Goal: Find specific page/section: Find specific page/section

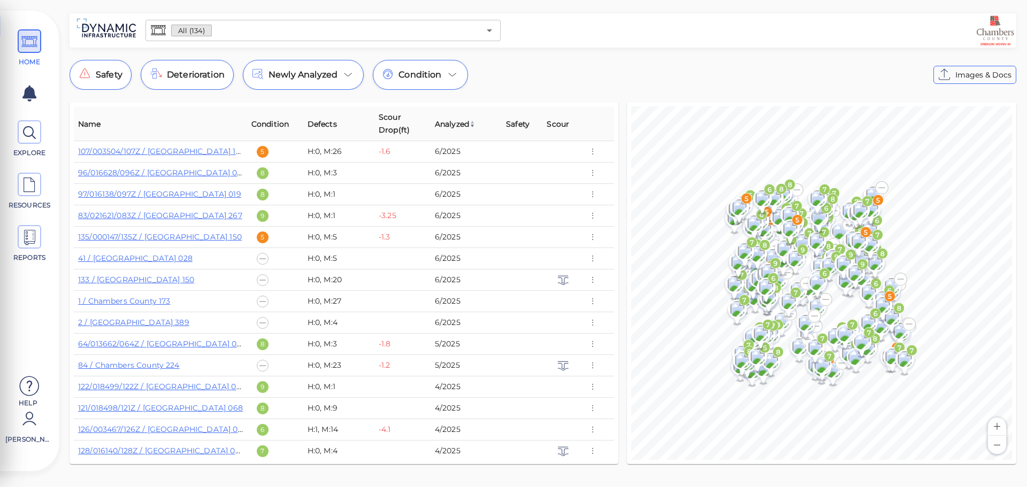
drag, startPoint x: 429, startPoint y: 36, endPoint x: 430, endPoint y: 16, distance: 19.8
click at [430, 36] on input "text" at bounding box center [346, 30] width 268 height 15
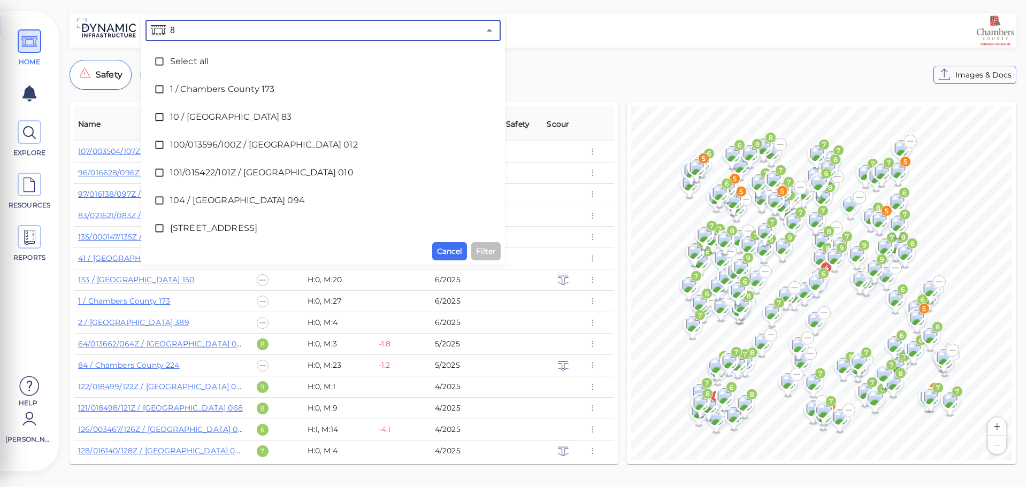
type input "84"
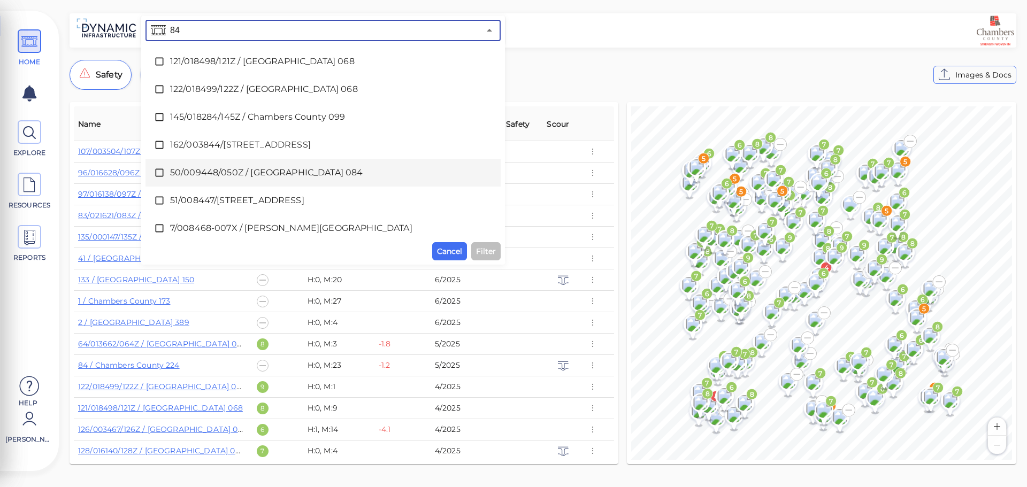
scroll to position [36, 0]
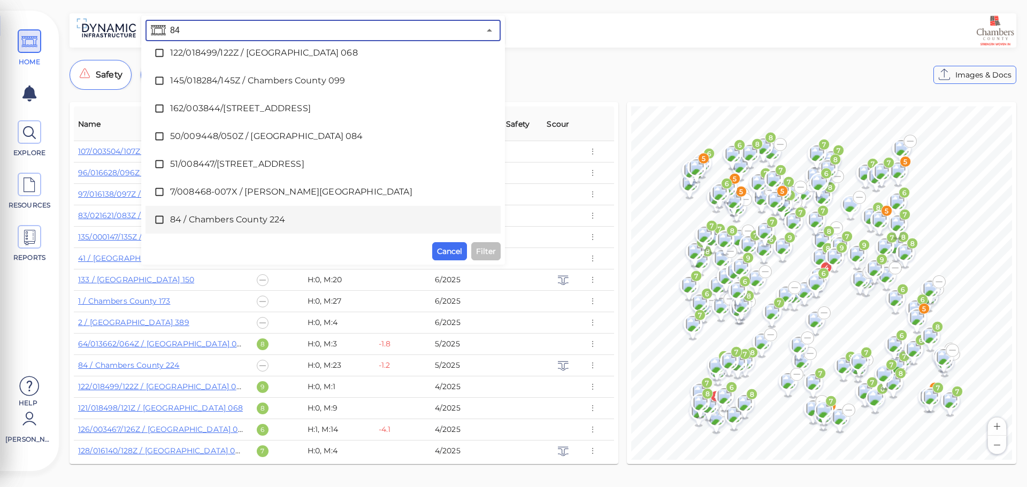
click at [314, 206] on li "84 / Chambers County 224" at bounding box center [322, 220] width 355 height 28
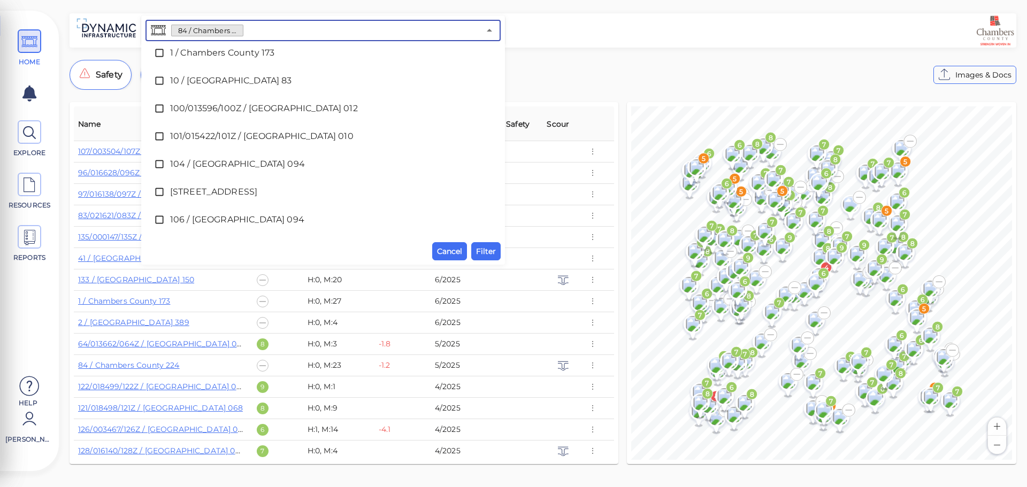
scroll to position [3285, 0]
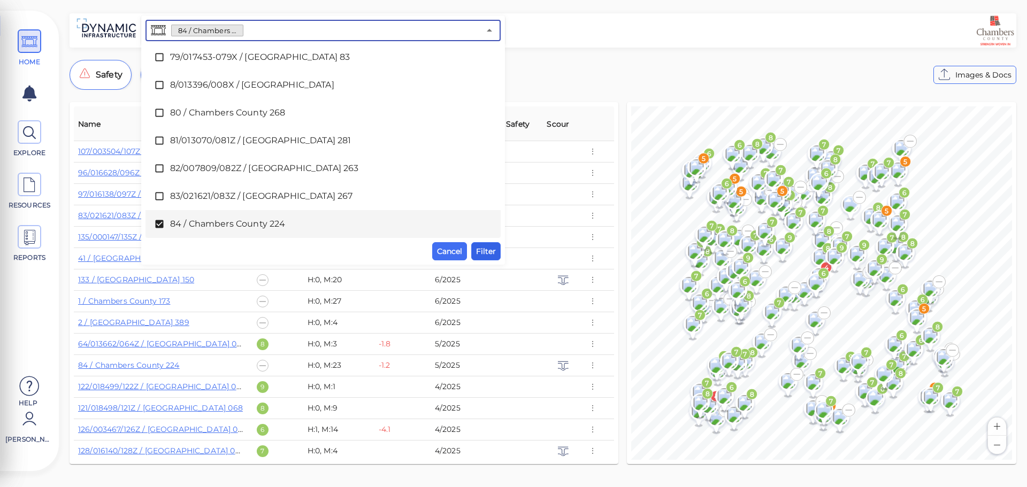
click at [497, 254] on button "Filter" at bounding box center [485, 251] width 29 height 18
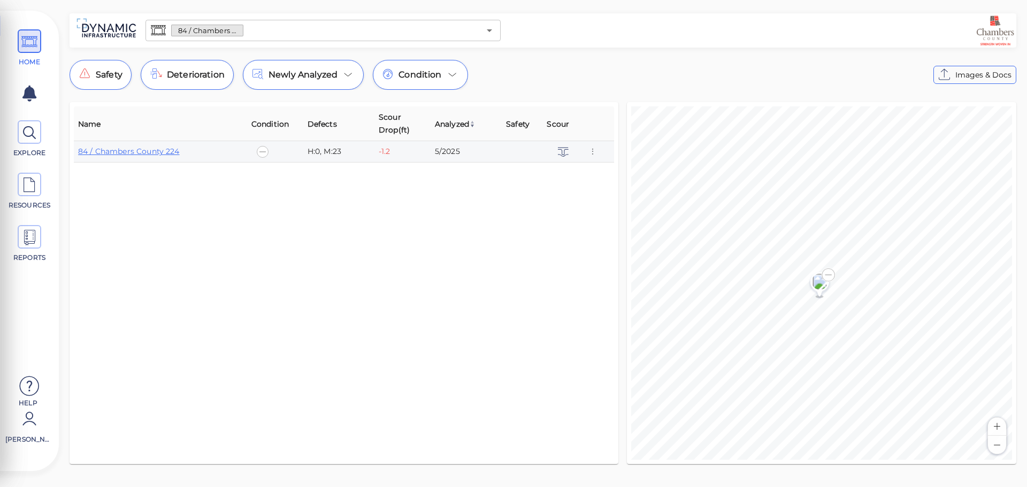
click at [159, 158] on td "84 / Chambers County 224" at bounding box center [160, 151] width 173 height 21
click at [161, 149] on link "84 / Chambers County 224" at bounding box center [129, 152] width 102 height 10
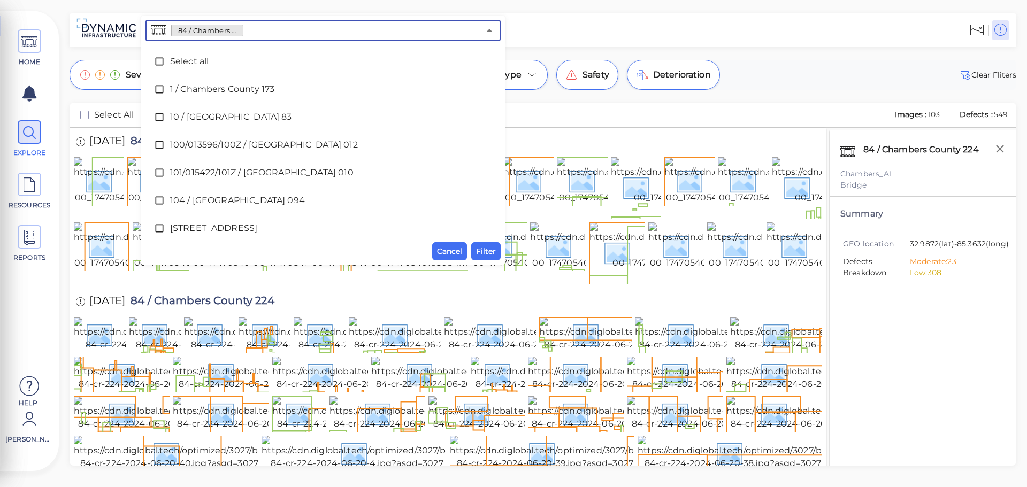
click at [280, 28] on input "text" at bounding box center [361, 30] width 236 height 15
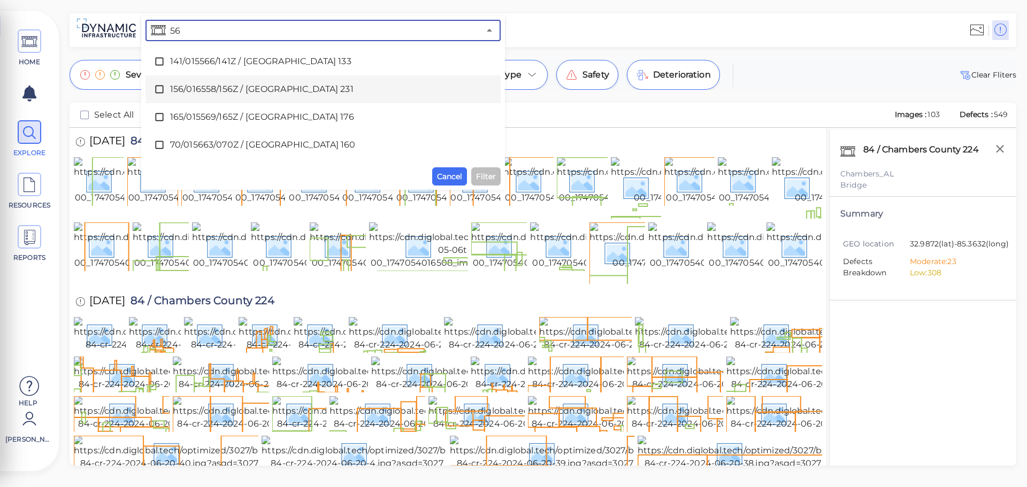
type input "56"
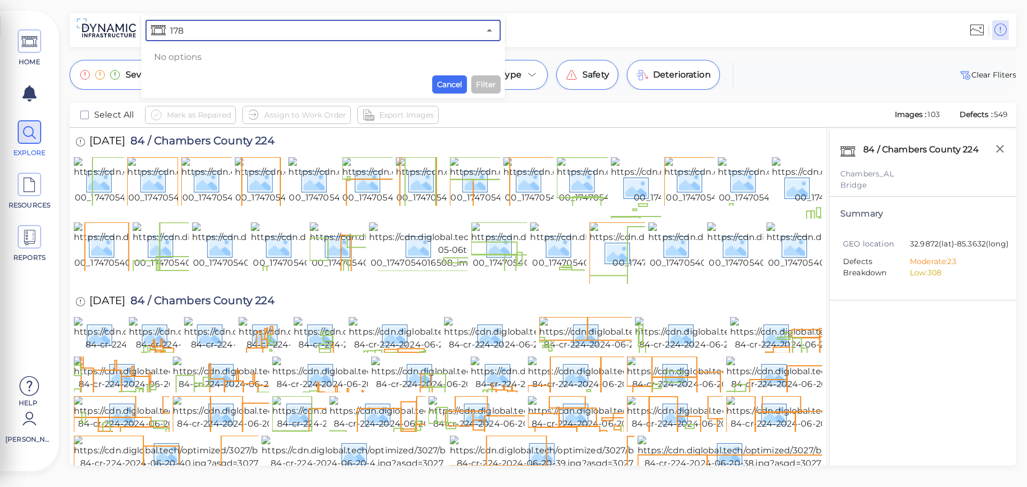
type input "178"
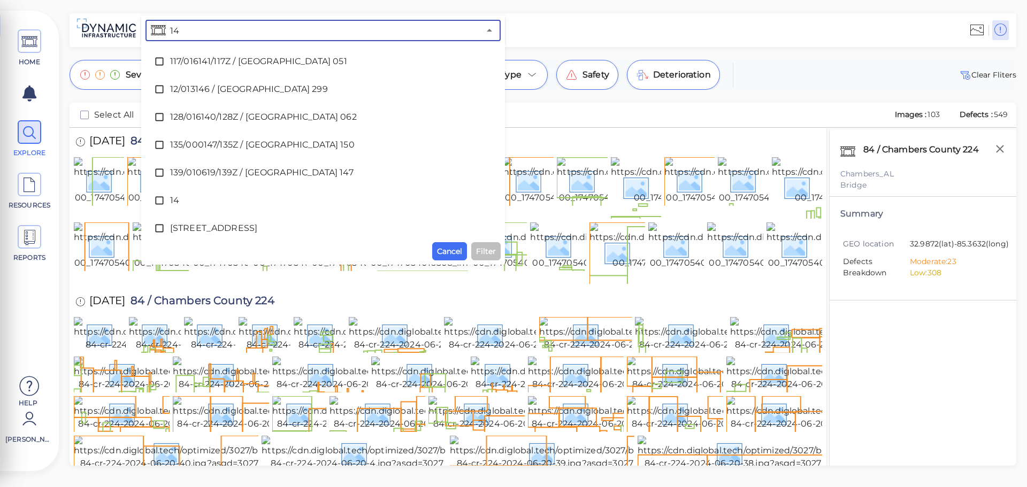
type input "143"
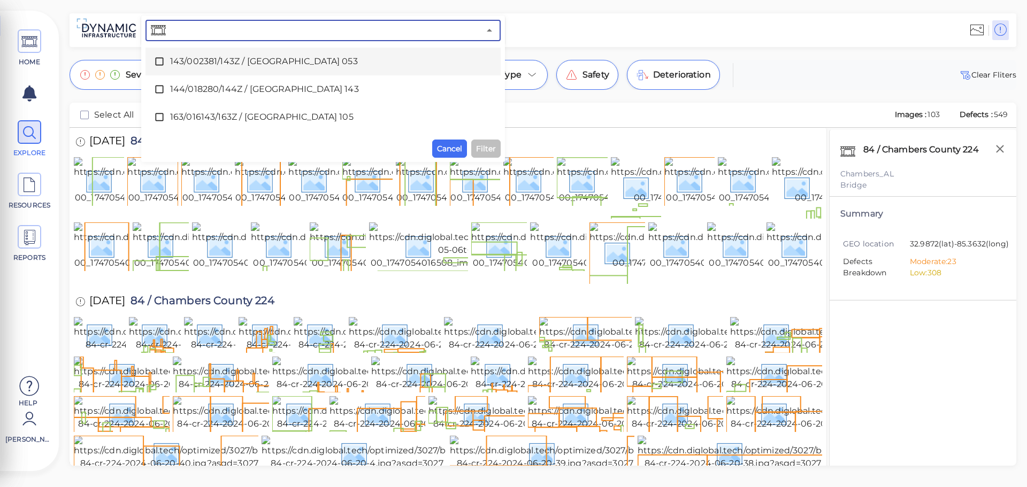
scroll to position [727, 0]
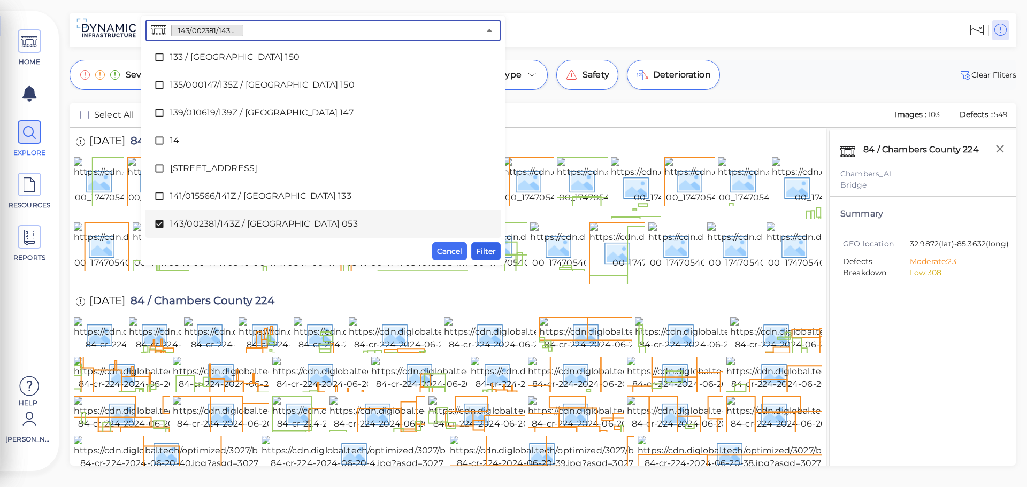
click at [487, 249] on span "Filter" at bounding box center [486, 251] width 20 height 13
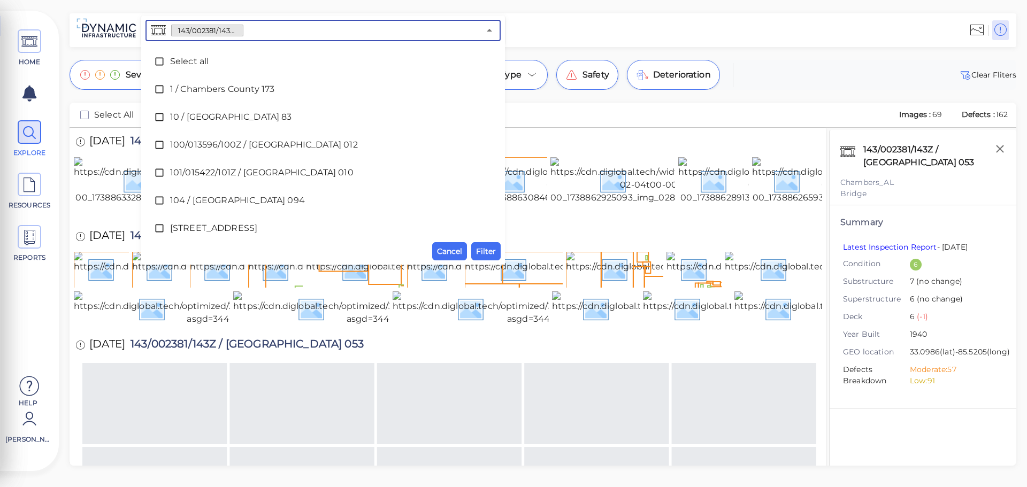
click at [257, 31] on input "text" at bounding box center [361, 30] width 236 height 15
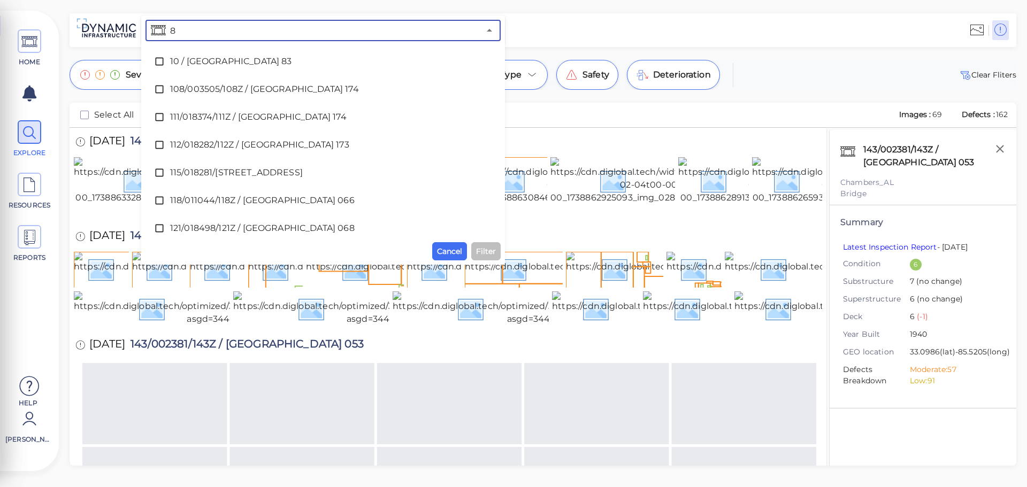
type input "86"
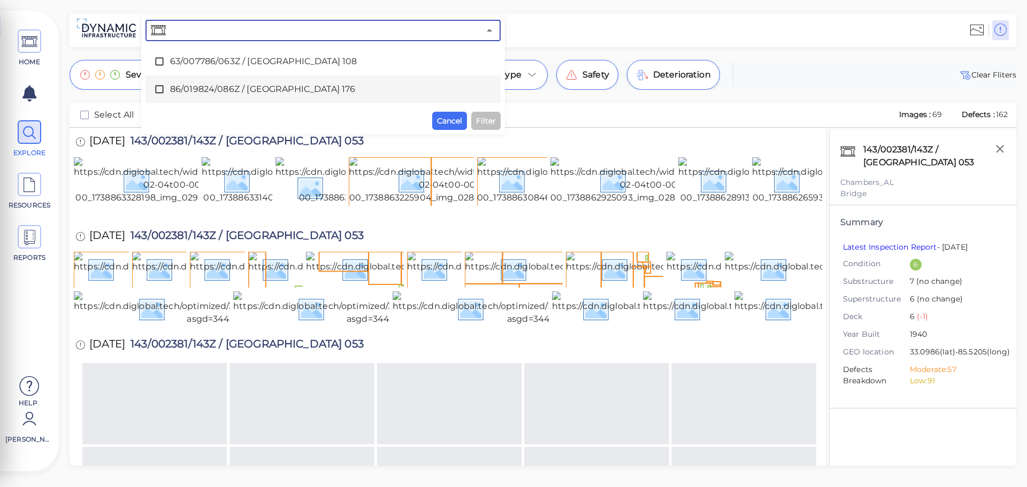
scroll to position [3313, 0]
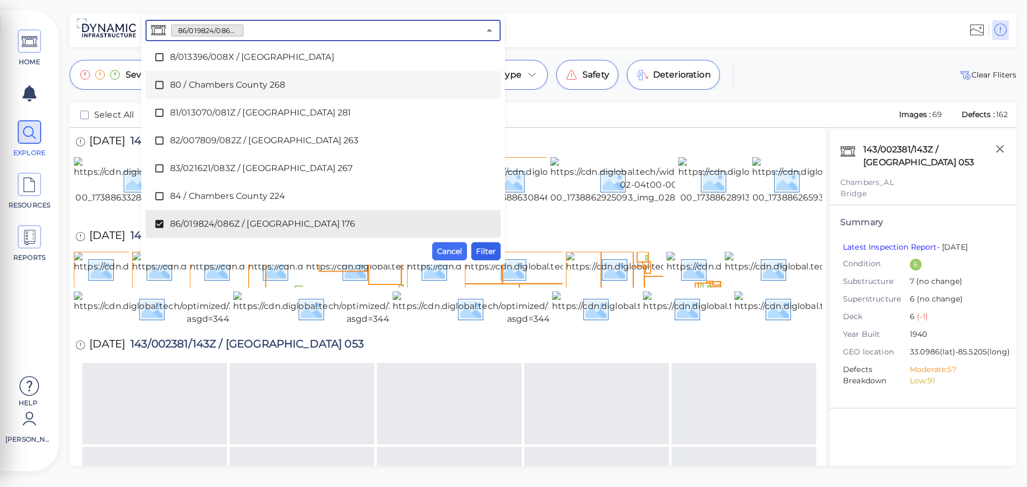
click at [478, 248] on span "Filter" at bounding box center [486, 251] width 20 height 13
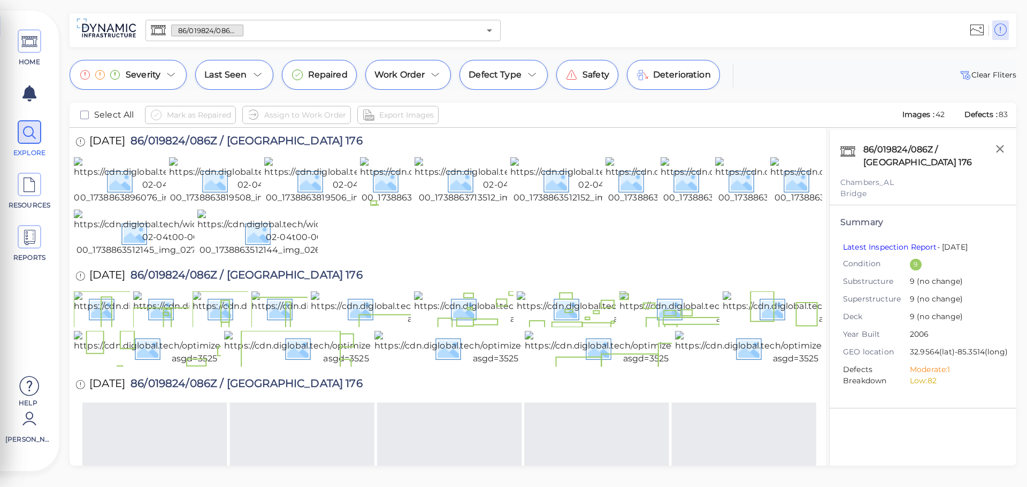
click at [252, 34] on input "text" at bounding box center [361, 30] width 236 height 15
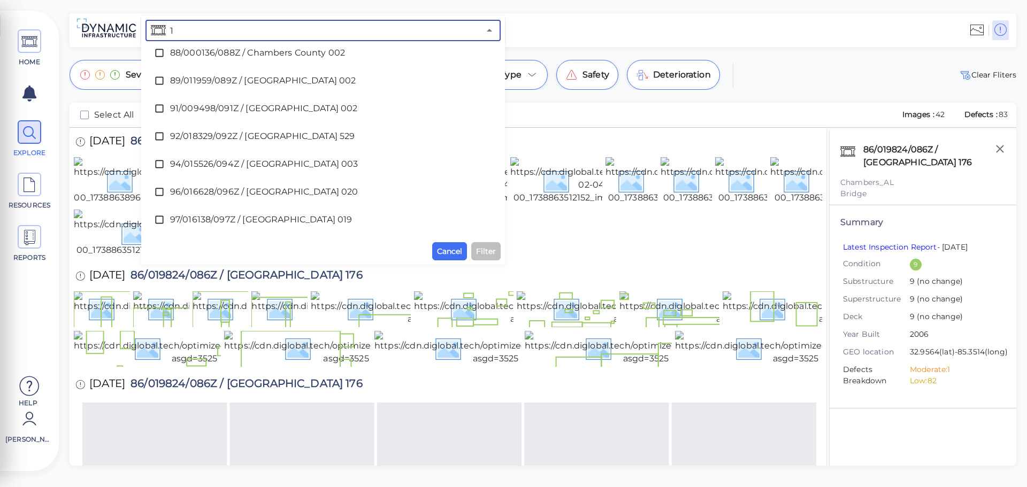
scroll to position [0, 0]
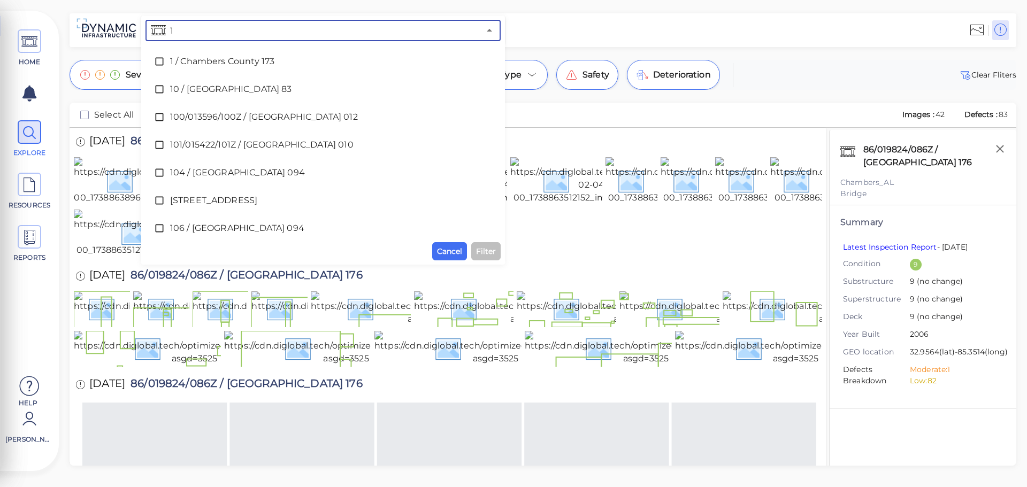
type input "13"
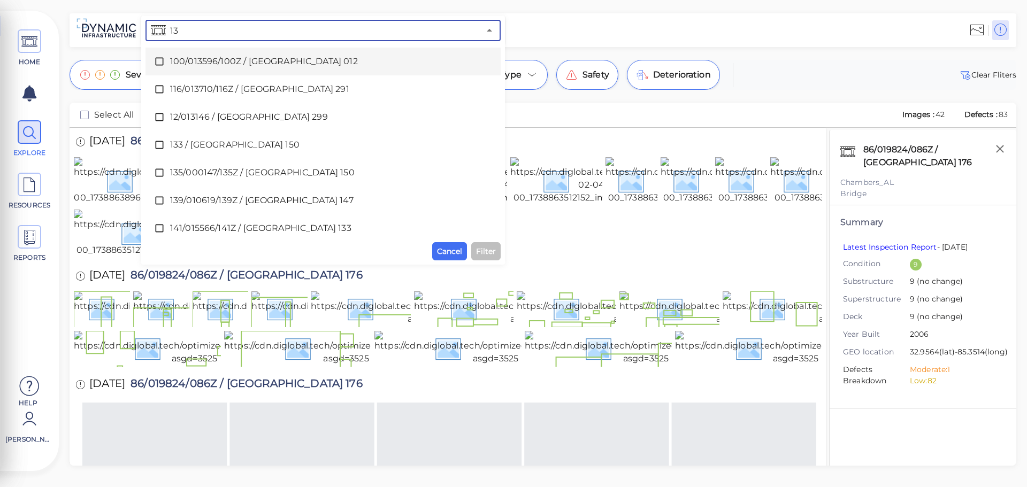
click at [355, 32] on input "13" at bounding box center [324, 30] width 312 height 15
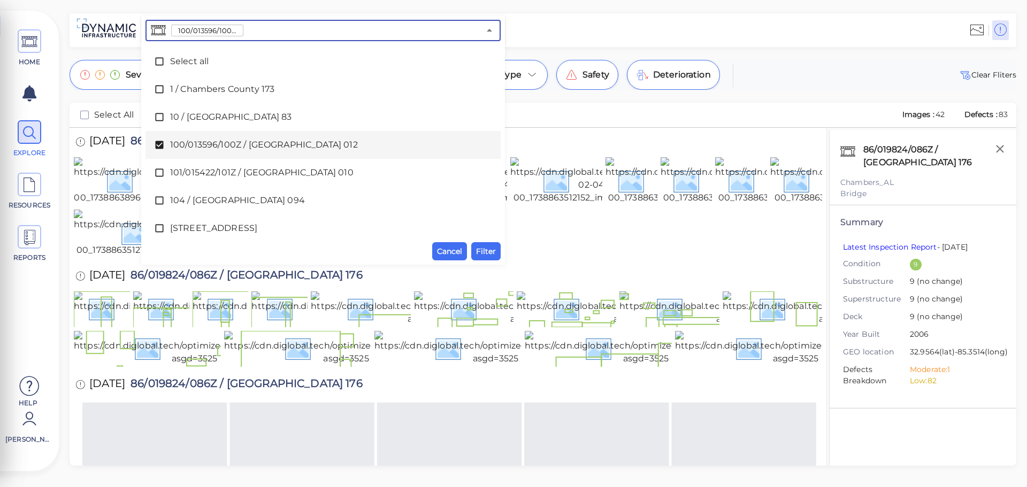
drag, startPoint x: 350, startPoint y: 25, endPoint x: 180, endPoint y: 26, distance: 169.5
click at [180, 26] on div "100/013596/100Z / [GEOGRAPHIC_DATA] 012 ​" at bounding box center [322, 30] width 355 height 21
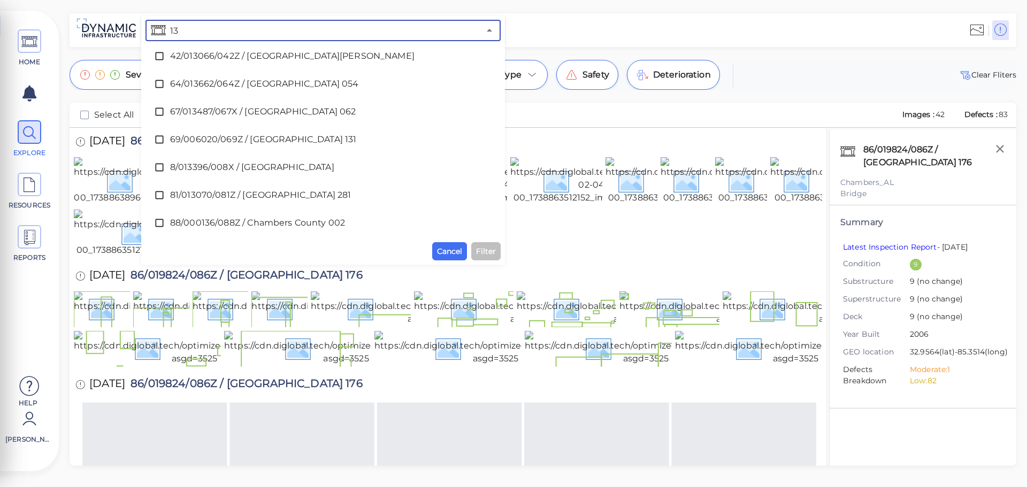
scroll to position [398, 0]
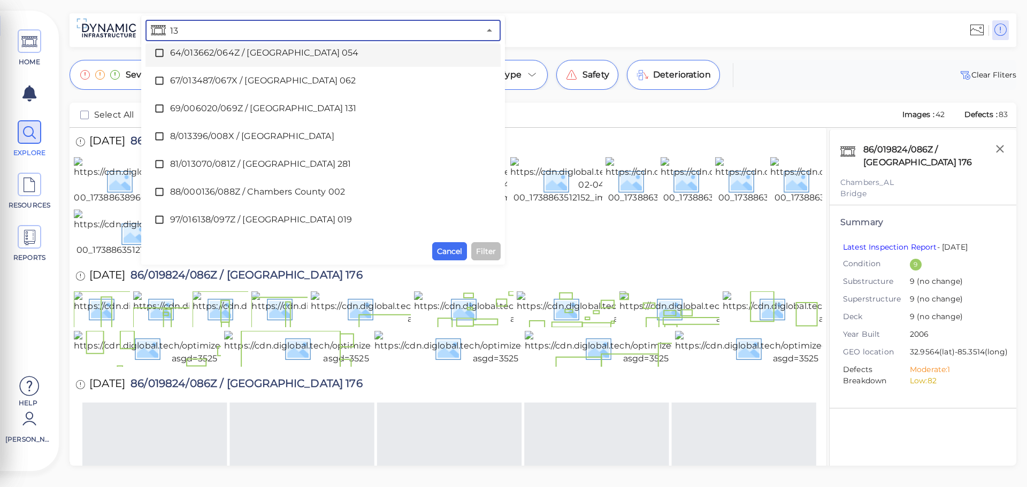
type input "13"
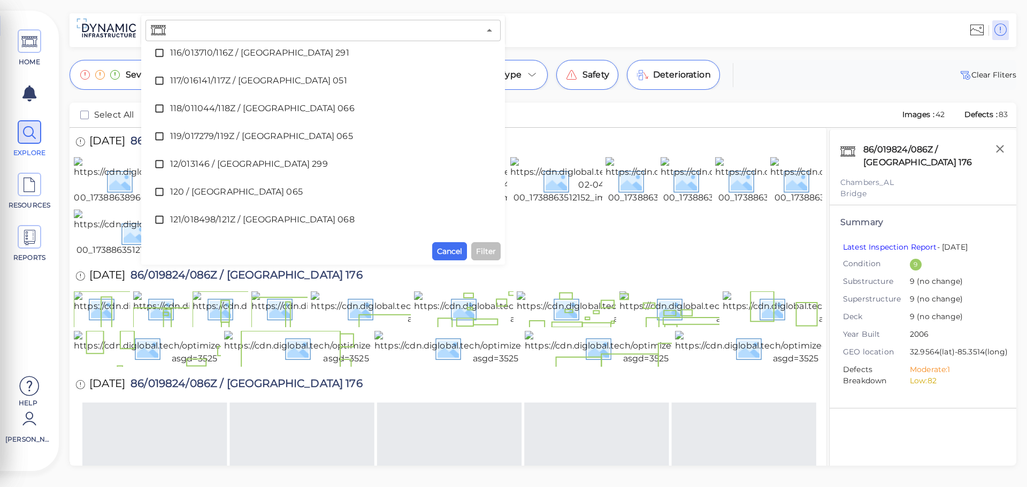
scroll to position [0, 0]
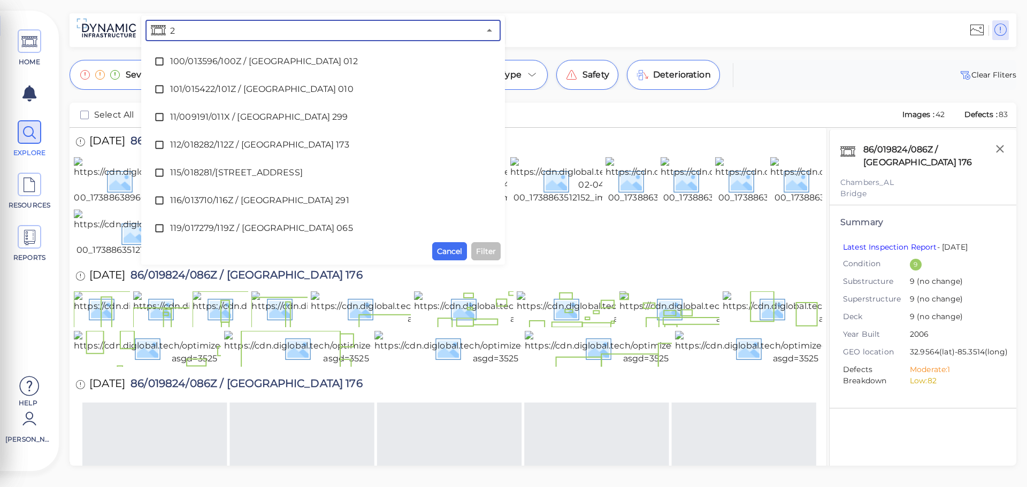
type input "21"
click at [221, 167] on span "21 / [GEOGRAPHIC_DATA] 048" at bounding box center [323, 172] width 306 height 13
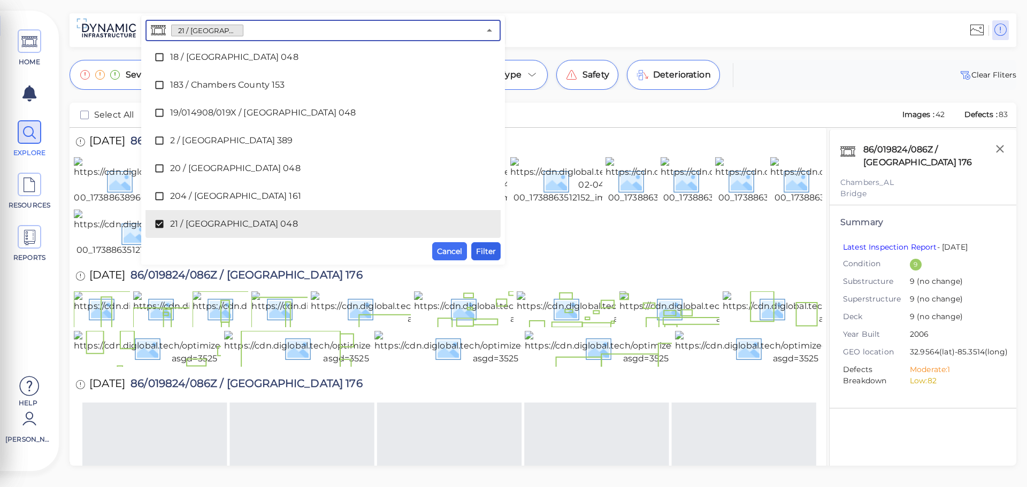
click at [488, 251] on span "Filter" at bounding box center [486, 251] width 20 height 13
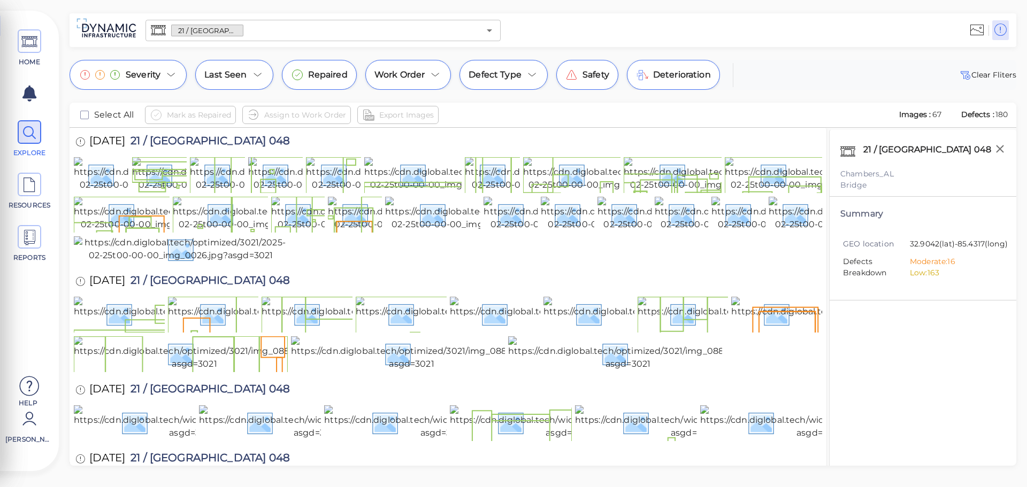
click at [251, 29] on input "text" at bounding box center [361, 30] width 236 height 15
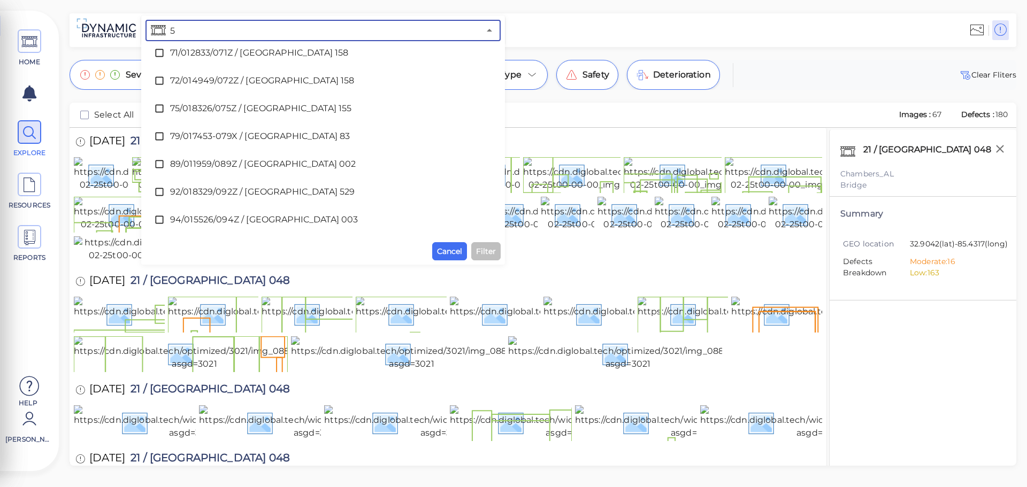
scroll to position [0, 0]
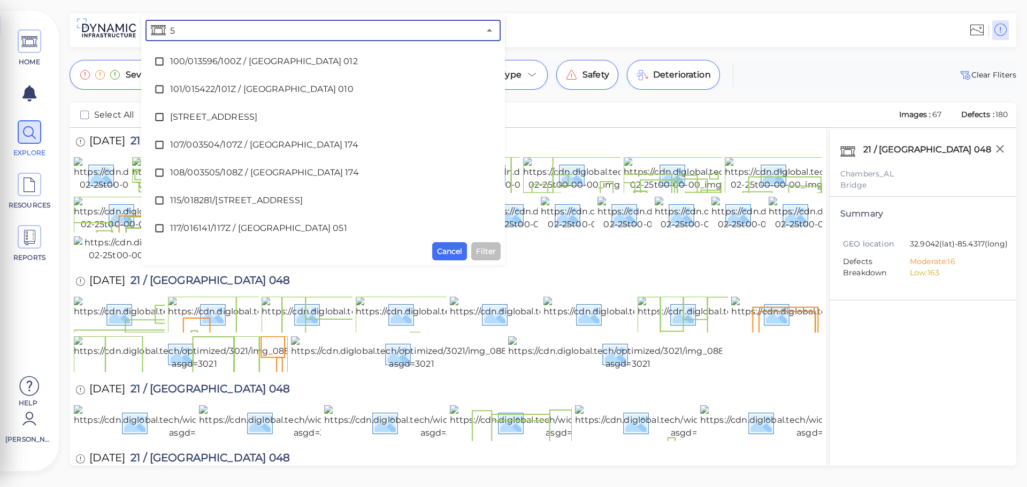
type input "55"
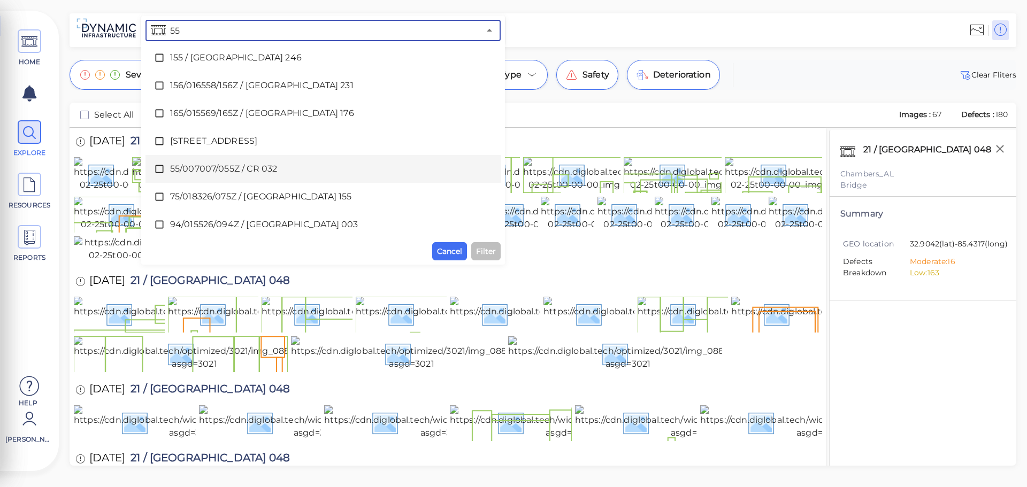
click at [321, 178] on div "55/007007/055Z / CR 032" at bounding box center [323, 168] width 338 height 21
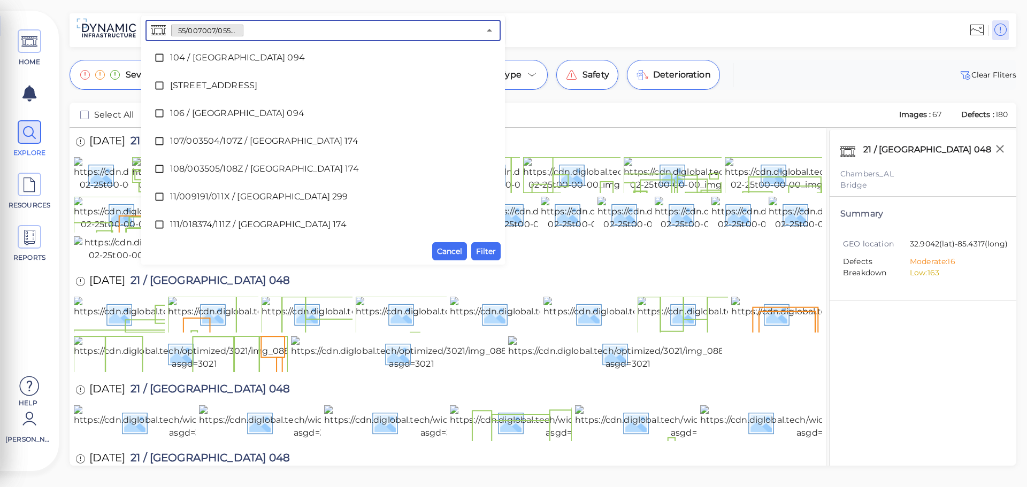
scroll to position [2590, 0]
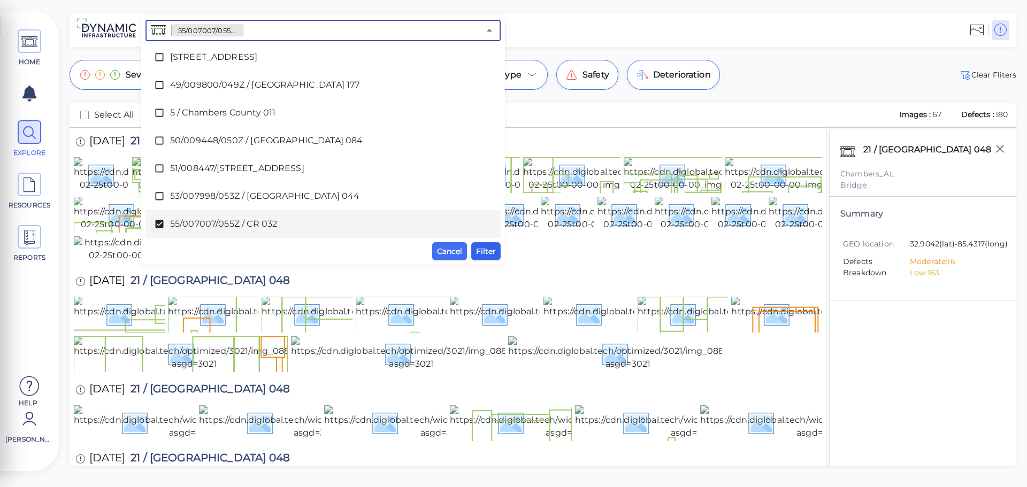
click at [478, 251] on span "Filter" at bounding box center [486, 251] width 20 height 13
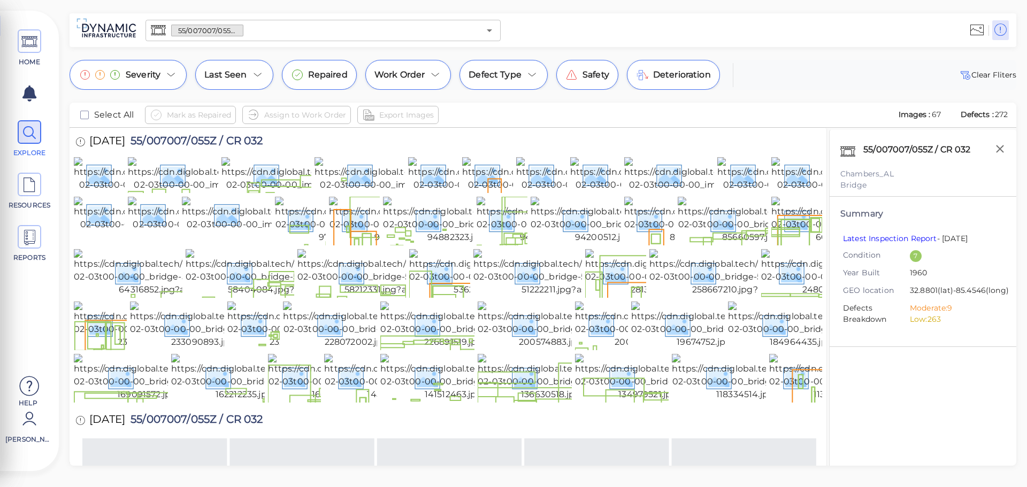
click at [254, 26] on input "text" at bounding box center [361, 30] width 236 height 15
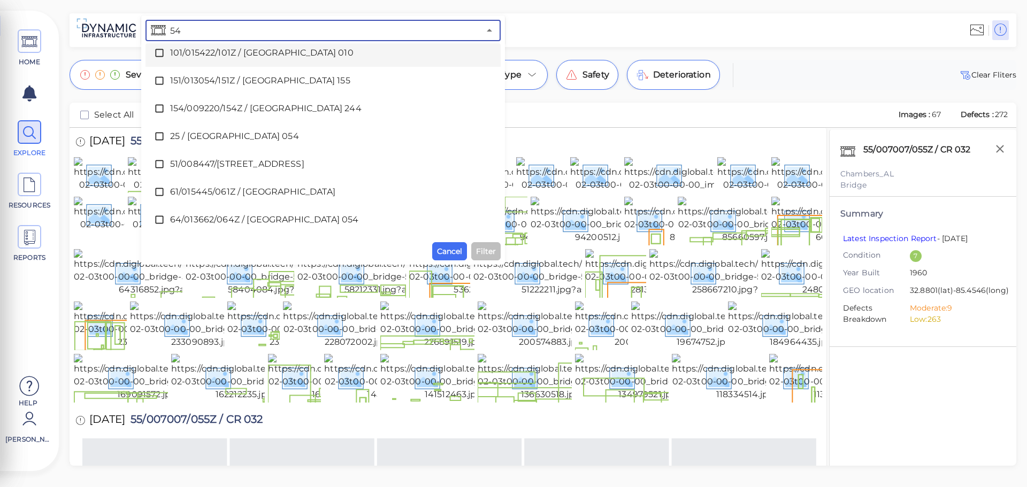
scroll to position [0, 0]
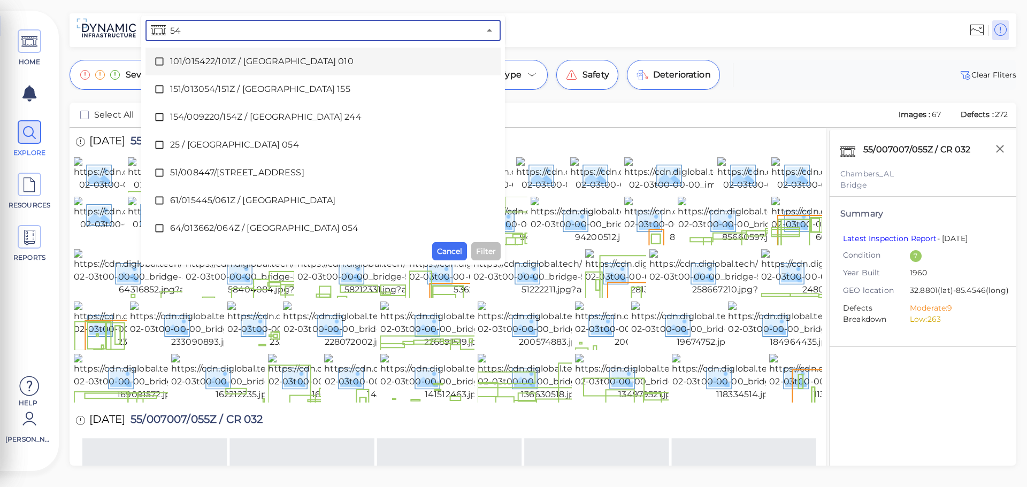
type input "54"
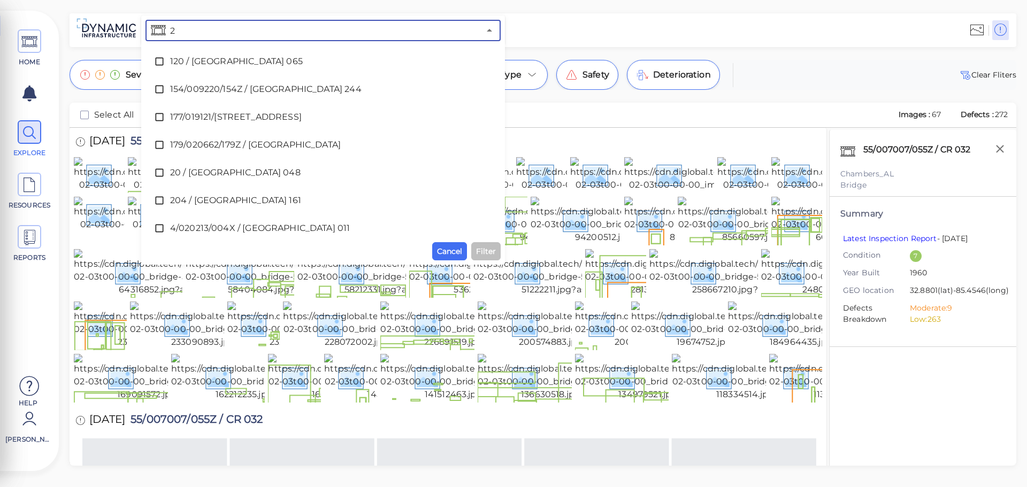
type input "20"
click at [366, 166] on div "20 / [GEOGRAPHIC_DATA] 048" at bounding box center [323, 172] width 338 height 21
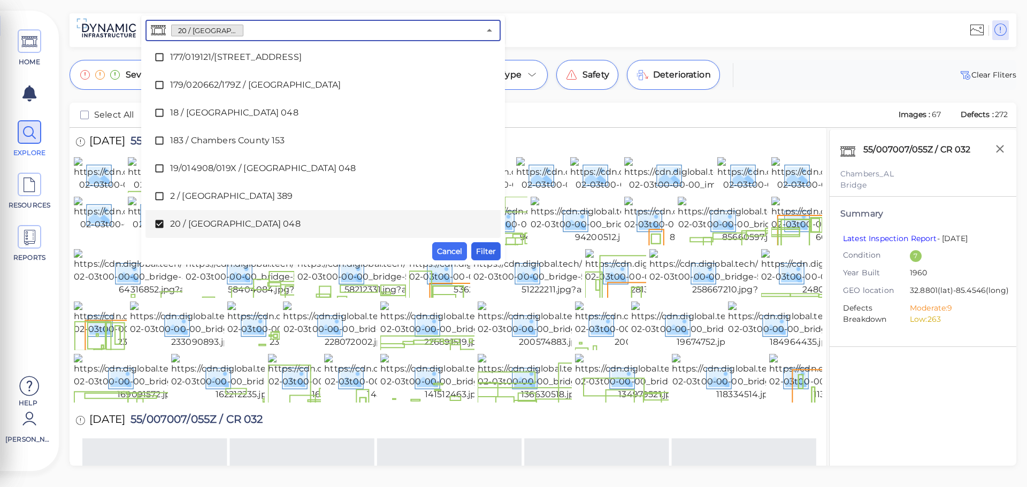
click at [484, 252] on span "Filter" at bounding box center [486, 251] width 20 height 13
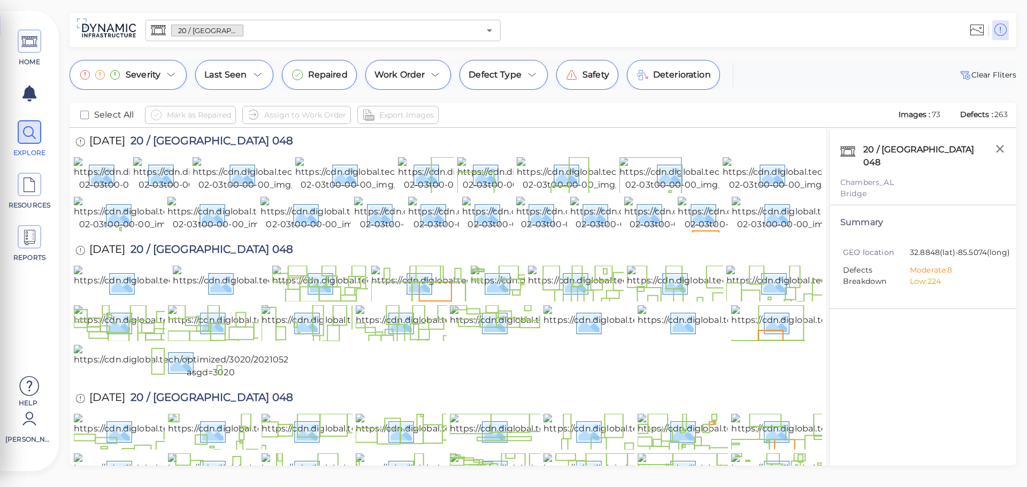
click at [250, 30] on input "text" at bounding box center [361, 30] width 236 height 15
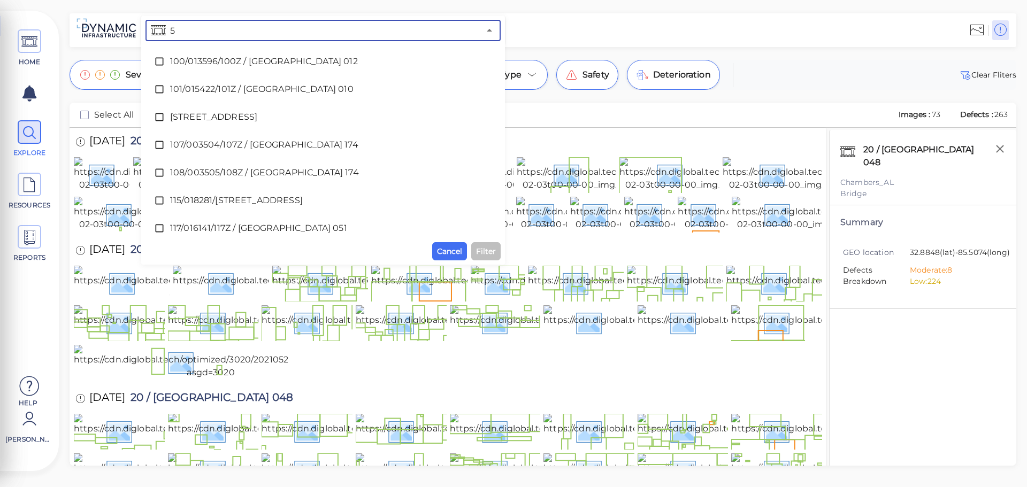
type input "53"
click at [313, 227] on span "53/007998/053Z / [GEOGRAPHIC_DATA] 044" at bounding box center [323, 228] width 306 height 13
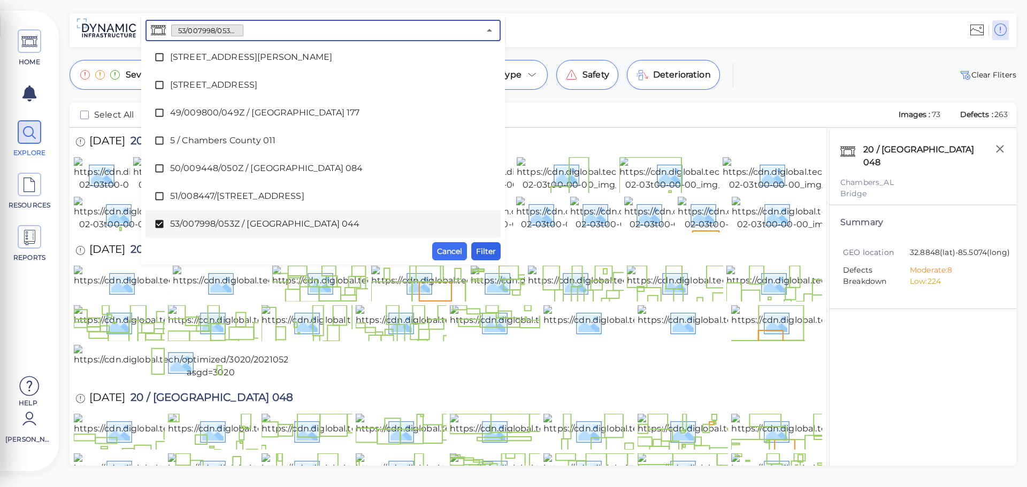
click at [484, 254] on span "Filter" at bounding box center [486, 251] width 20 height 13
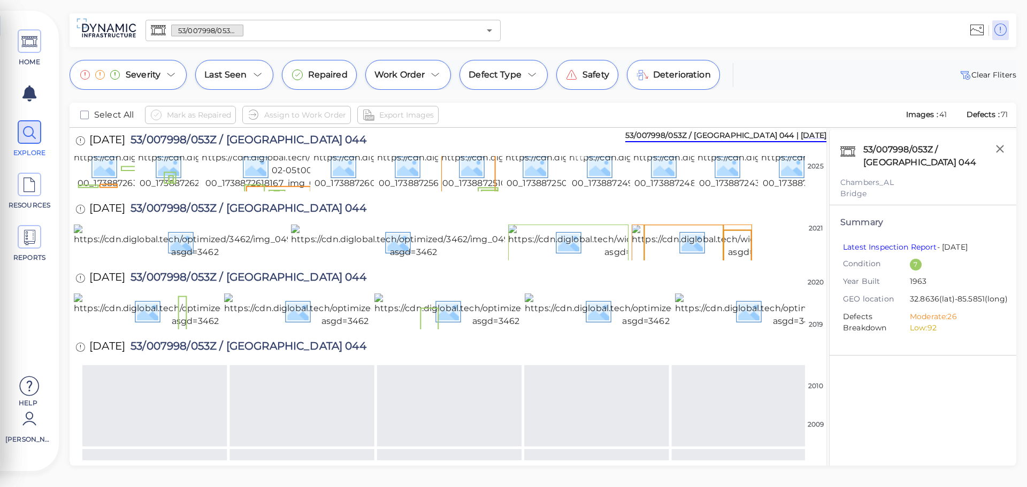
scroll to position [0, 0]
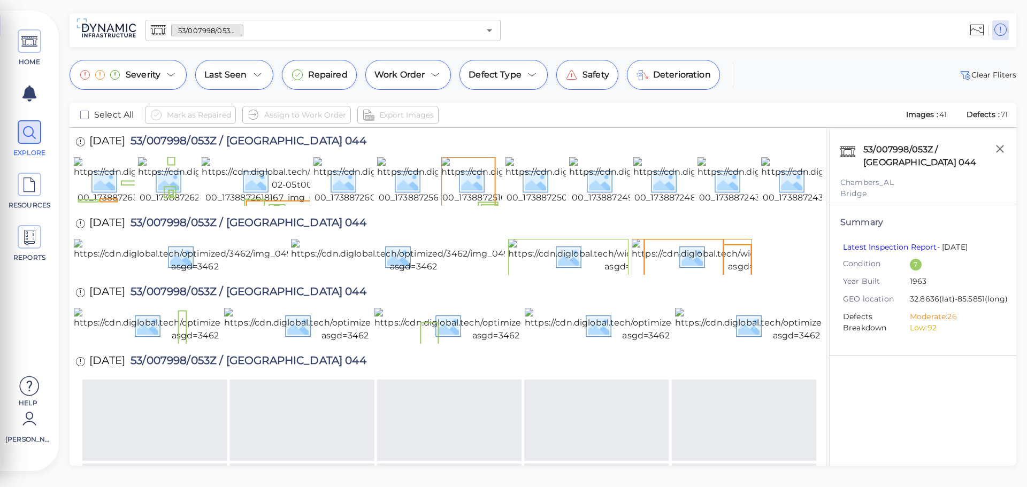
click at [266, 33] on input "text" at bounding box center [361, 30] width 236 height 15
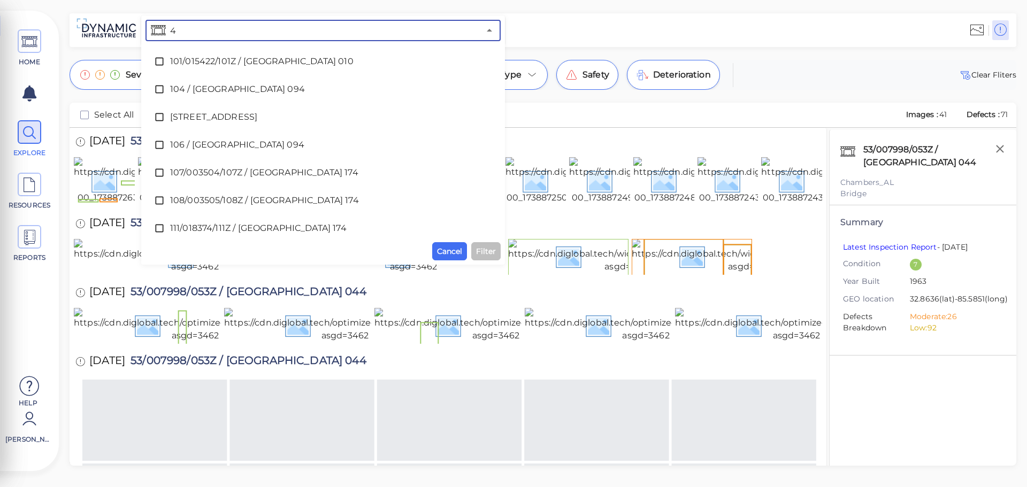
type input "43"
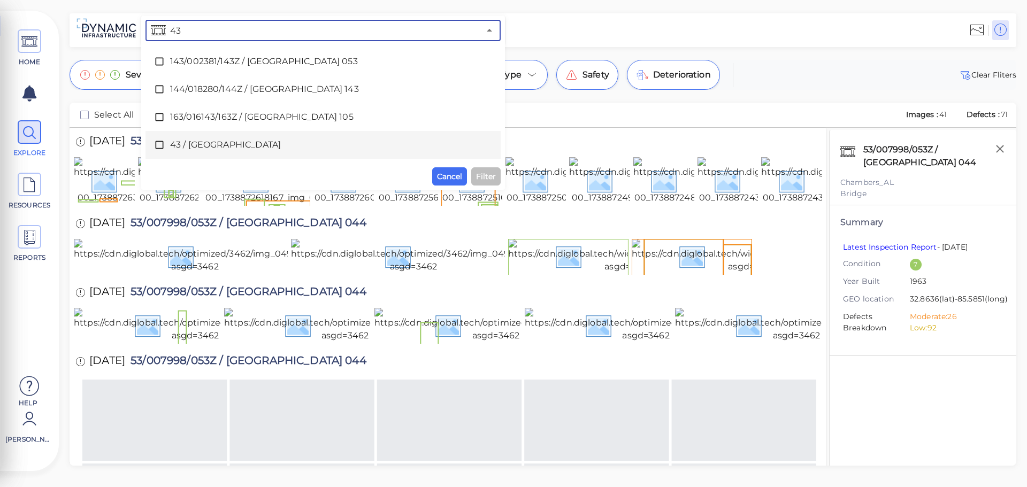
click at [245, 143] on span "43 / [GEOGRAPHIC_DATA]" at bounding box center [323, 144] width 306 height 13
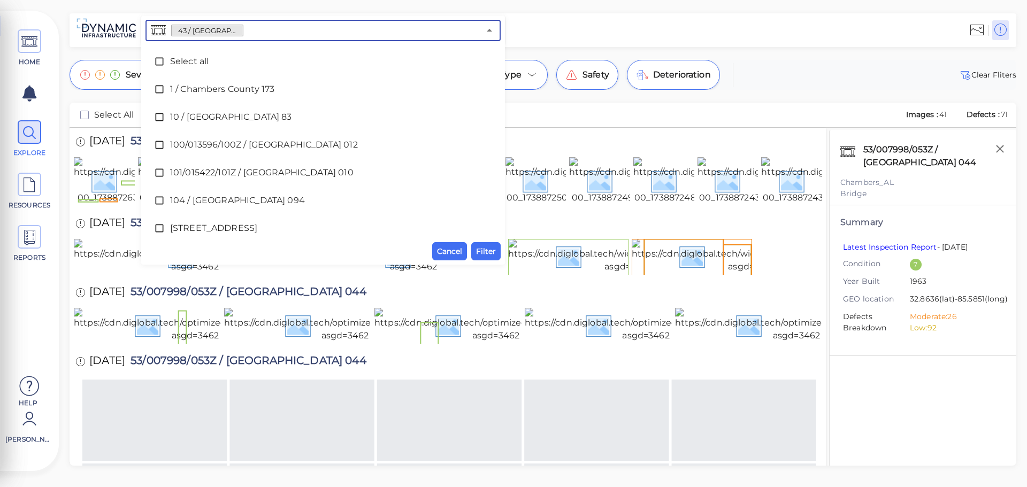
scroll to position [2340, 0]
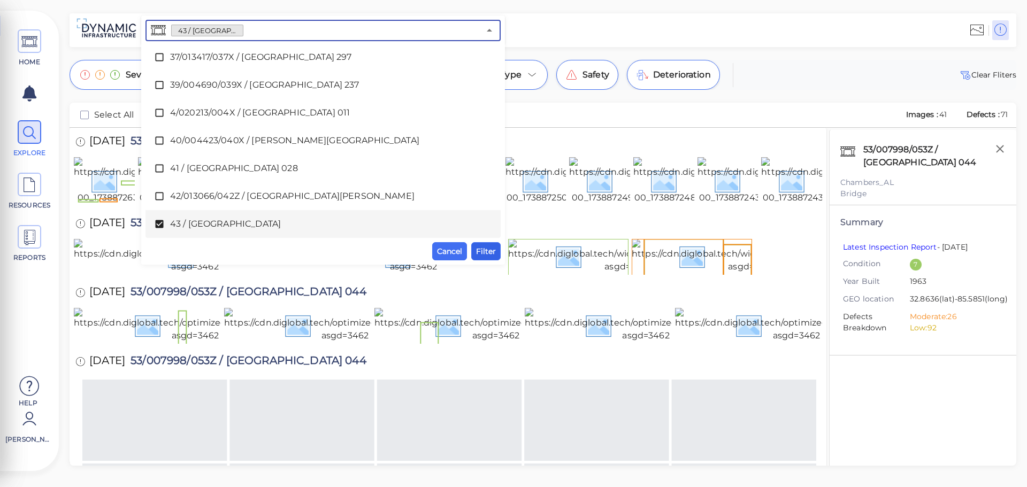
click at [481, 256] on span "Filter" at bounding box center [486, 251] width 20 height 13
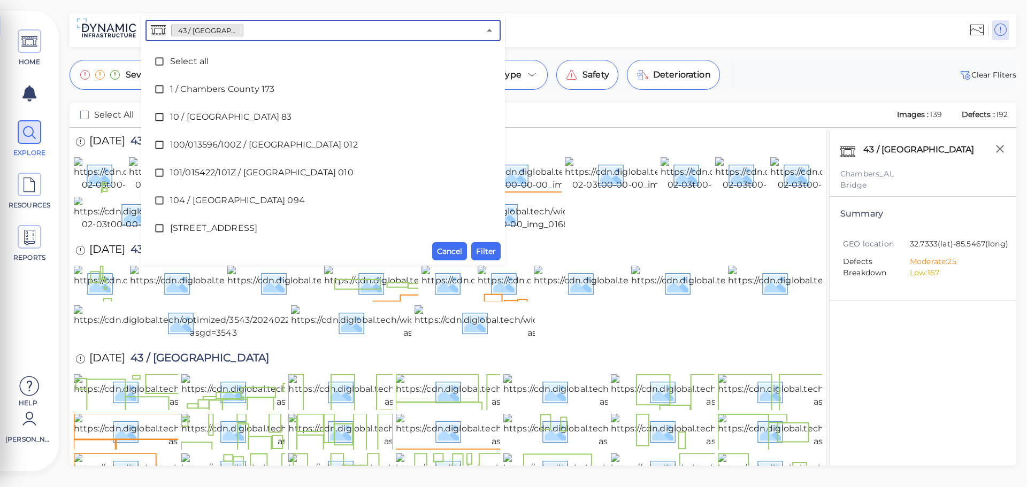
click at [254, 29] on input "text" at bounding box center [361, 30] width 236 height 15
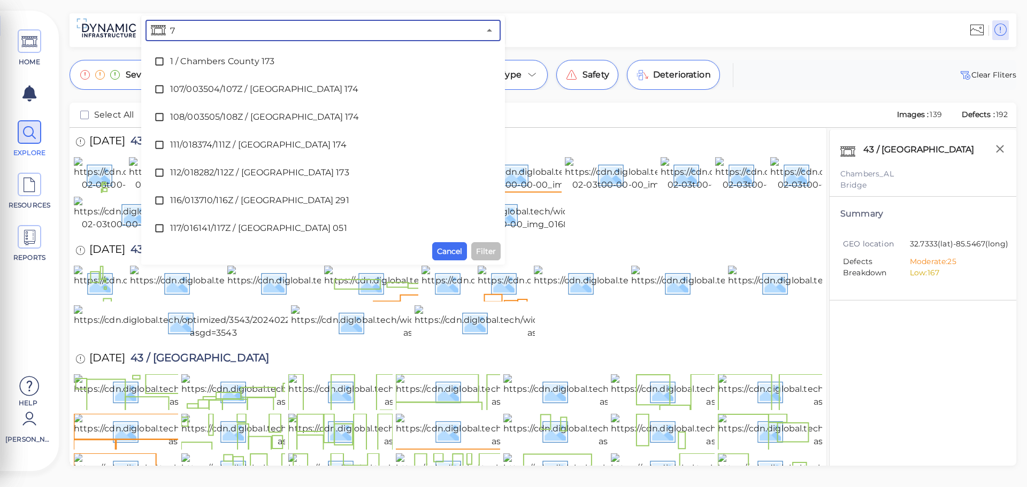
type input "79"
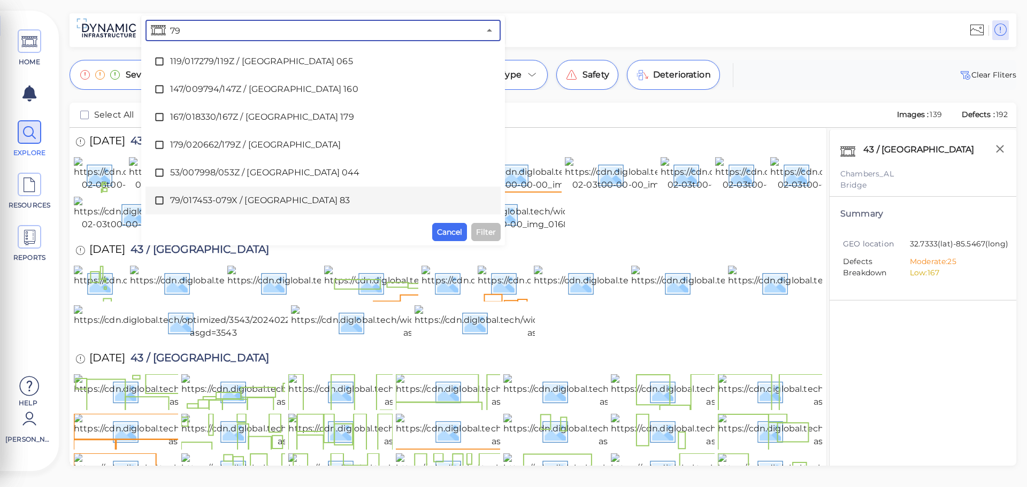
click at [285, 201] on span "79/017453-079X / [GEOGRAPHIC_DATA] 83" at bounding box center [323, 200] width 306 height 13
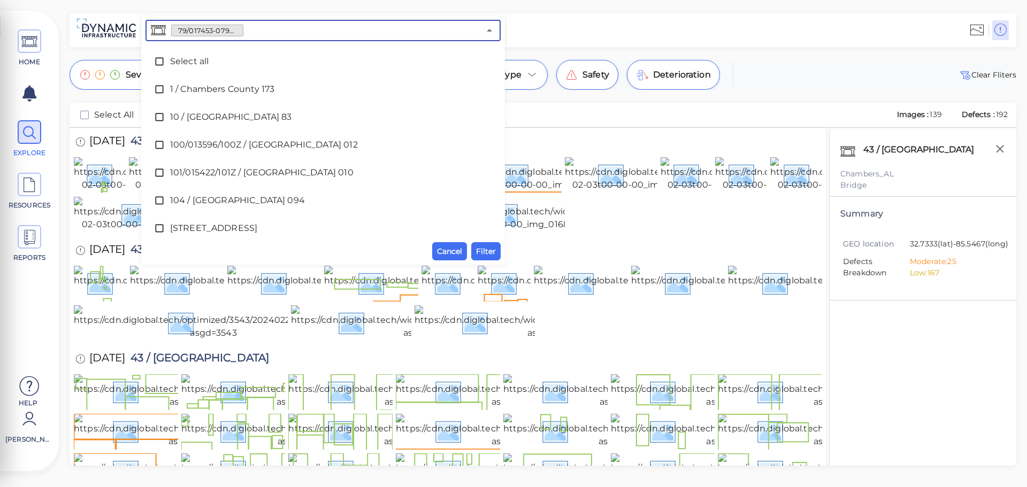
scroll to position [3119, 0]
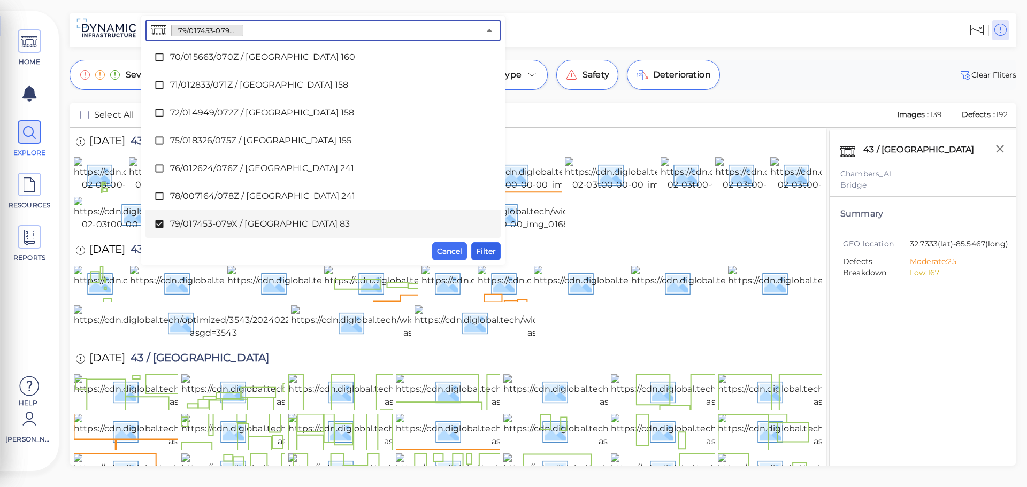
click at [488, 253] on span "Filter" at bounding box center [486, 251] width 20 height 13
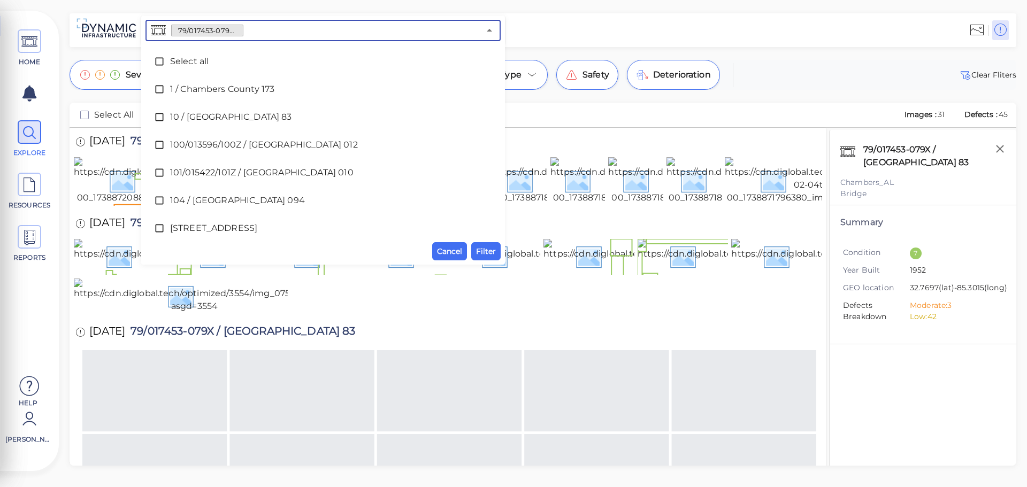
drag, startPoint x: 264, startPoint y: 30, endPoint x: 178, endPoint y: 37, distance: 86.9
click at [178, 37] on div "79/017453-079X / [GEOGRAPHIC_DATA] 83 ​" at bounding box center [322, 30] width 355 height 21
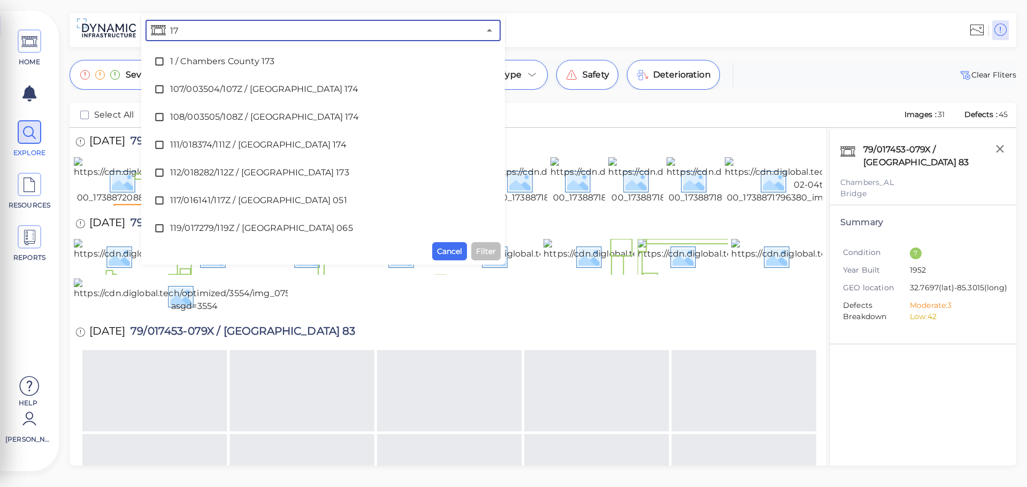
type input "179"
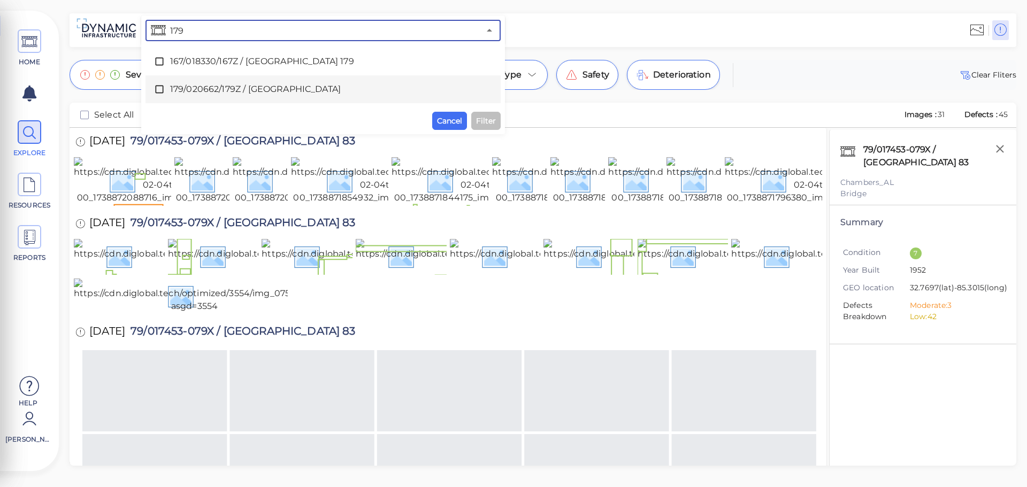
click at [232, 93] on span "179/020662/179Z / [GEOGRAPHIC_DATA]" at bounding box center [323, 89] width 306 height 13
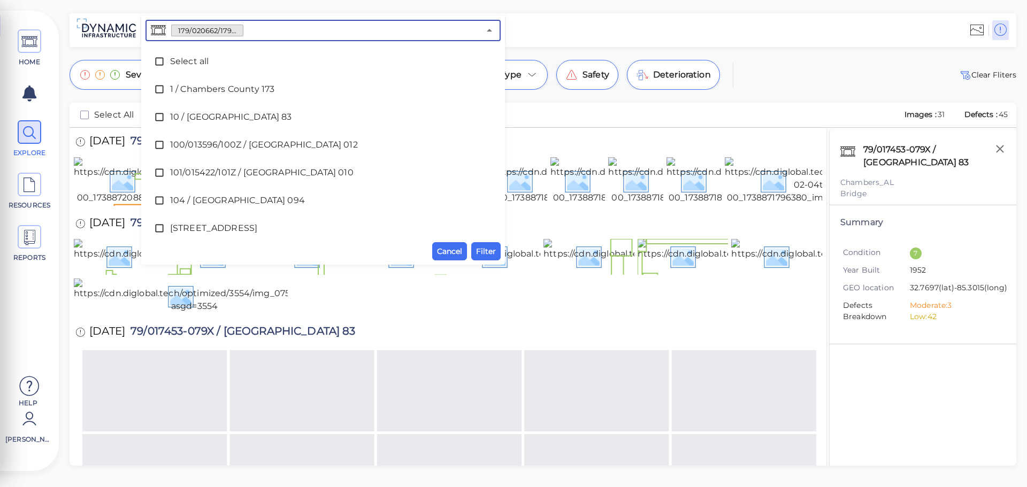
scroll to position [1534, 0]
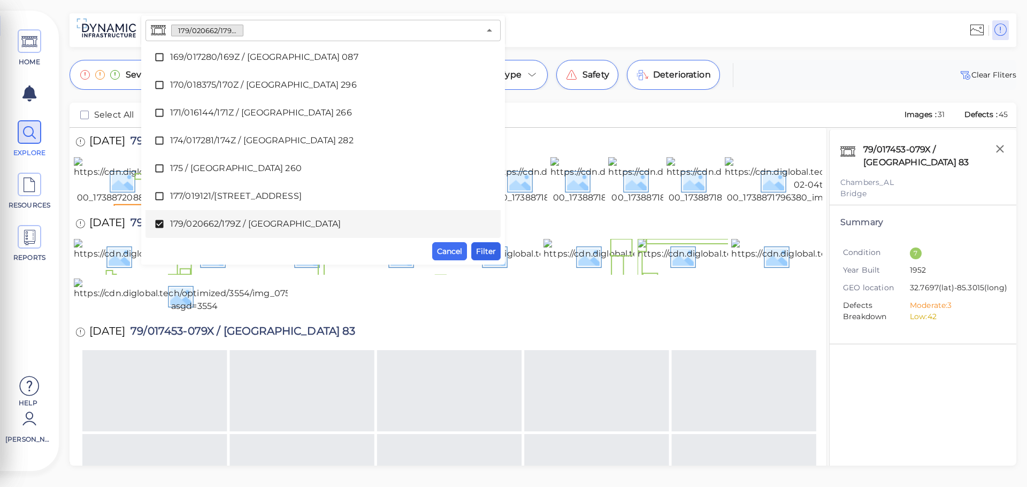
click at [482, 258] on button "Filter" at bounding box center [485, 251] width 29 height 18
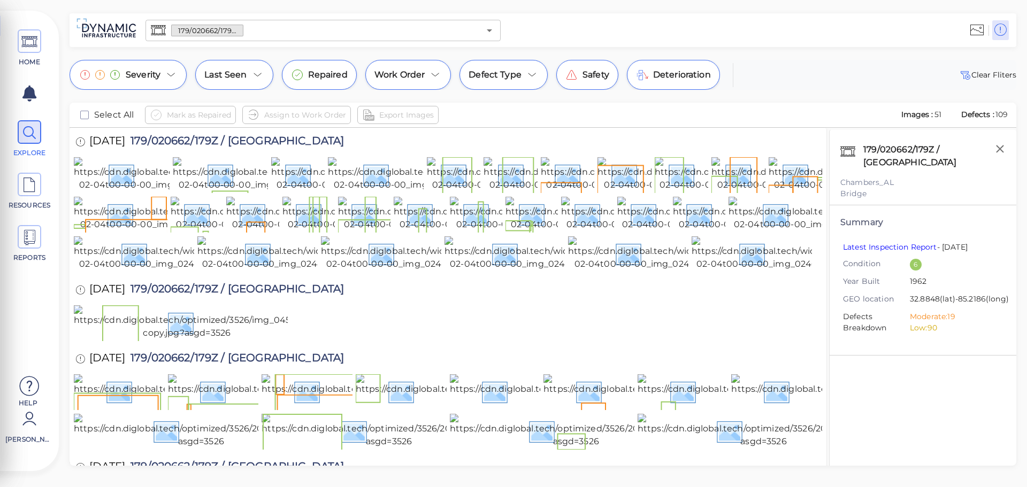
click at [255, 33] on input "text" at bounding box center [361, 30] width 236 height 15
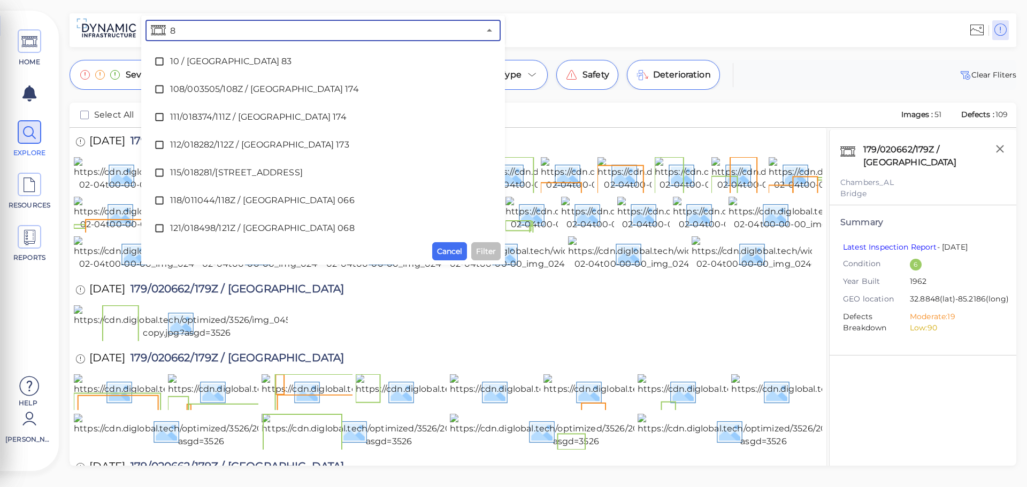
type input "86"
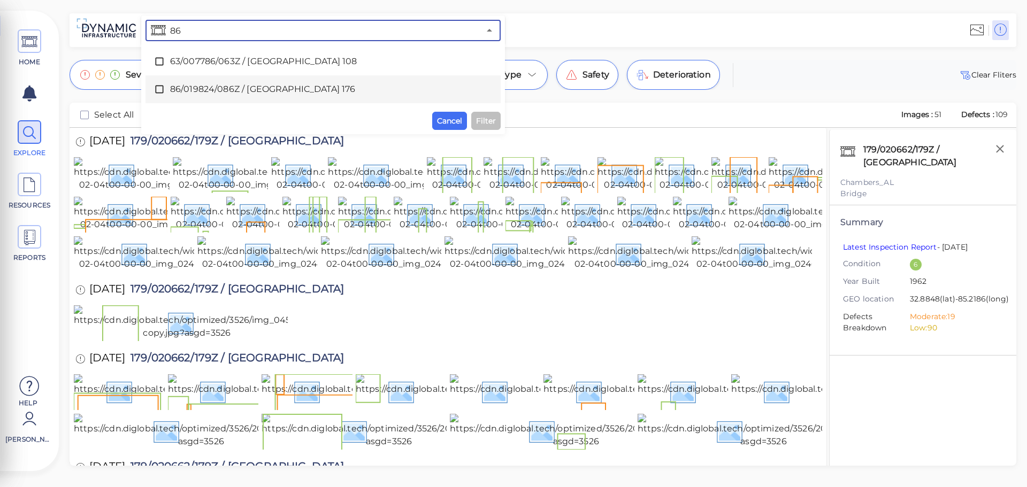
click at [256, 81] on div "86/019824/086Z / [GEOGRAPHIC_DATA] 176" at bounding box center [323, 89] width 338 height 21
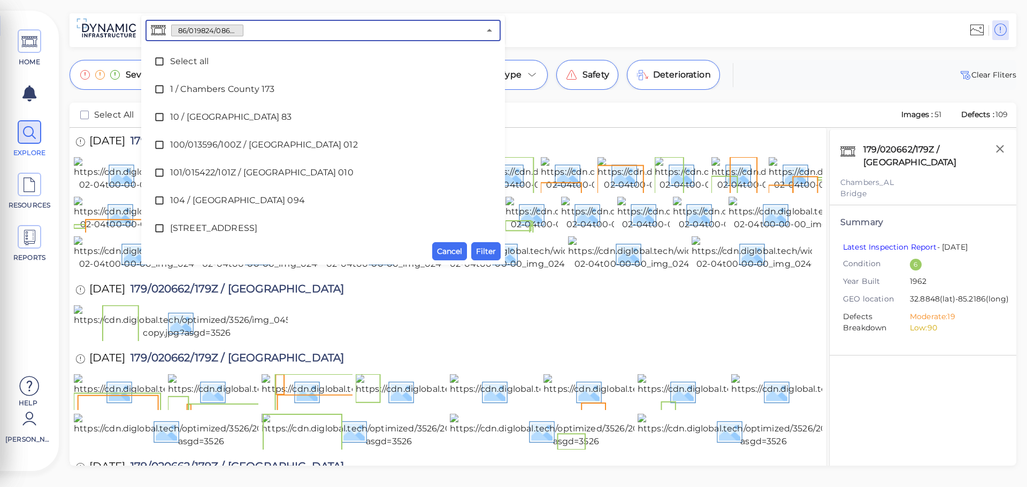
scroll to position [3313, 0]
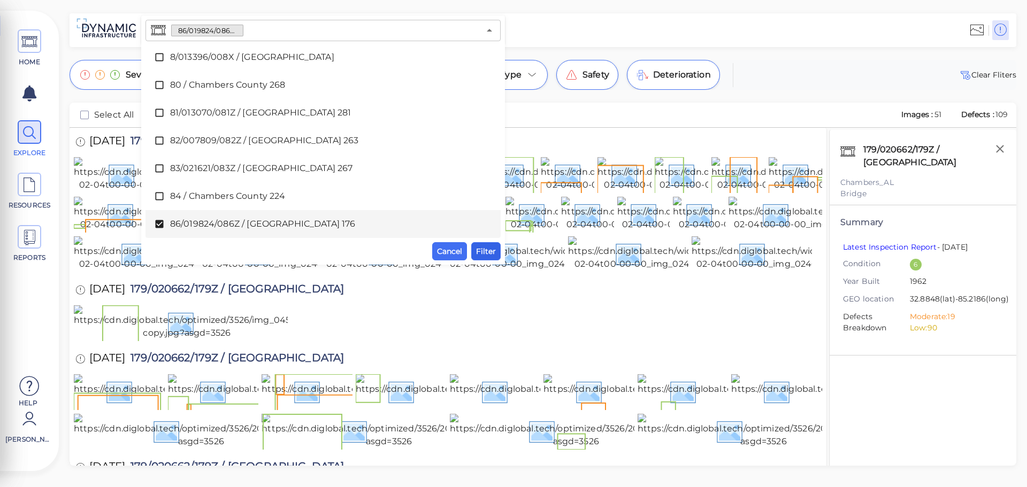
click at [483, 251] on span "Filter" at bounding box center [486, 251] width 20 height 13
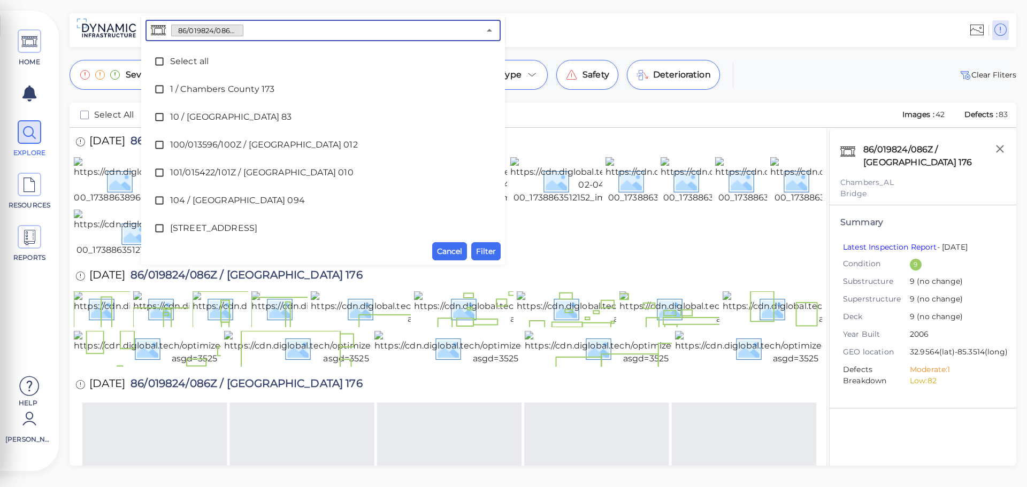
click at [264, 31] on input "text" at bounding box center [361, 30] width 236 height 15
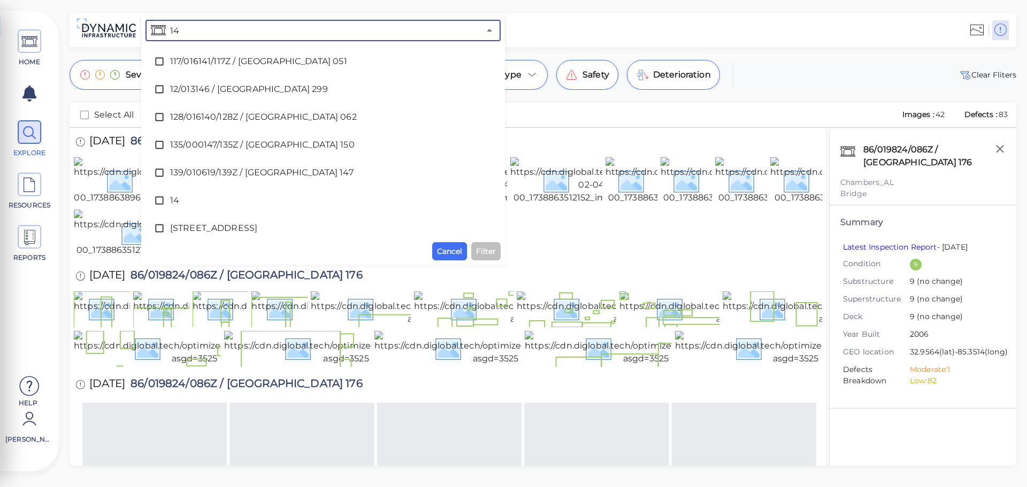
type input "143"
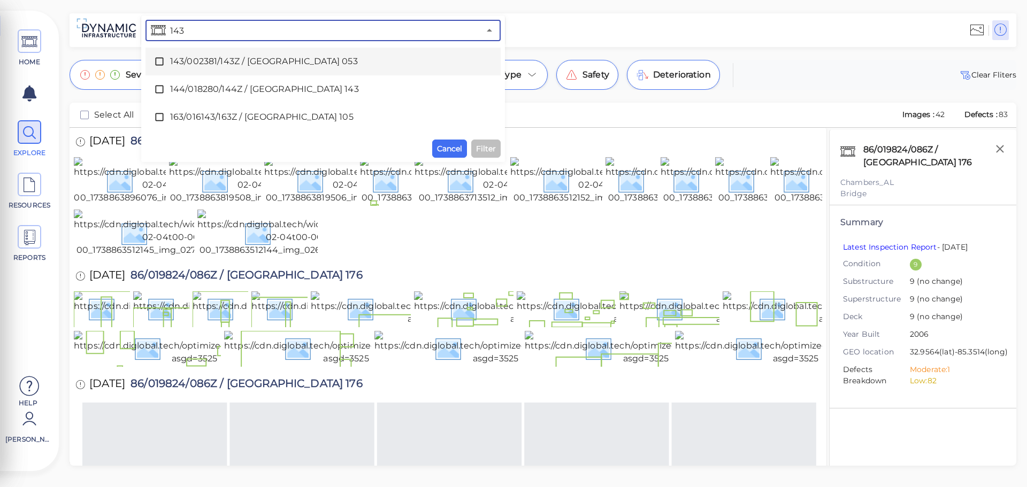
click at [268, 59] on span "143/002381/143Z / [GEOGRAPHIC_DATA] 053" at bounding box center [323, 61] width 306 height 13
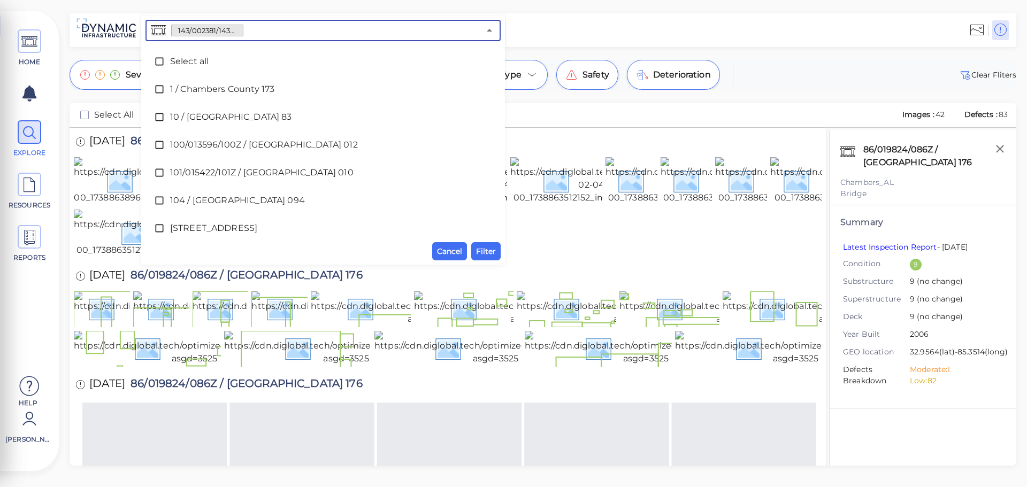
scroll to position [727, 0]
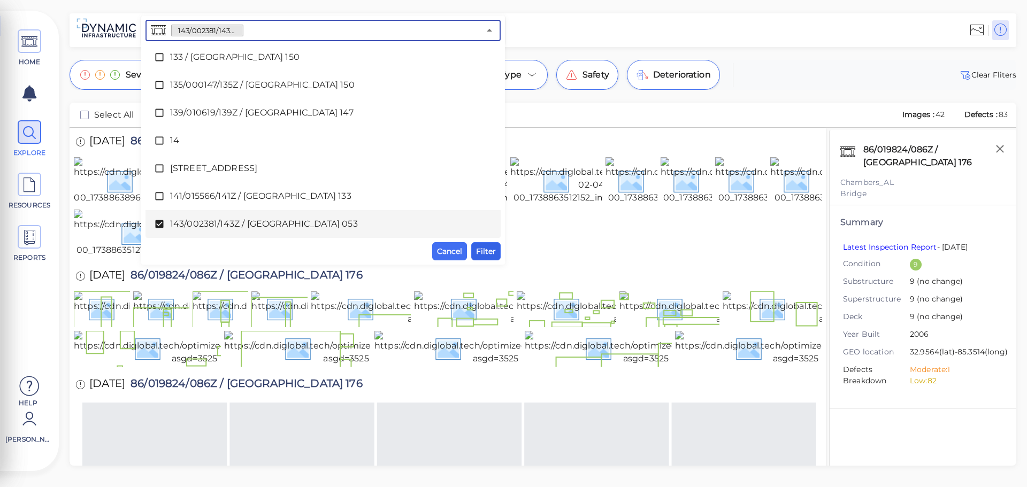
click at [483, 249] on span "Filter" at bounding box center [486, 251] width 20 height 13
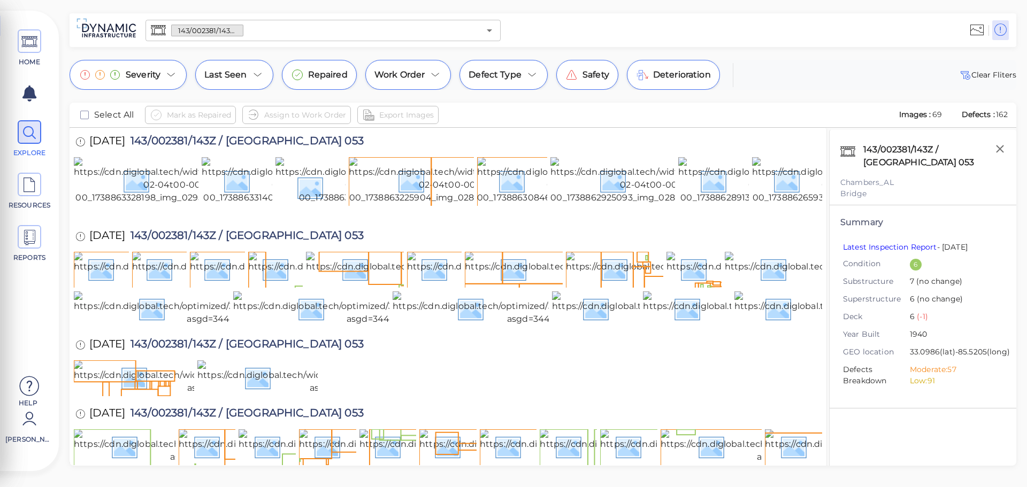
click at [264, 29] on input "text" at bounding box center [361, 30] width 236 height 15
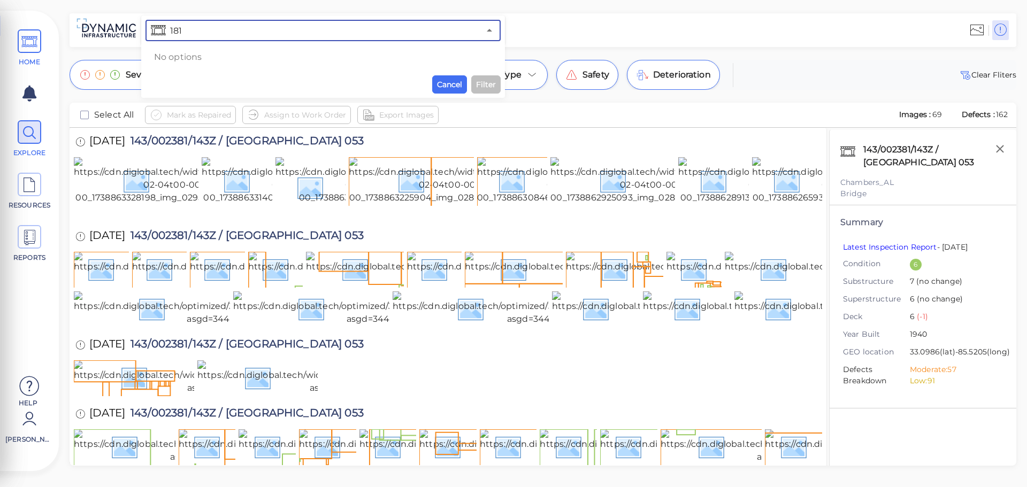
type input "181"
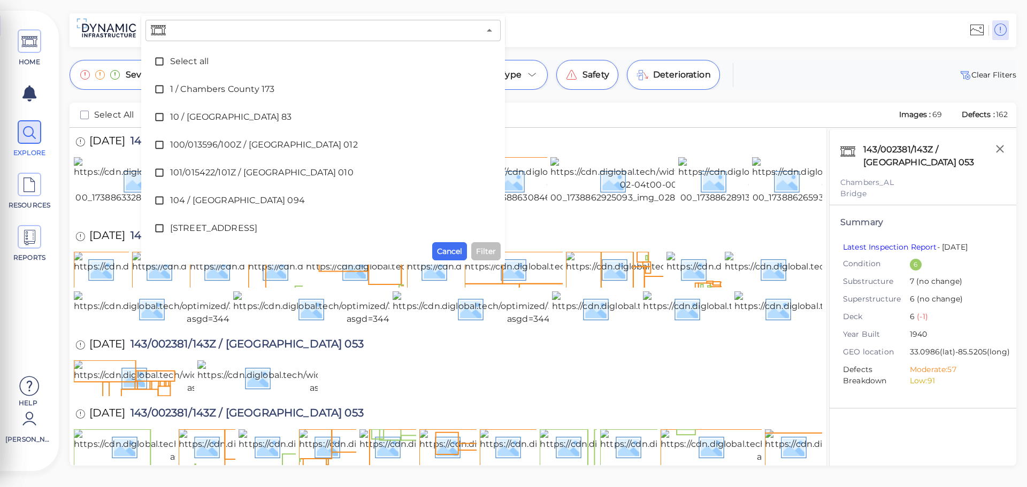
click at [209, 31] on input "text" at bounding box center [324, 30] width 312 height 15
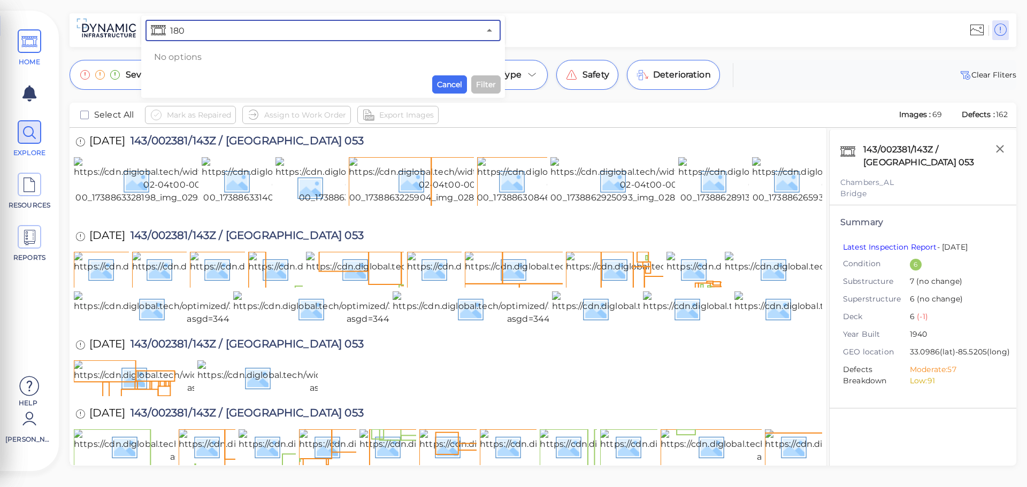
type input "180"
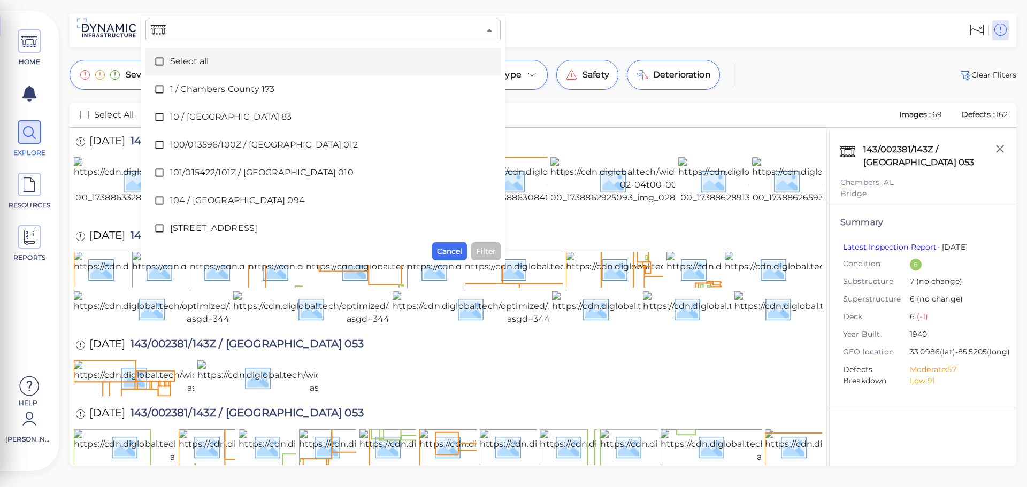
click at [235, 29] on input "text" at bounding box center [324, 30] width 312 height 15
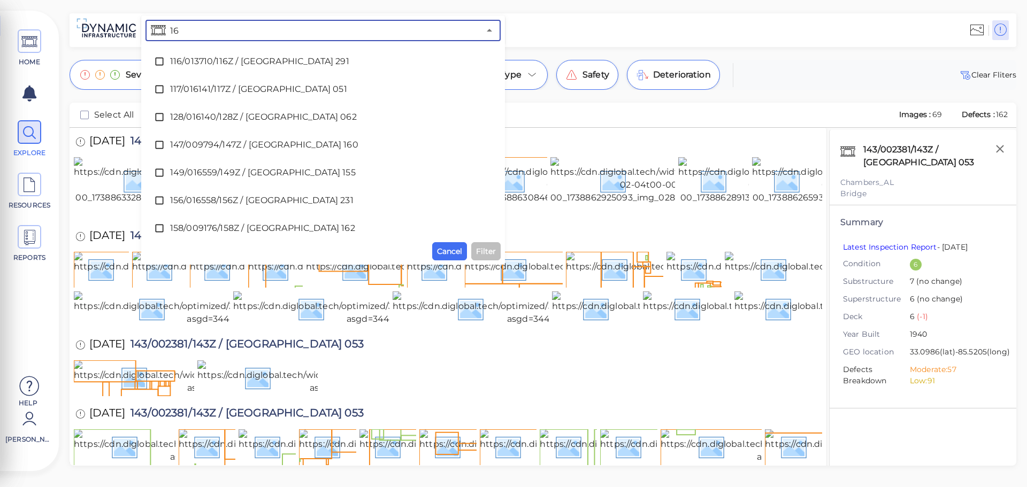
type input "164"
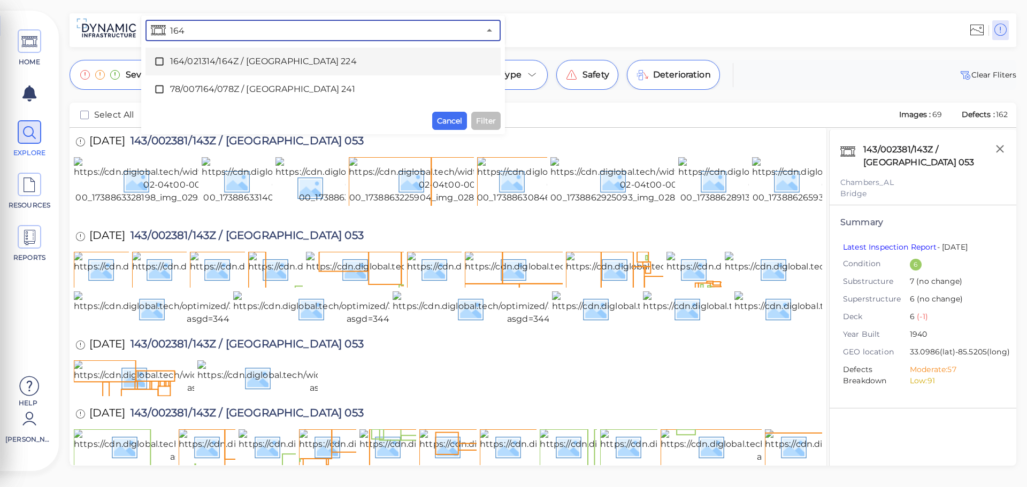
click at [236, 55] on div "164/021314/164Z / [GEOGRAPHIC_DATA] 224" at bounding box center [323, 61] width 338 height 21
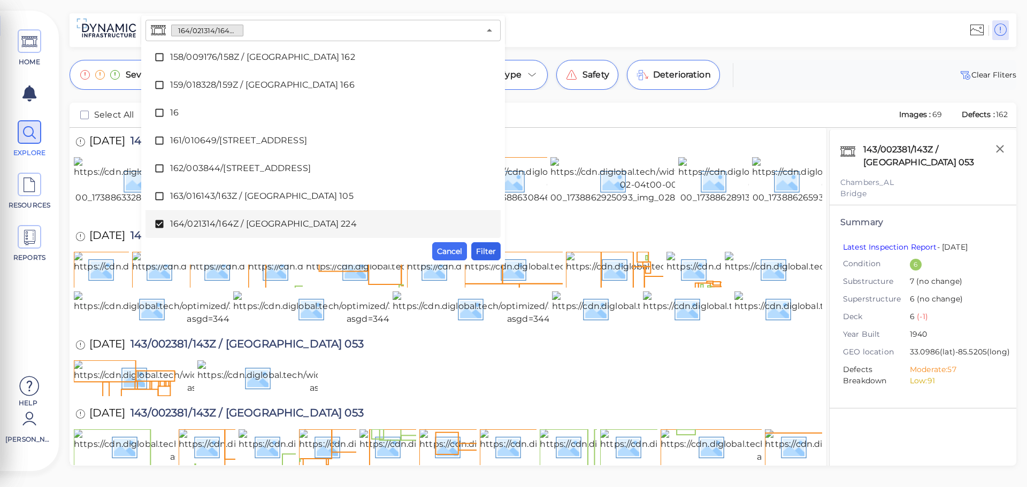
click at [480, 253] on span "Filter" at bounding box center [486, 251] width 20 height 13
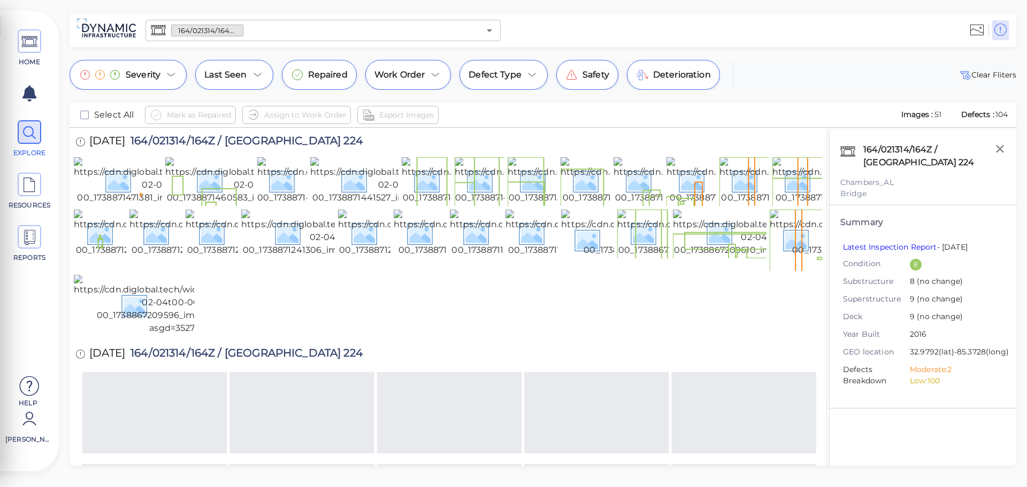
click at [258, 34] on input "text" at bounding box center [361, 30] width 236 height 15
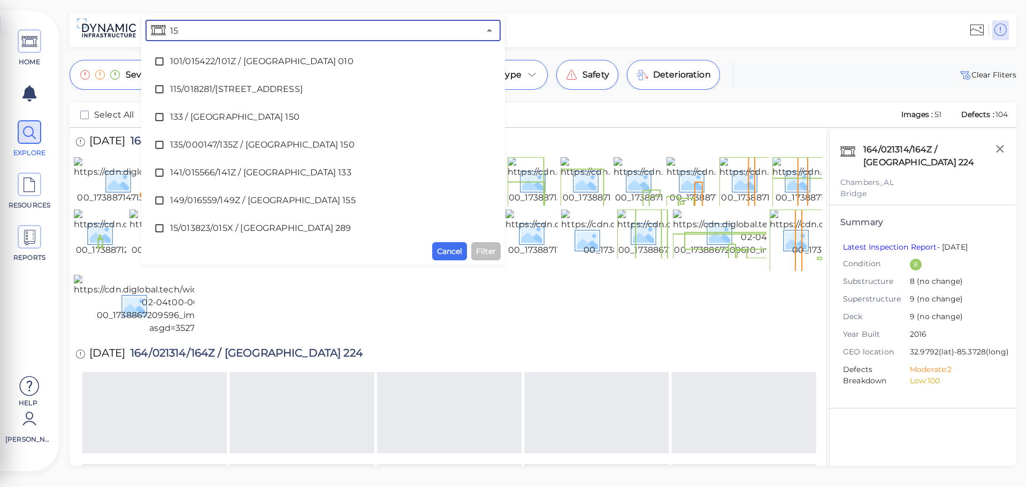
type input "158"
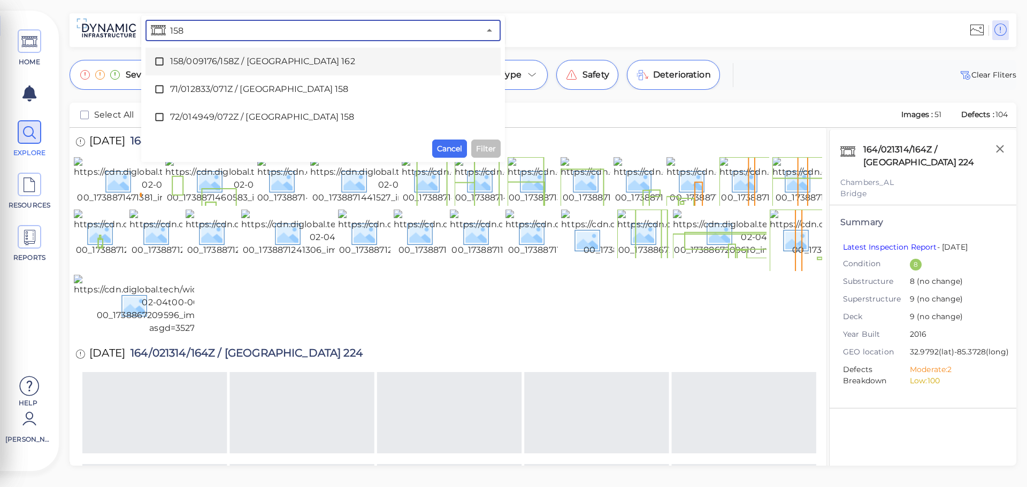
click at [256, 67] on span "158/009176/158Z / [GEOGRAPHIC_DATA] 162" at bounding box center [323, 61] width 306 height 13
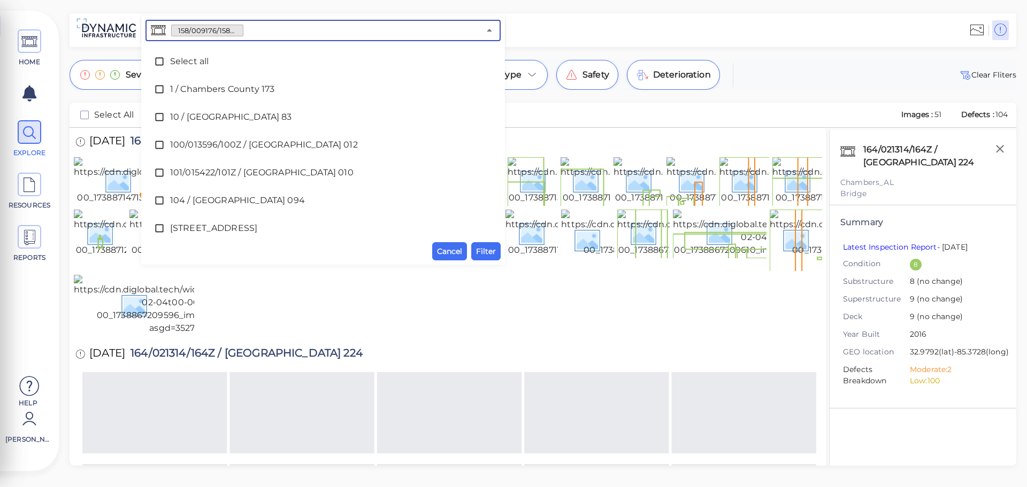
scroll to position [1089, 0]
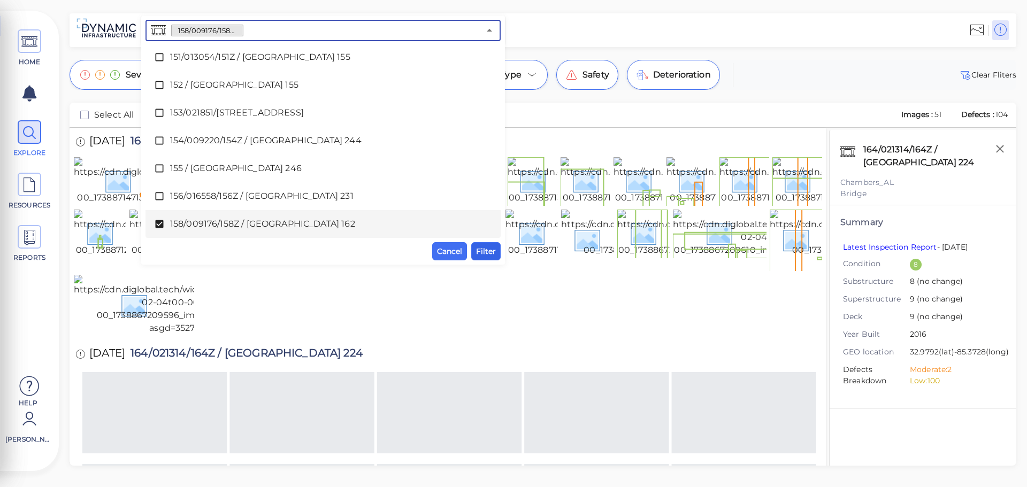
click at [490, 257] on span "Filter" at bounding box center [486, 251] width 20 height 13
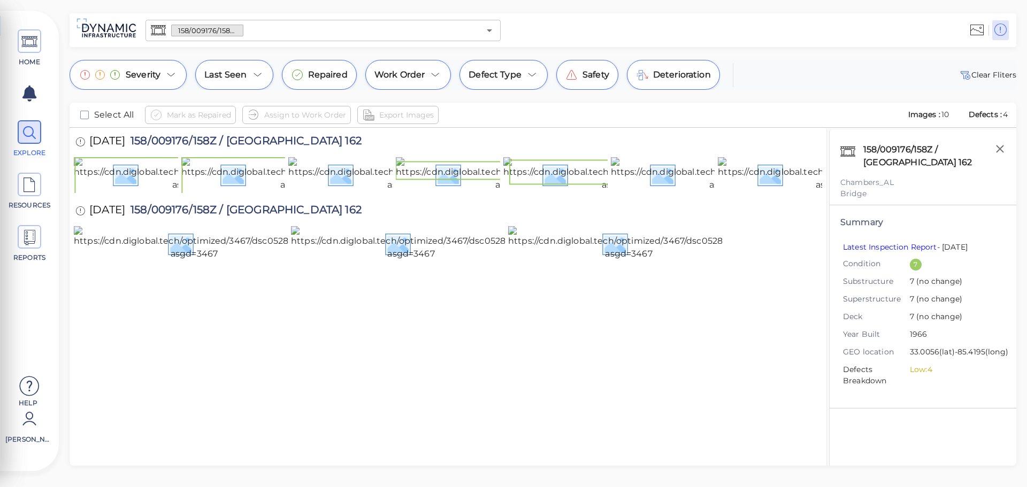
click at [266, 32] on input "text" at bounding box center [361, 30] width 236 height 15
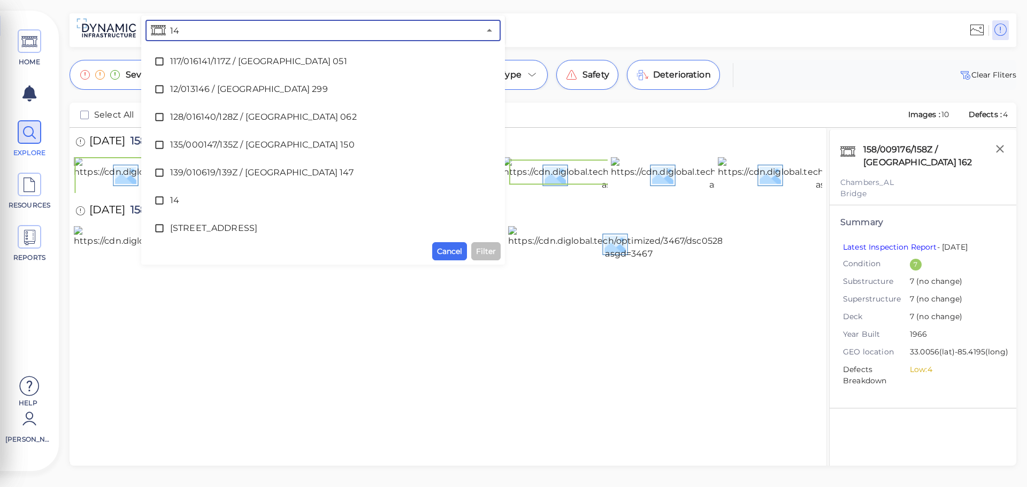
type input "147"
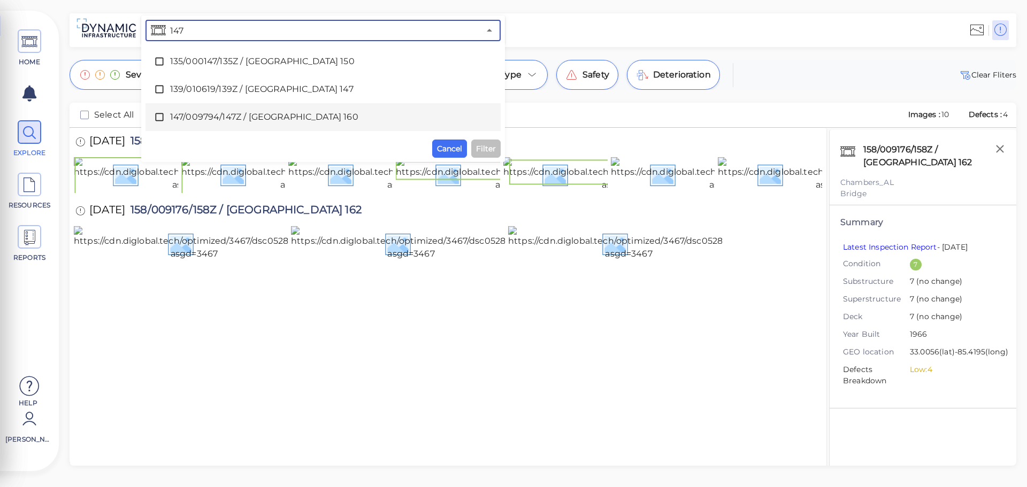
click at [219, 113] on span "147/009794/147Z / [GEOGRAPHIC_DATA] 160" at bounding box center [323, 117] width 306 height 13
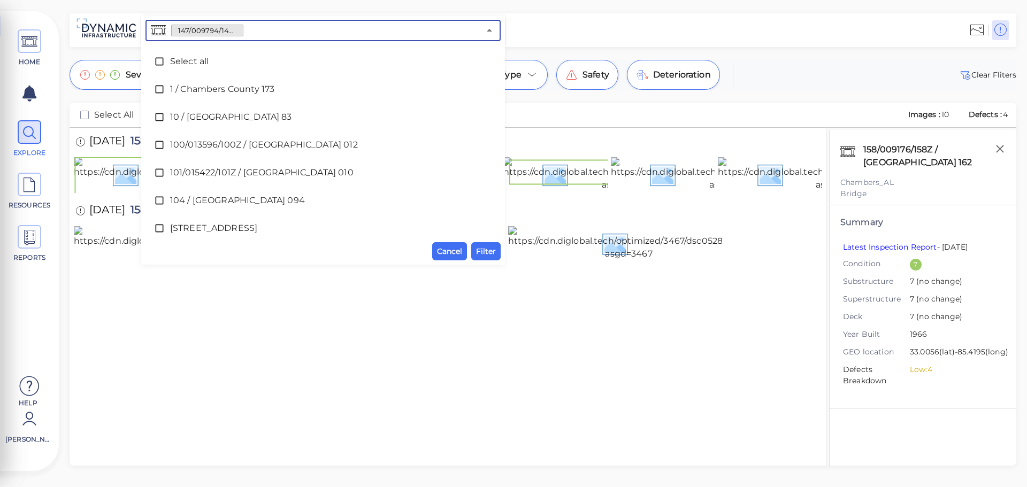
scroll to position [838, 0]
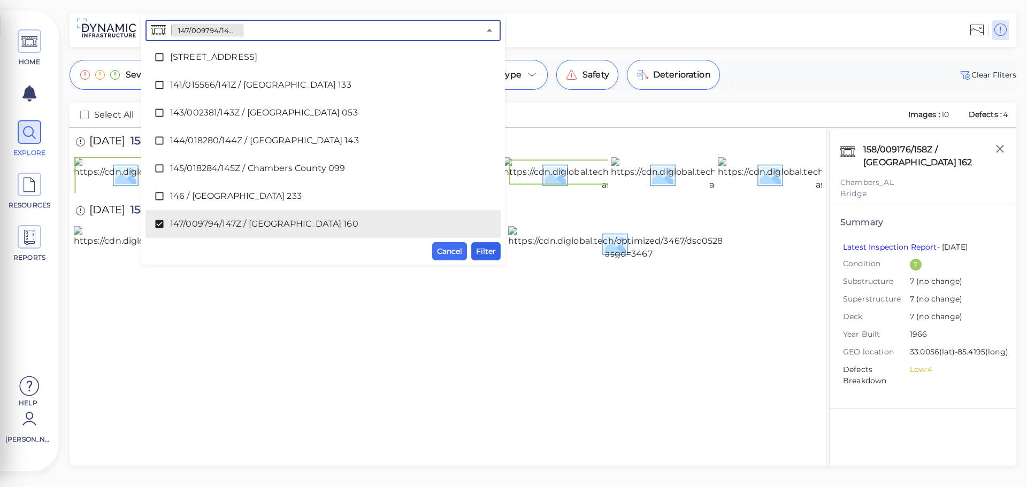
click at [487, 258] on span "Filter" at bounding box center [486, 251] width 20 height 13
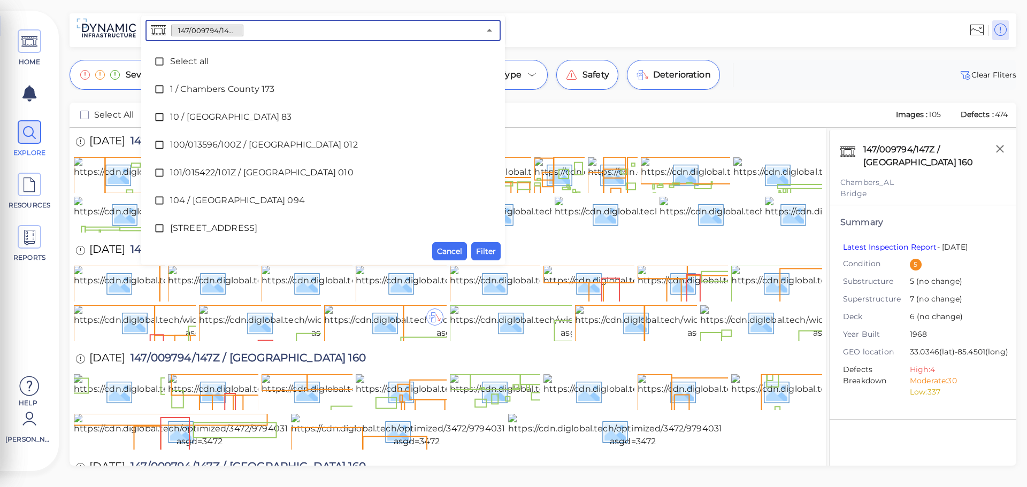
click at [286, 30] on input "text" at bounding box center [361, 30] width 236 height 15
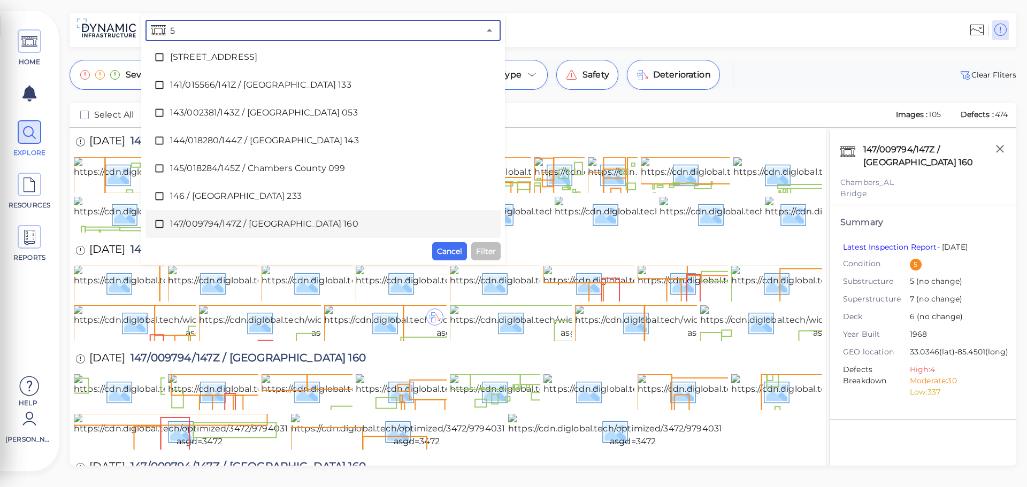
scroll to position [0, 0]
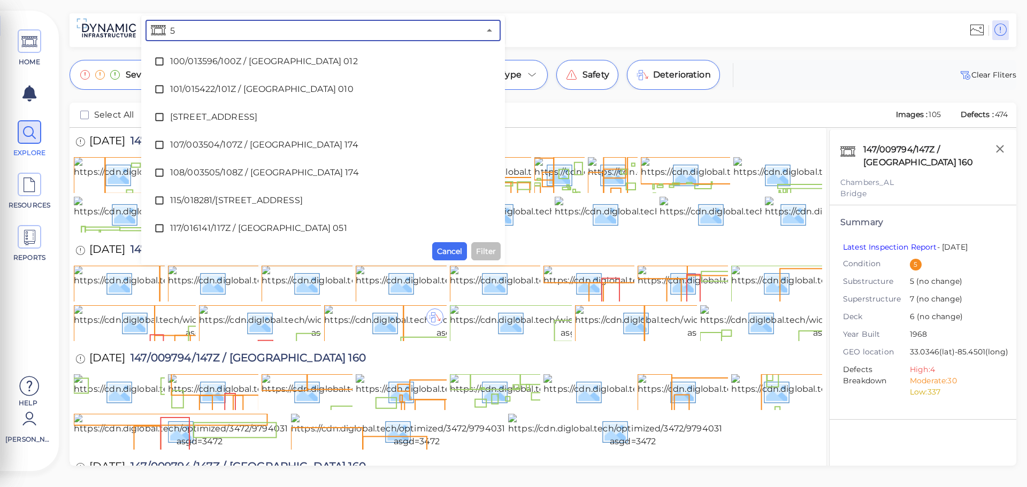
type input "51"
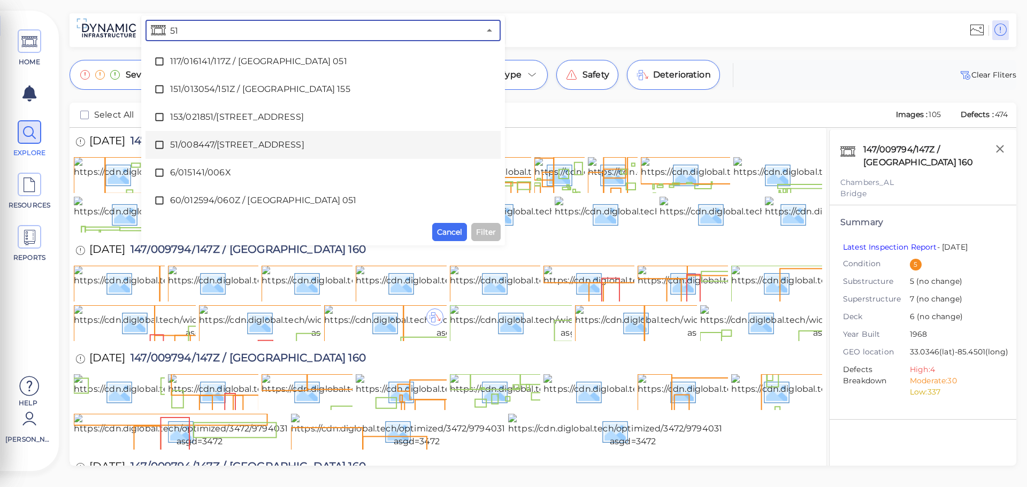
click at [250, 145] on span "51/008447/[STREET_ADDRESS]" at bounding box center [323, 144] width 306 height 13
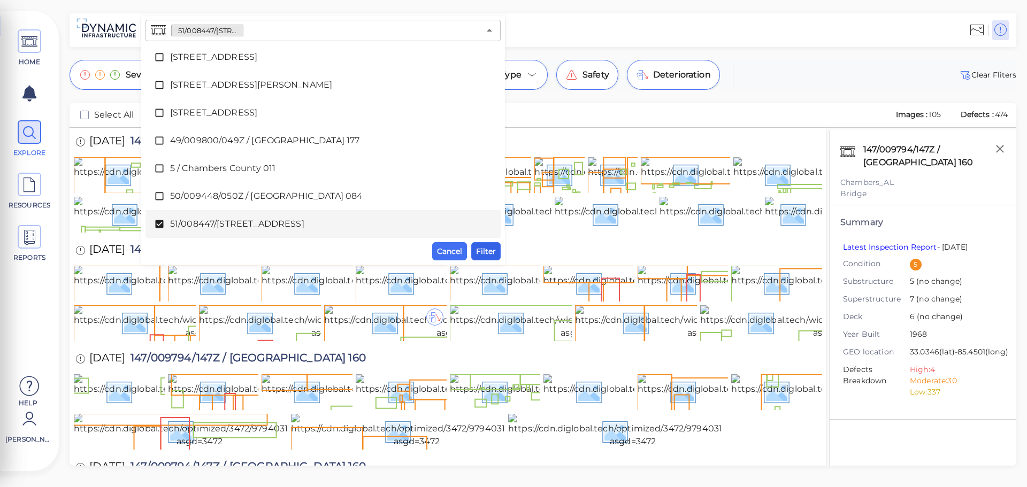
click at [481, 249] on span "Filter" at bounding box center [486, 251] width 20 height 13
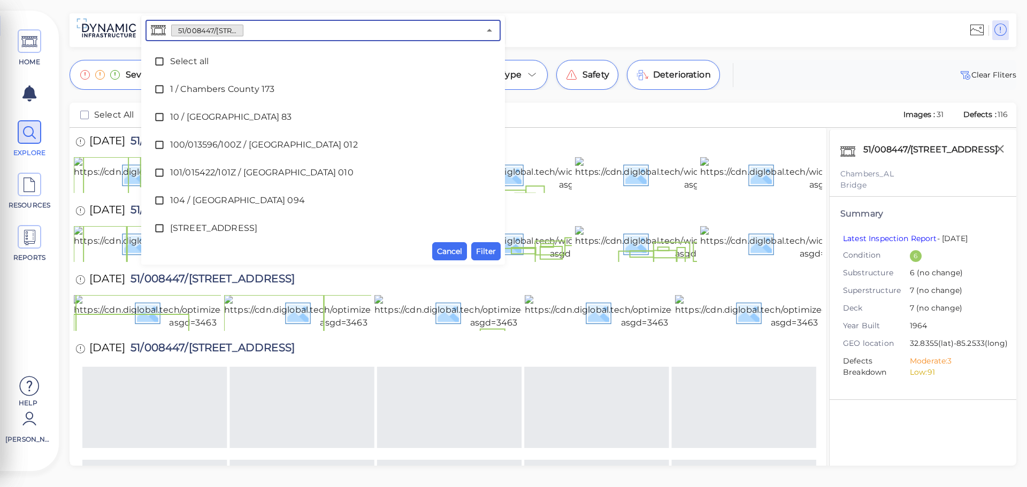
click at [270, 24] on input "text" at bounding box center [361, 30] width 236 height 15
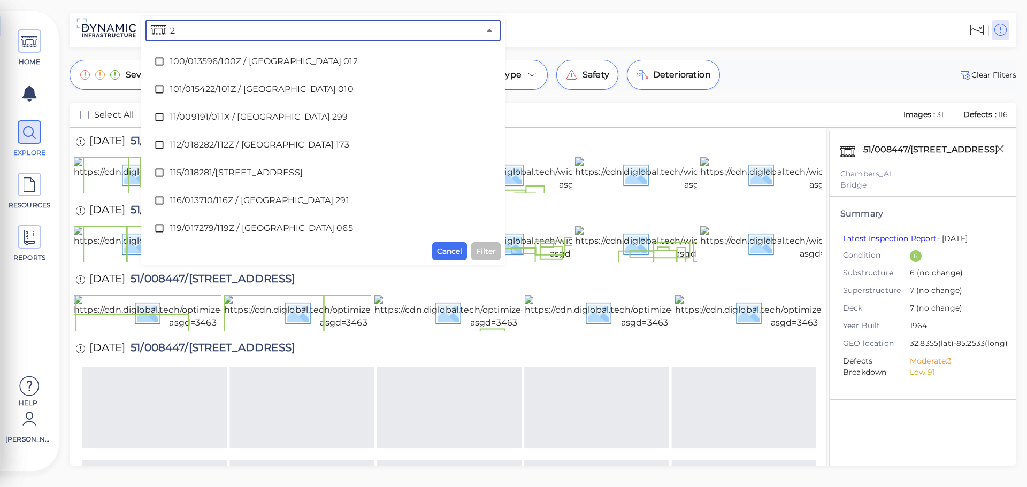
type input "28"
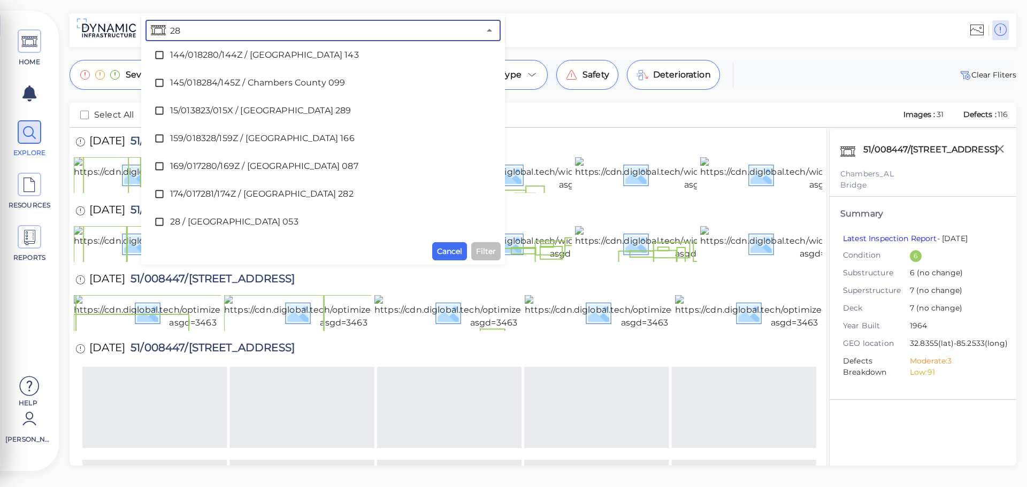
scroll to position [160, 0]
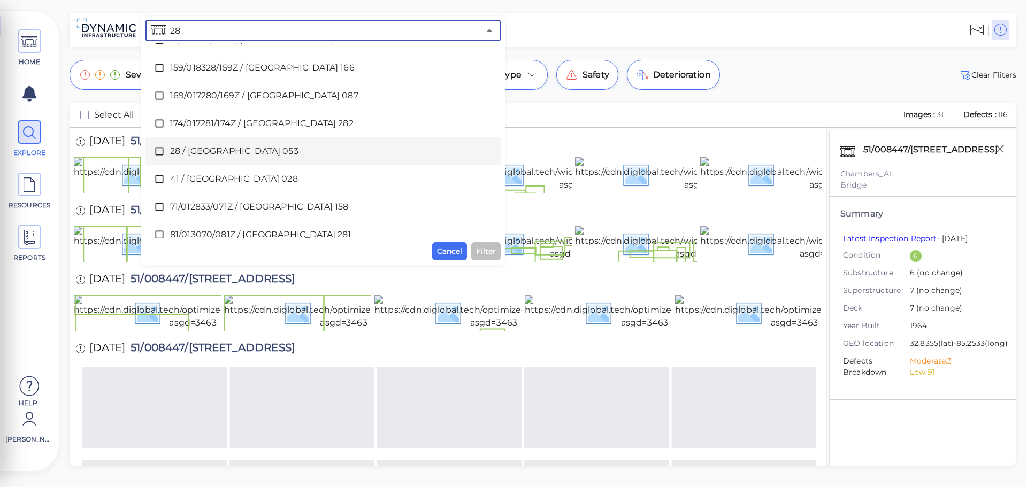
click at [375, 143] on div "28 / [GEOGRAPHIC_DATA] 053" at bounding box center [323, 151] width 338 height 21
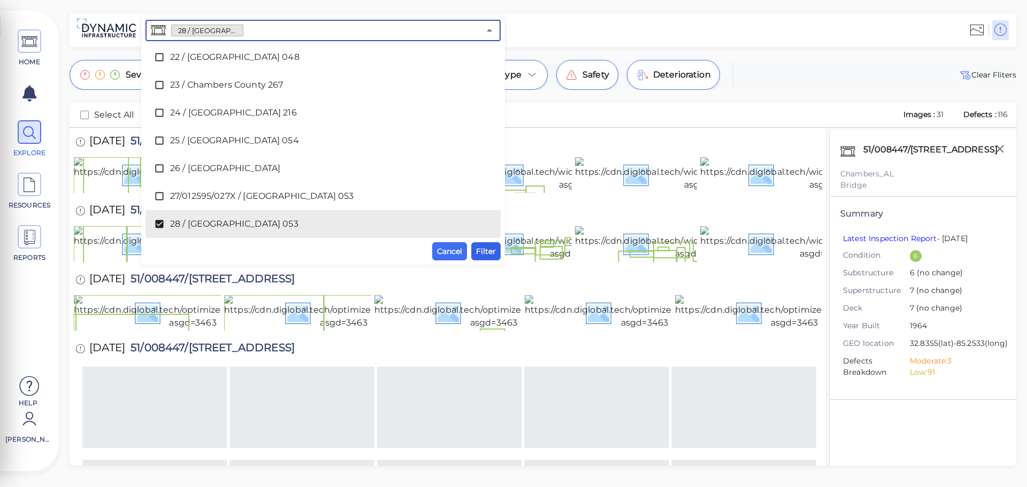
click at [484, 251] on span "Filter" at bounding box center [486, 251] width 20 height 13
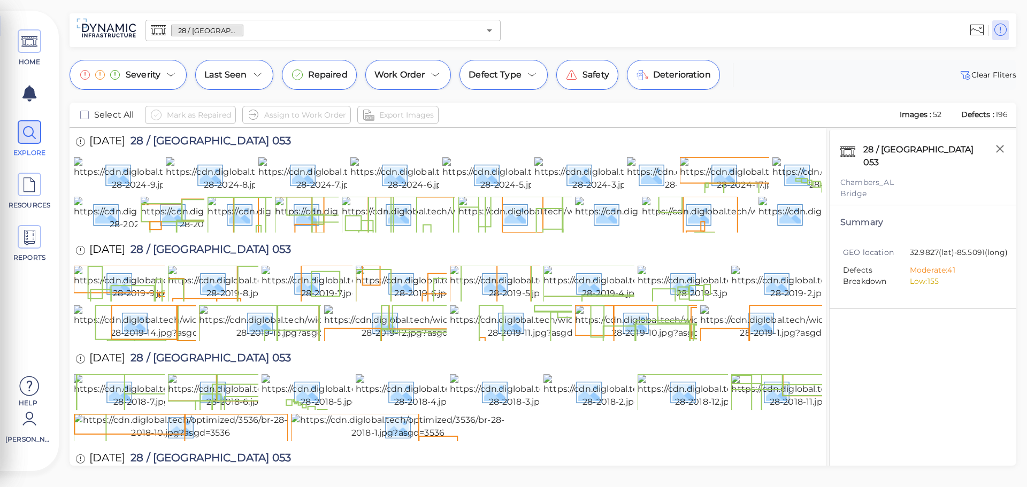
click at [276, 33] on input "text" at bounding box center [361, 30] width 236 height 15
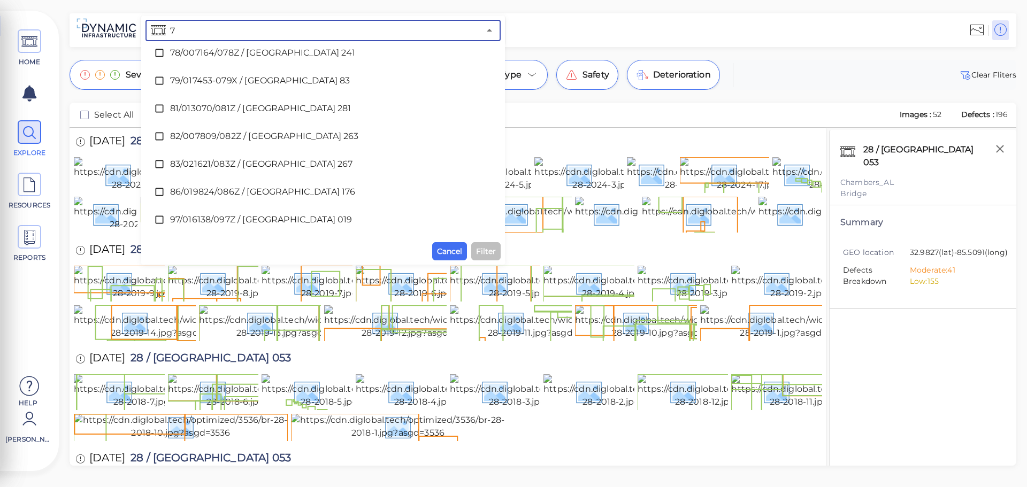
scroll to position [0, 0]
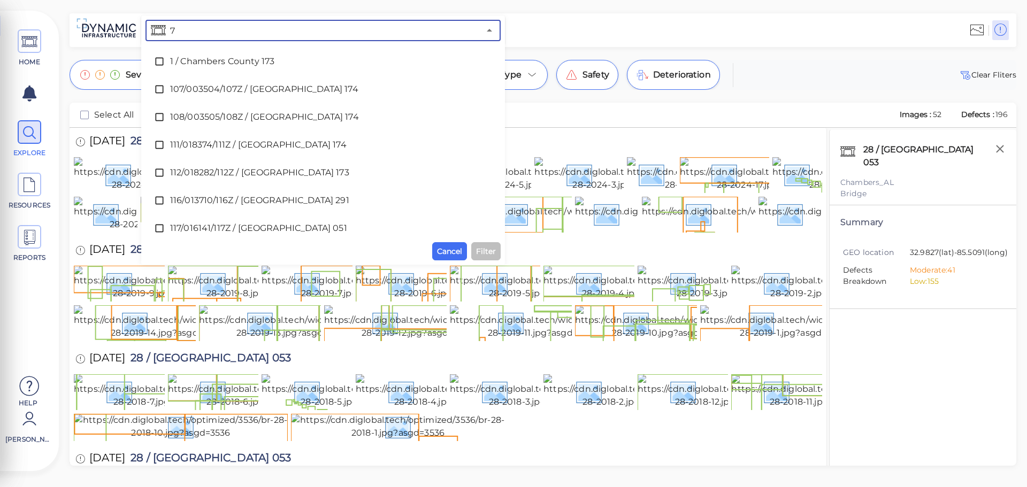
type input "78"
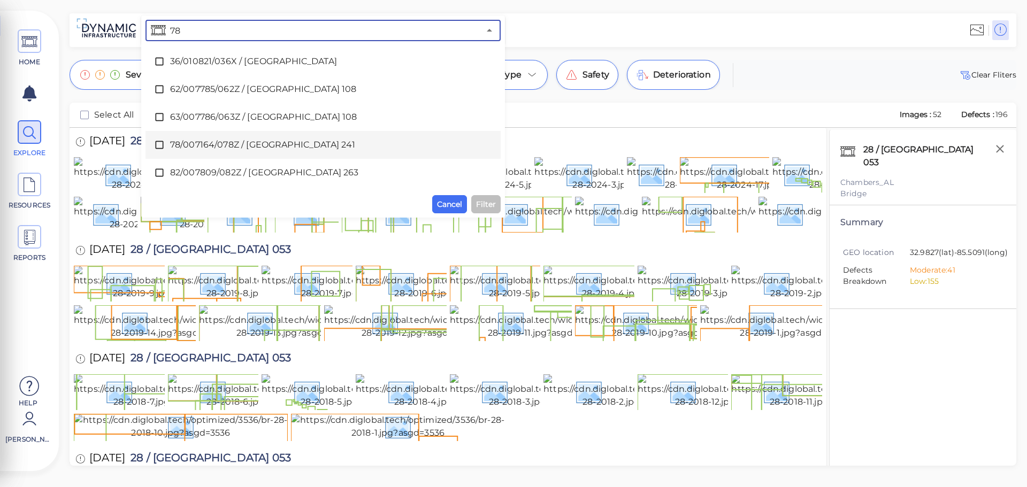
click at [269, 149] on span "78/007164/078Z / [GEOGRAPHIC_DATA] 241" at bounding box center [323, 144] width 306 height 13
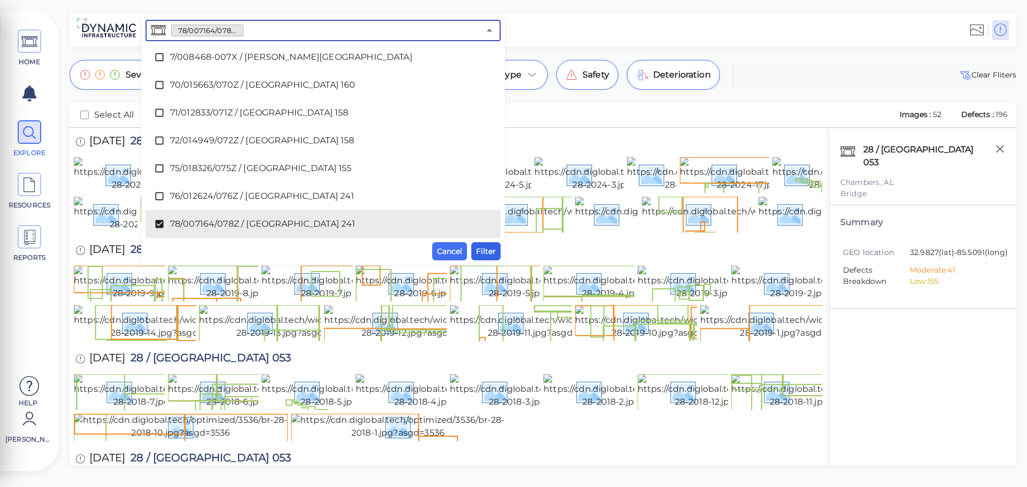
click at [492, 254] on span "Filter" at bounding box center [486, 251] width 20 height 13
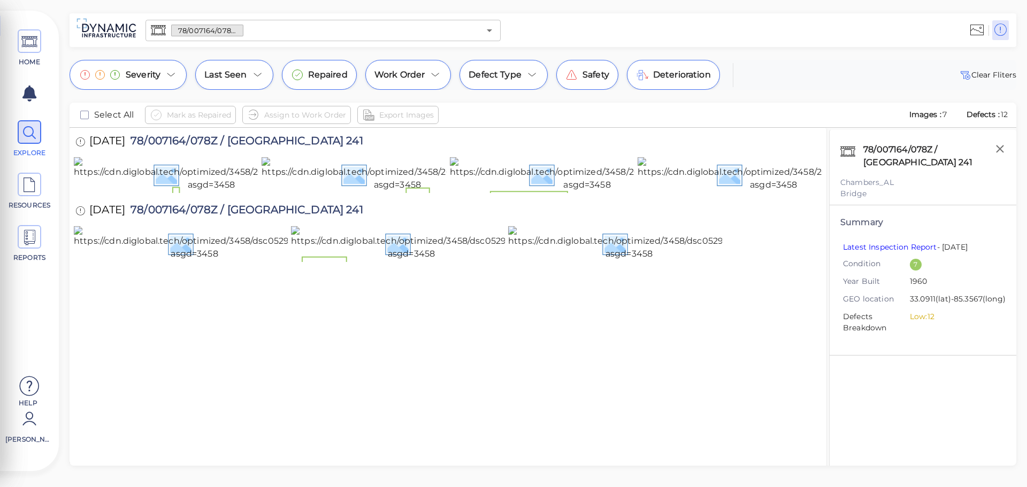
click at [270, 31] on input "text" at bounding box center [361, 30] width 236 height 15
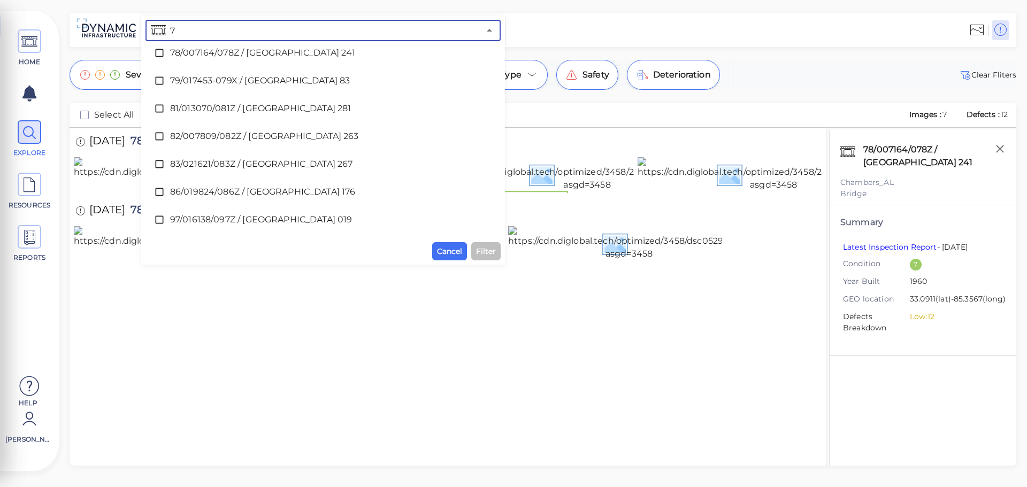
scroll to position [0, 0]
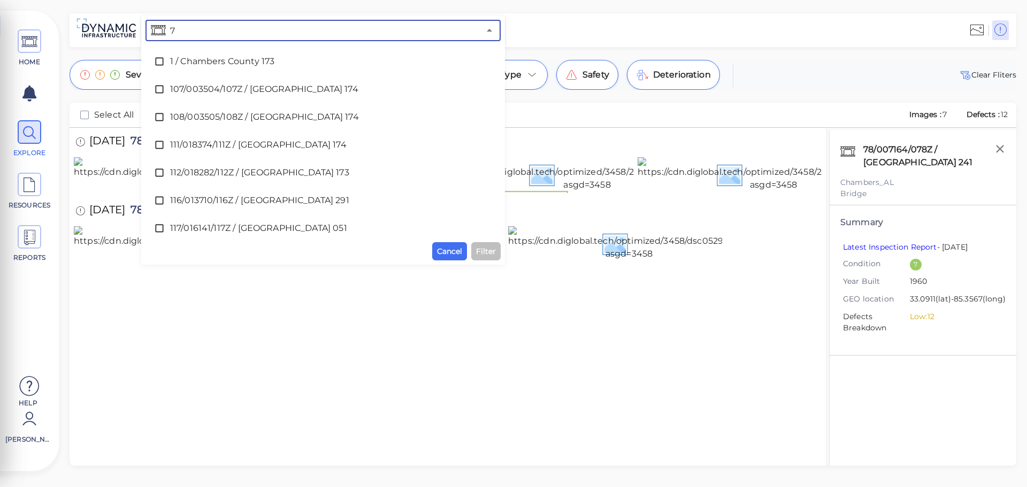
type input "76"
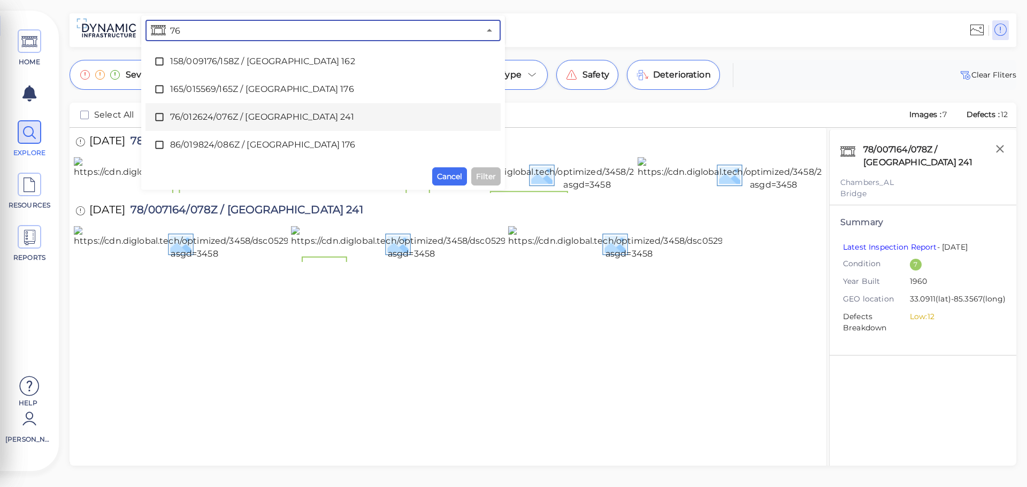
click at [248, 115] on span "76/012624/076Z / [GEOGRAPHIC_DATA] 241" at bounding box center [323, 117] width 306 height 13
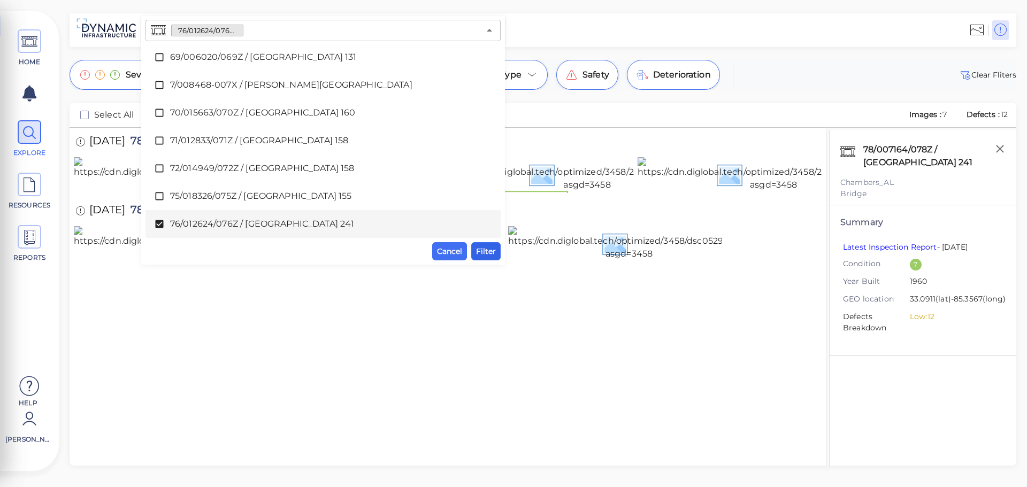
click at [482, 248] on span "Filter" at bounding box center [486, 251] width 20 height 13
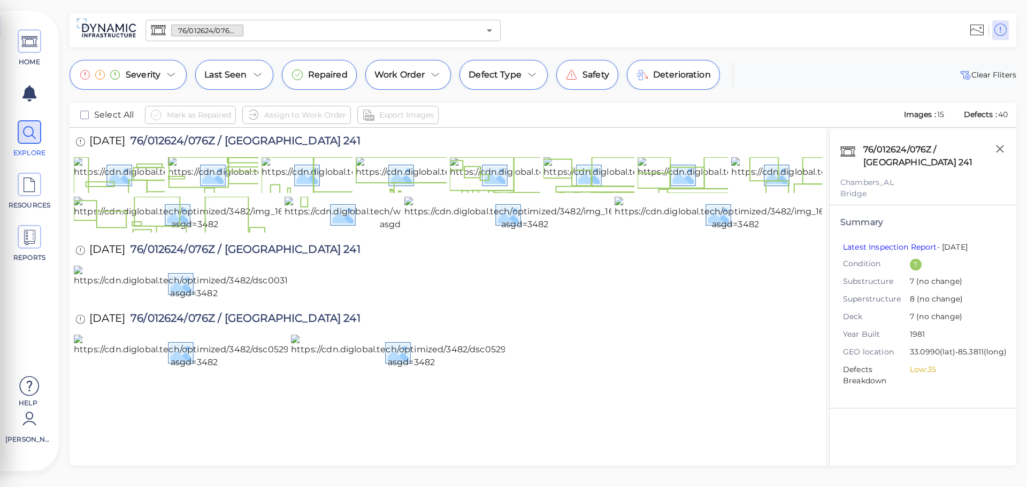
click at [268, 35] on input "text" at bounding box center [361, 30] width 236 height 15
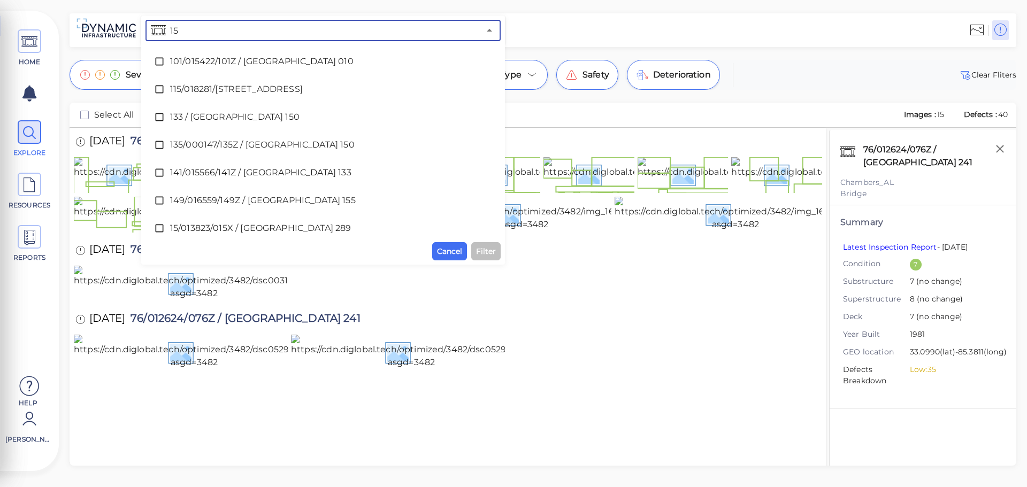
type input "152"
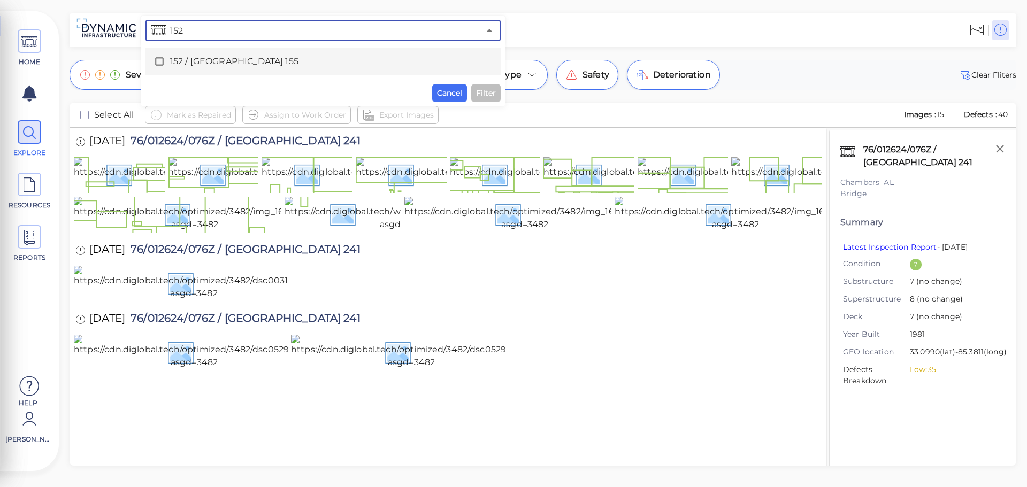
click at [257, 65] on span "152 / [GEOGRAPHIC_DATA] 155" at bounding box center [323, 61] width 306 height 13
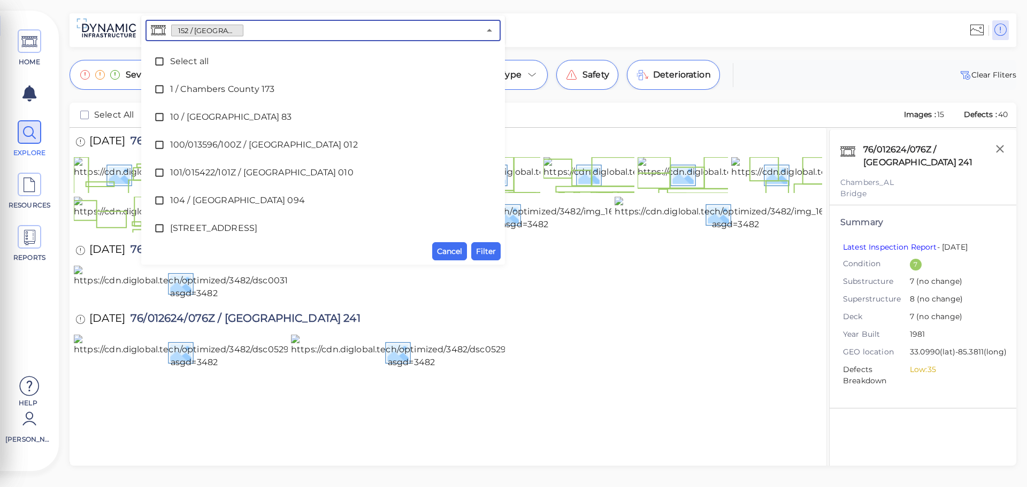
scroll to position [950, 0]
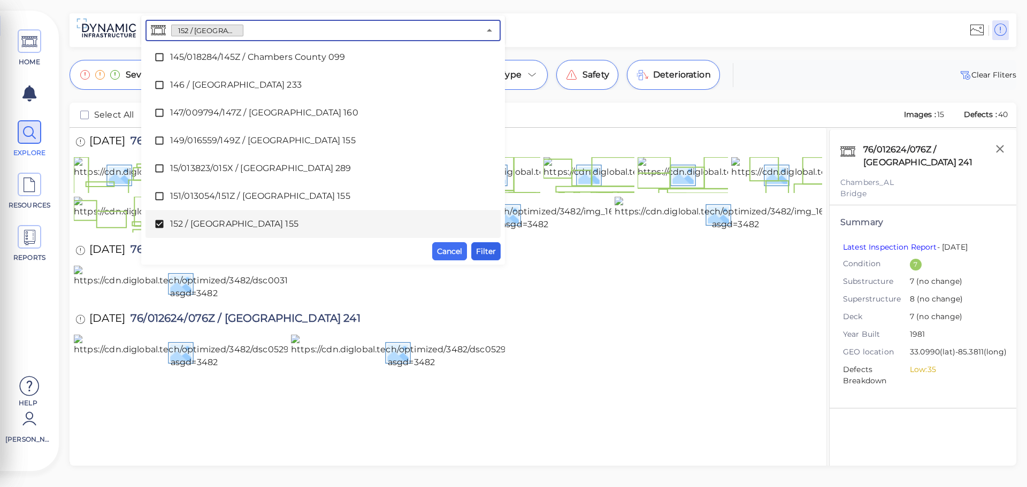
click at [483, 248] on span "Filter" at bounding box center [486, 251] width 20 height 13
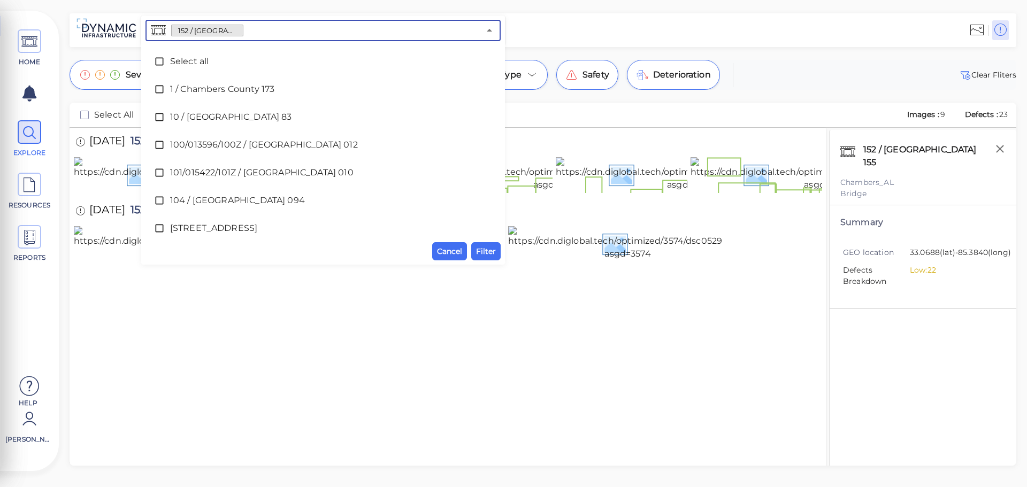
click at [259, 34] on input "text" at bounding box center [361, 30] width 236 height 15
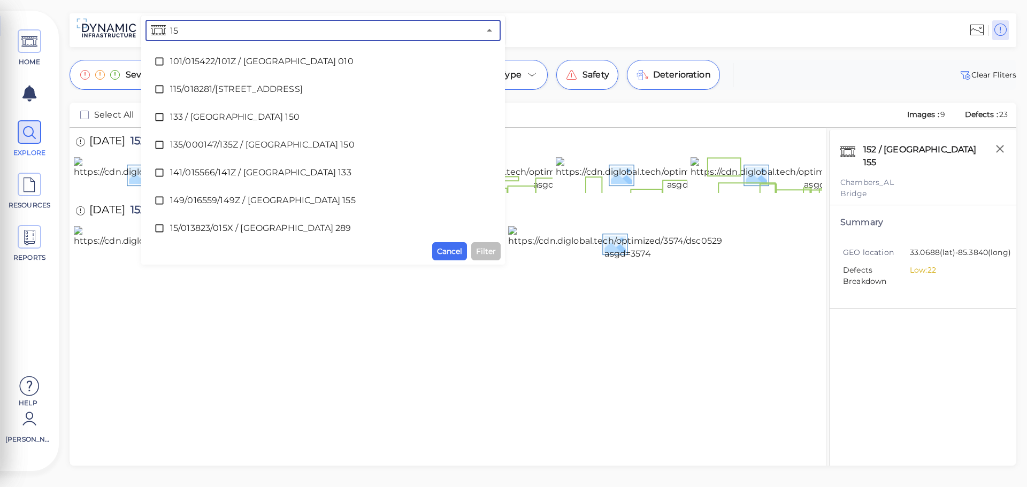
type input "154"
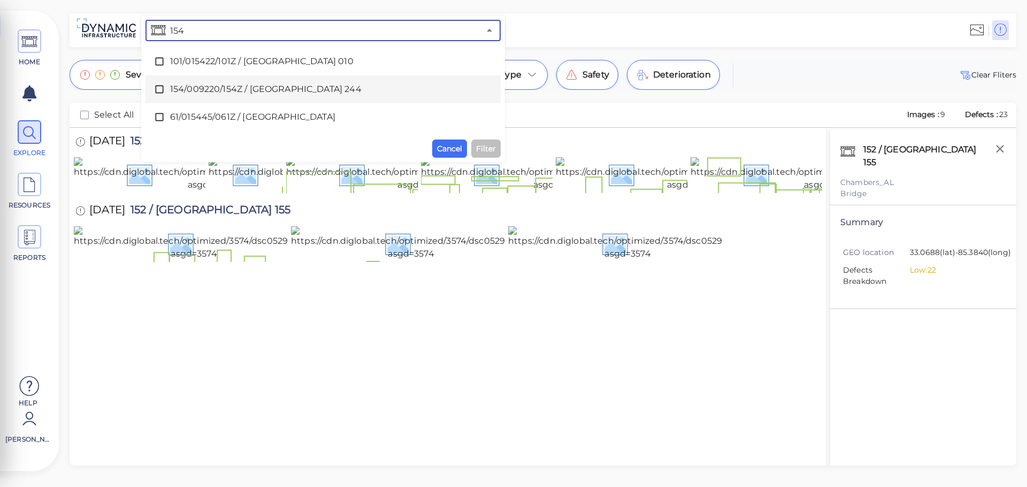
click at [248, 82] on div "154/009220/154Z / [GEOGRAPHIC_DATA] 244" at bounding box center [323, 89] width 338 height 21
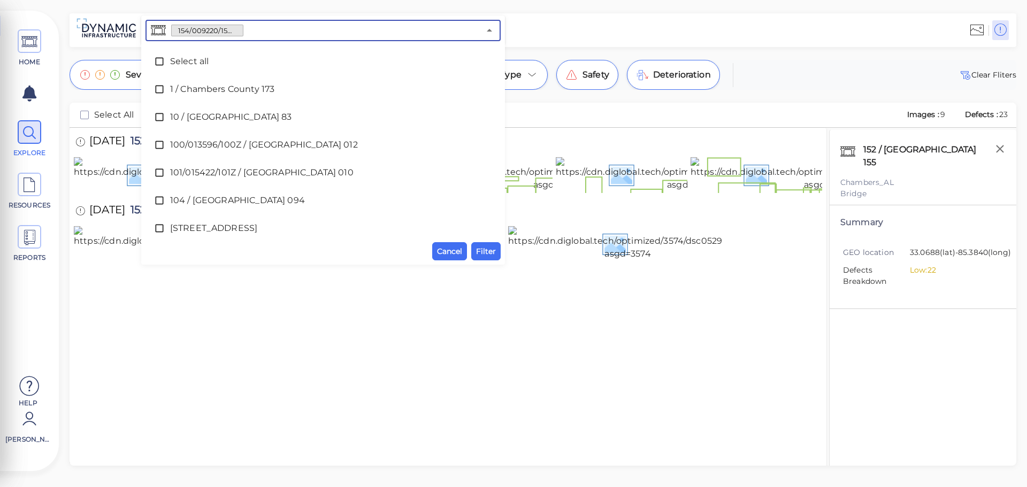
scroll to position [1005, 0]
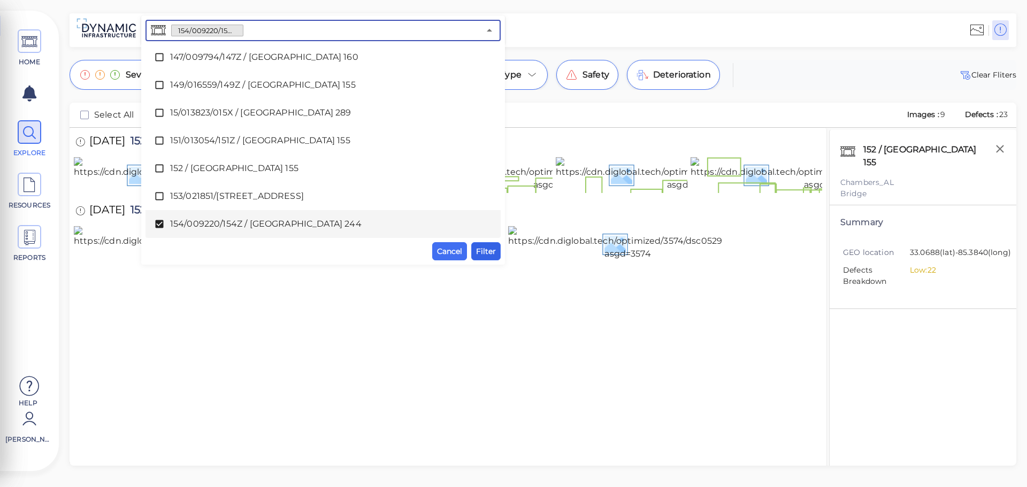
click at [481, 255] on span "Filter" at bounding box center [486, 251] width 20 height 13
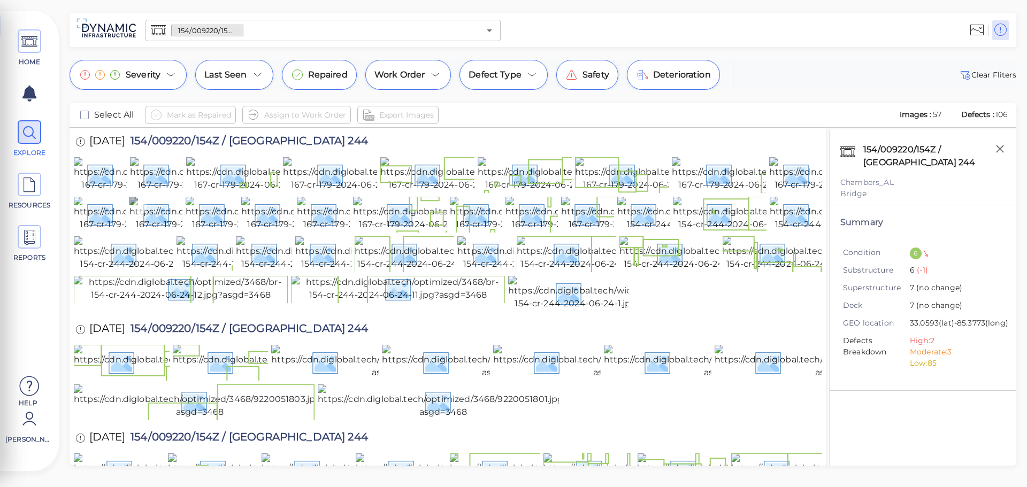
click at [156, 231] on img at bounding box center [223, 214] width 188 height 34
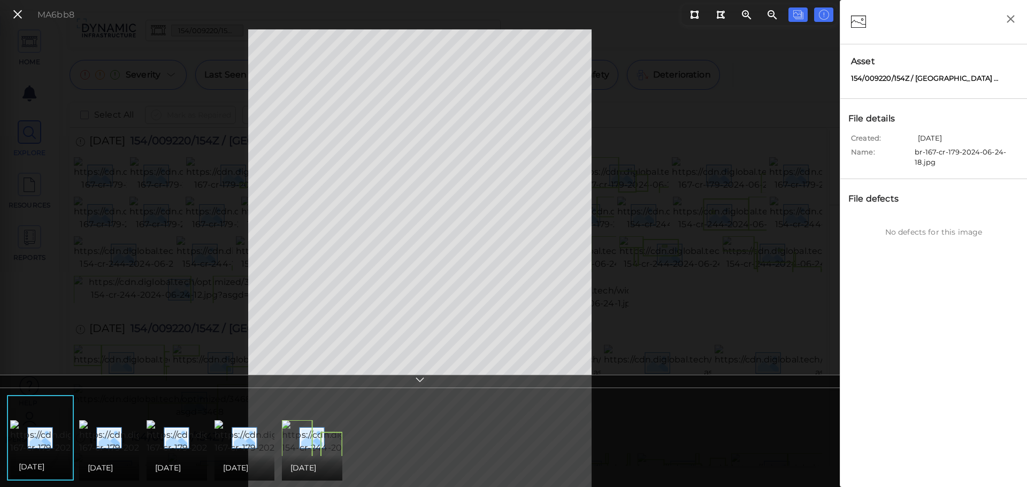
click at [16, 14] on icon at bounding box center [18, 14] width 12 height 14
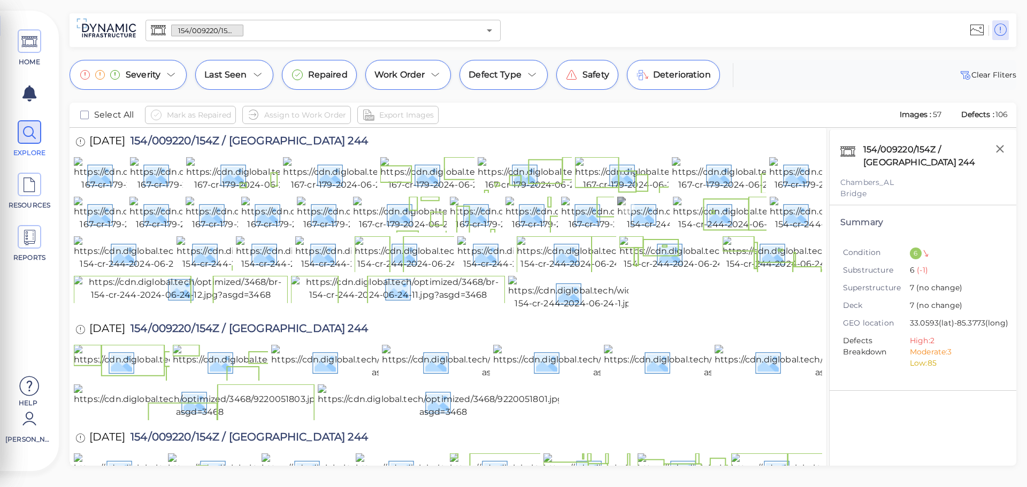
click at [644, 231] on img at bounding box center [711, 214] width 188 height 34
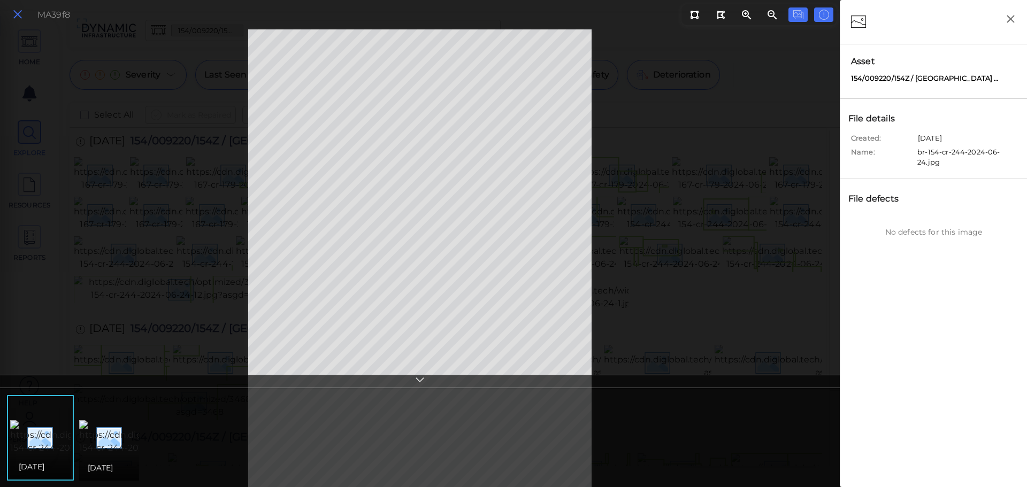
click at [16, 13] on icon at bounding box center [18, 14] width 12 height 14
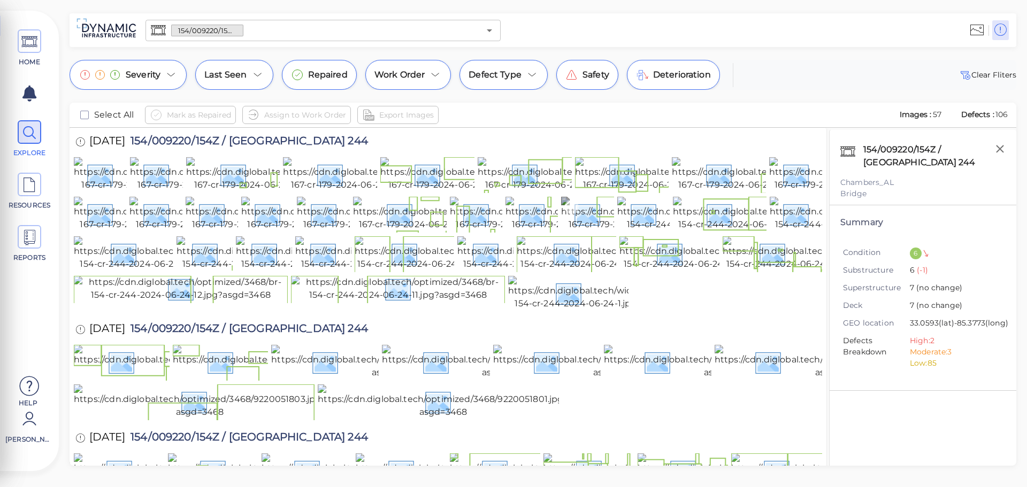
click at [568, 231] on img at bounding box center [655, 214] width 188 height 34
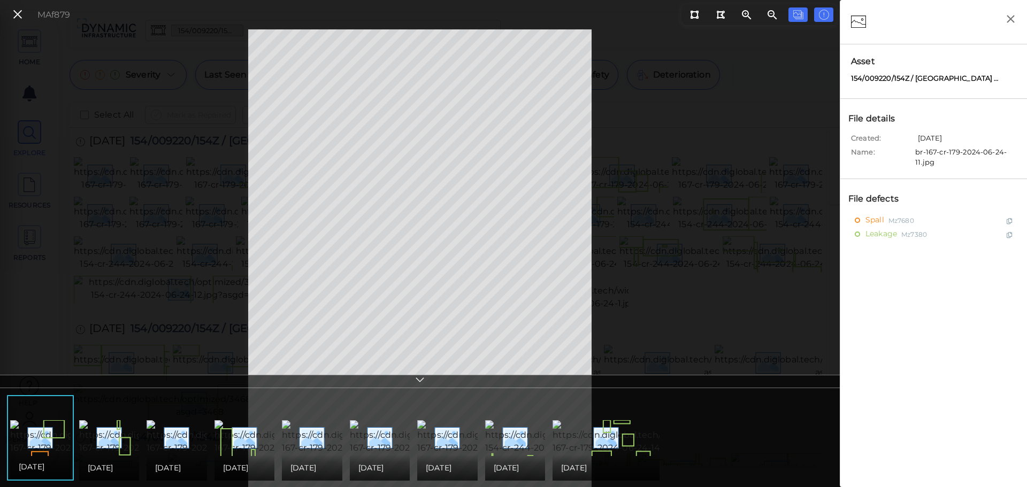
click at [419, 379] on icon at bounding box center [419, 381] width 11 height 12
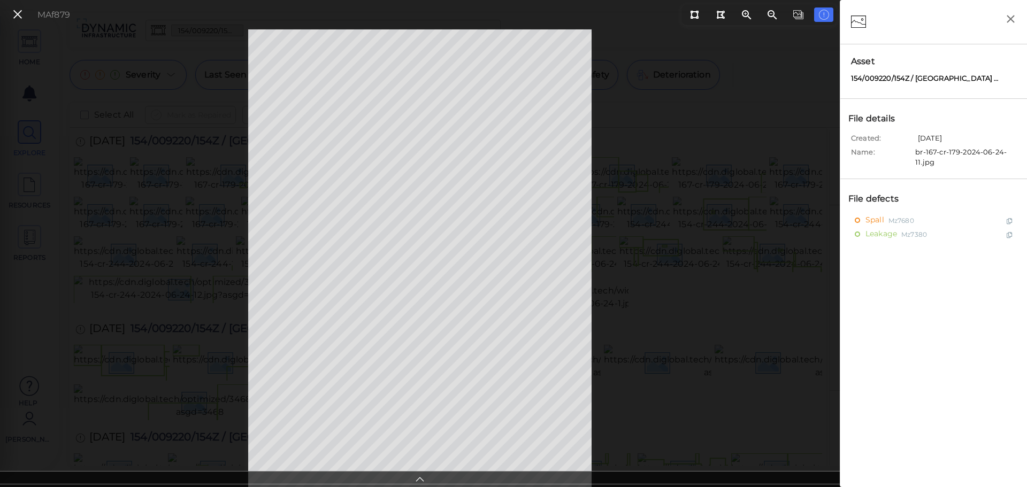
click at [418, 478] on icon at bounding box center [419, 478] width 11 height 12
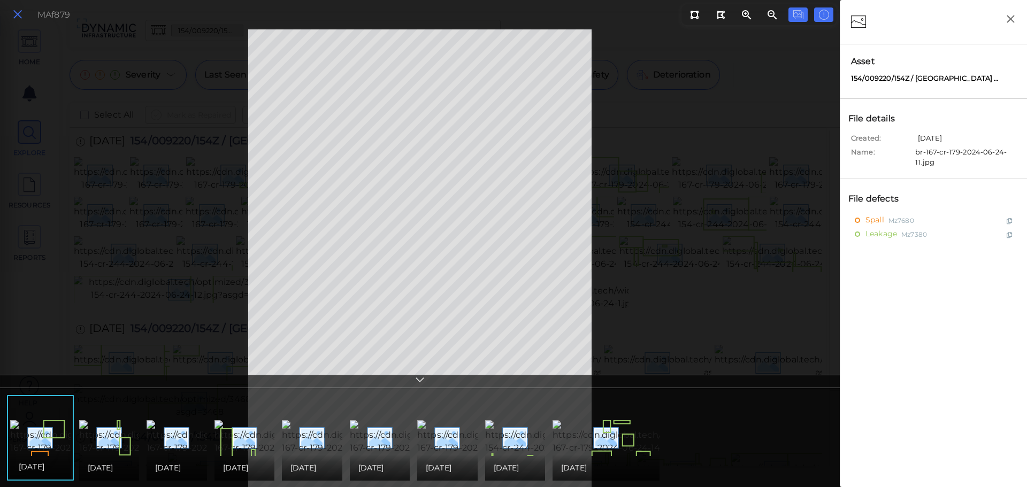
click at [24, 12] on button at bounding box center [18, 15] width 18 height 16
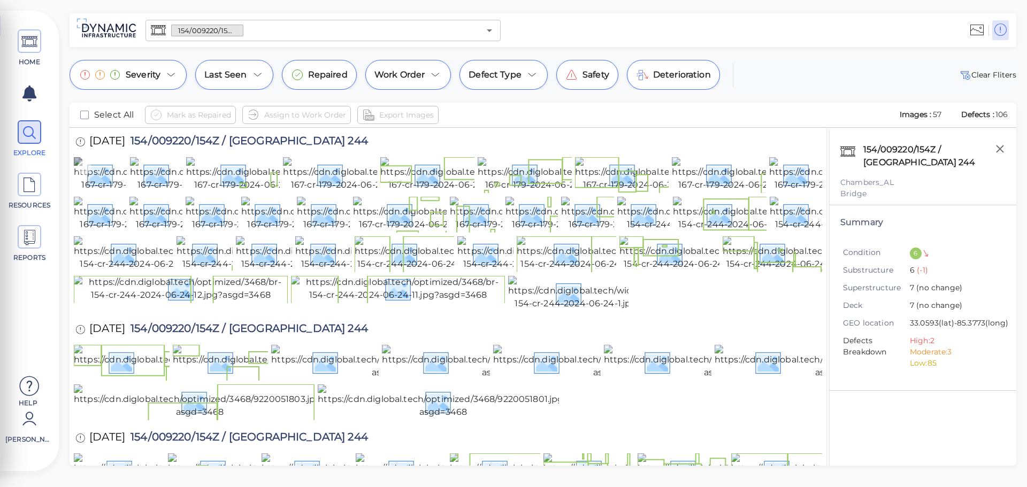
drag, startPoint x: 87, startPoint y: 164, endPoint x: 94, endPoint y: 171, distance: 10.2
click at [87, 164] on icon at bounding box center [84, 167] width 14 height 14
click at [139, 169] on icon at bounding box center [140, 167] width 5 height 3
click at [197, 171] on icon at bounding box center [196, 167] width 14 height 14
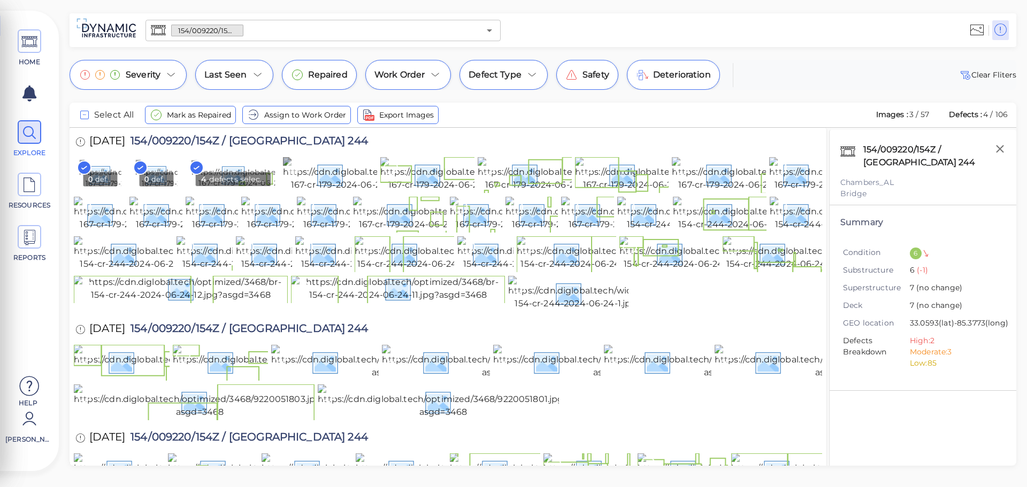
click at [295, 168] on icon at bounding box center [293, 167] width 14 height 14
click at [398, 172] on icon at bounding box center [390, 167] width 14 height 14
click at [492, 167] on icon at bounding box center [488, 167] width 14 height 14
drag, startPoint x: 581, startPoint y: 170, endPoint x: 651, endPoint y: 172, distance: 70.1
click at [591, 170] on icon at bounding box center [585, 167] width 14 height 14
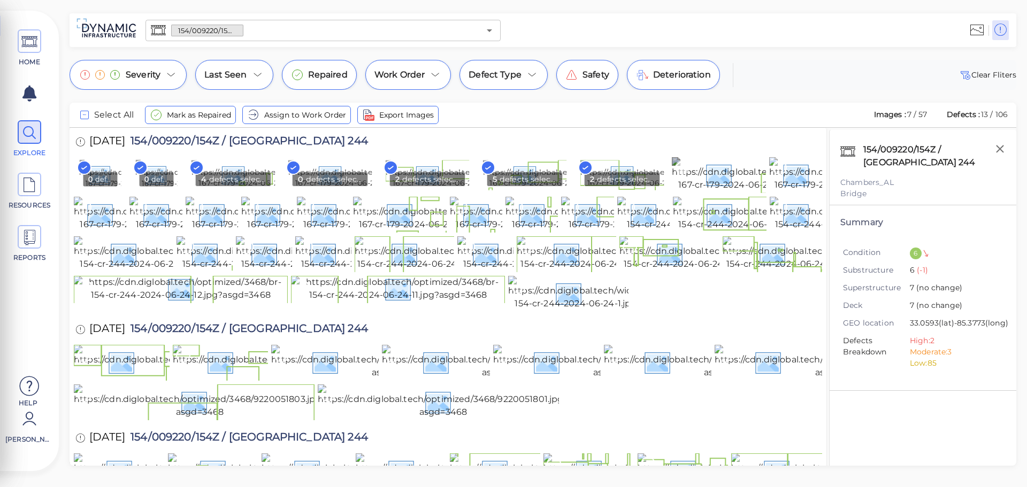
click at [681, 167] on icon at bounding box center [682, 167] width 14 height 14
drag, startPoint x: 769, startPoint y: 163, endPoint x: 783, endPoint y: 162, distance: 13.4
click at [783, 162] on icon at bounding box center [779, 167] width 14 height 14
click at [578, 214] on icon at bounding box center [571, 207] width 14 height 14
click at [523, 221] on div at bounding box center [515, 209] width 21 height 25
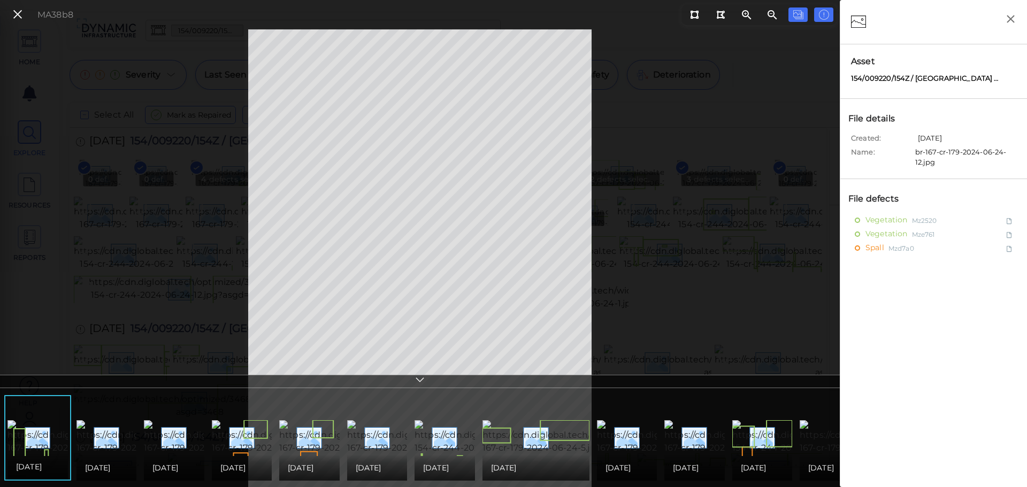
click at [28, 15] on div "MA38b8" at bounding box center [40, 14] width 75 height 23
drag, startPoint x: 16, startPoint y: 10, endPoint x: 39, endPoint y: 26, distance: 28.3
click at [17, 10] on icon at bounding box center [18, 14] width 12 height 14
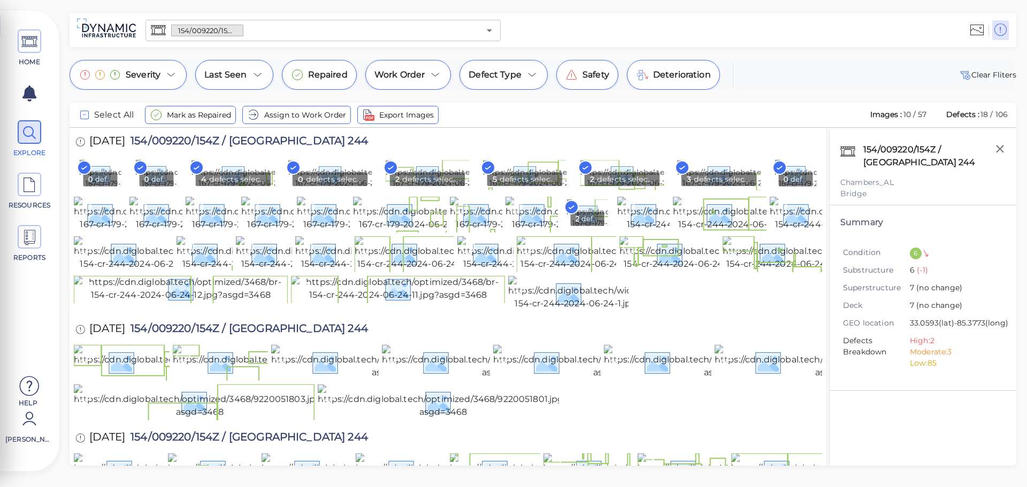
click at [517, 214] on icon at bounding box center [516, 207] width 14 height 14
click at [463, 214] on icon at bounding box center [460, 207] width 14 height 14
click at [363, 221] on div at bounding box center [363, 209] width 21 height 25
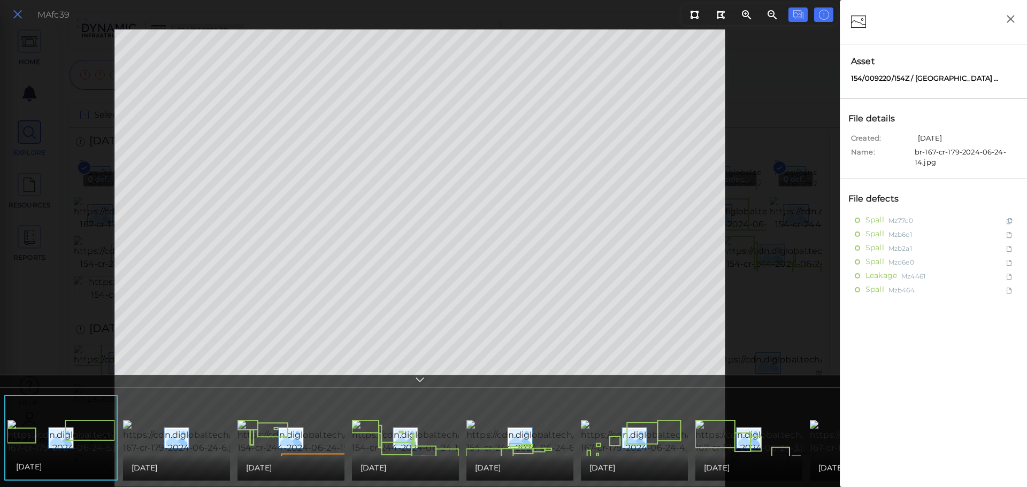
click at [20, 14] on icon at bounding box center [18, 14] width 12 height 14
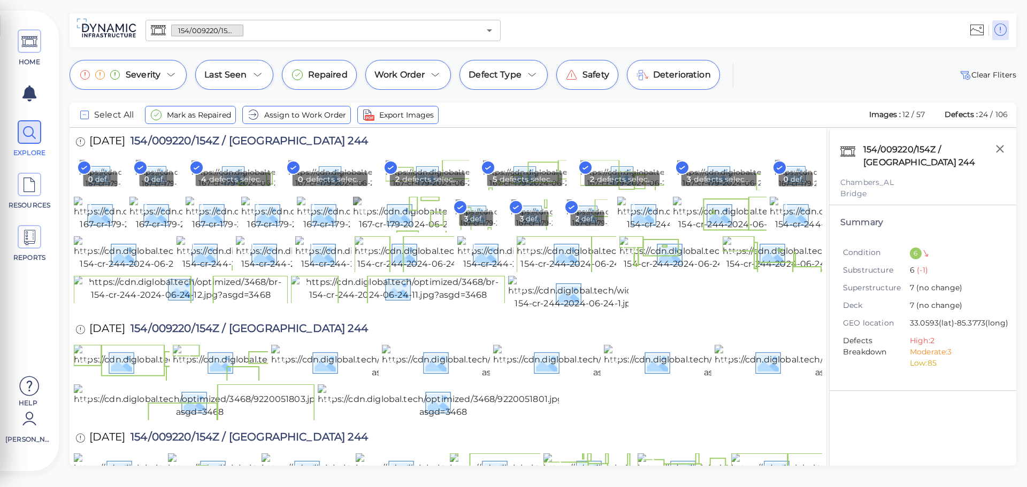
click at [364, 214] on icon at bounding box center [363, 207] width 14 height 14
drag, startPoint x: 309, startPoint y: 258, endPoint x: 291, endPoint y: 260, distance: 17.8
click at [309, 214] on icon at bounding box center [307, 207] width 14 height 14
click at [250, 214] on icon at bounding box center [251, 207] width 14 height 14
click at [199, 214] on icon at bounding box center [196, 207] width 14 height 14
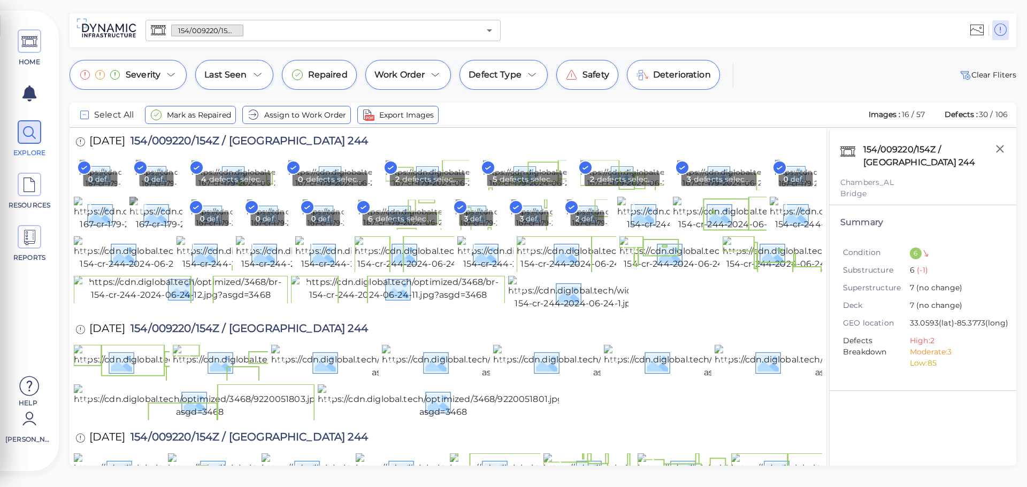
click at [144, 214] on icon at bounding box center [140, 207] width 14 height 14
click at [86, 214] on icon at bounding box center [84, 207] width 14 height 14
click at [394, 228] on img at bounding box center [441, 213] width 167 height 29
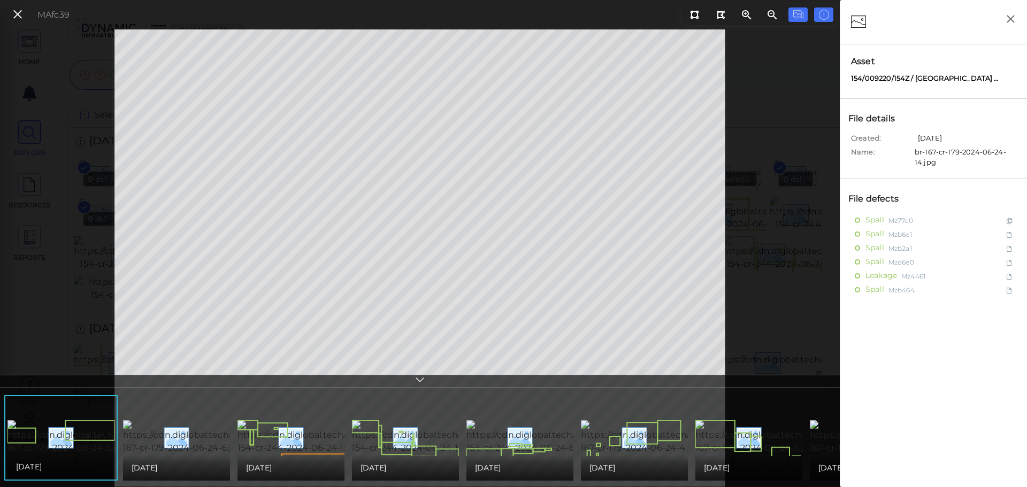
click at [420, 376] on icon at bounding box center [419, 381] width 11 height 12
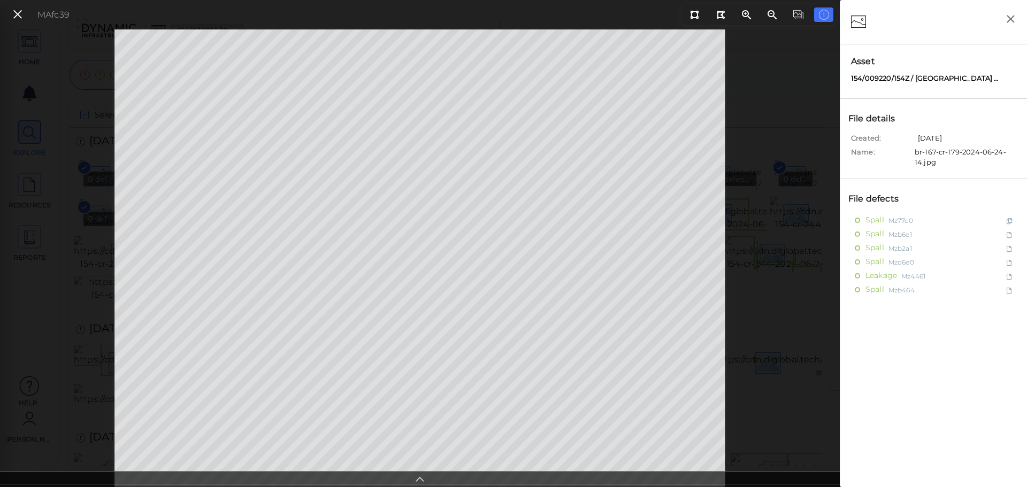
click at [764, 317] on div "MAfc39" at bounding box center [420, 258] width 840 height 458
drag, startPoint x: 19, startPoint y: 13, endPoint x: 25, endPoint y: 14, distance: 6.0
click at [19, 13] on icon at bounding box center [18, 14] width 12 height 14
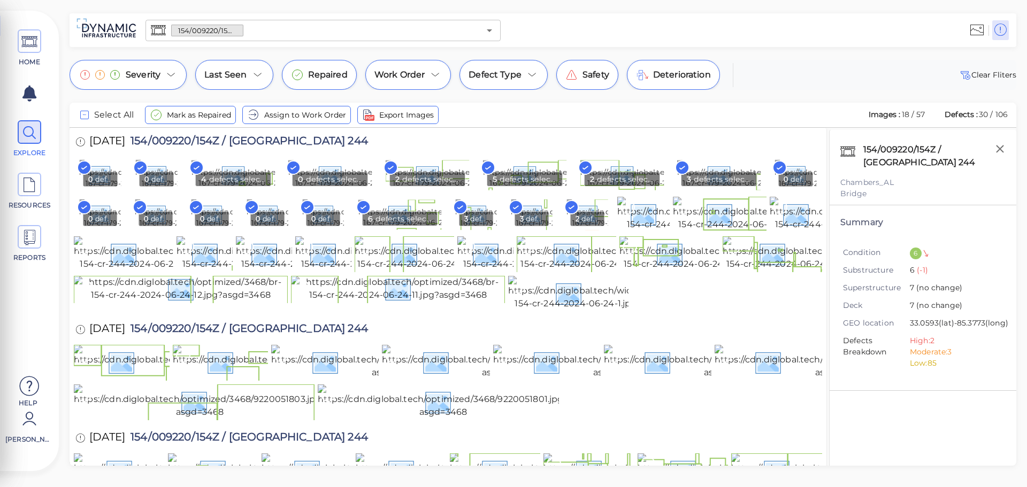
click at [267, 28] on input "text" at bounding box center [361, 30] width 236 height 15
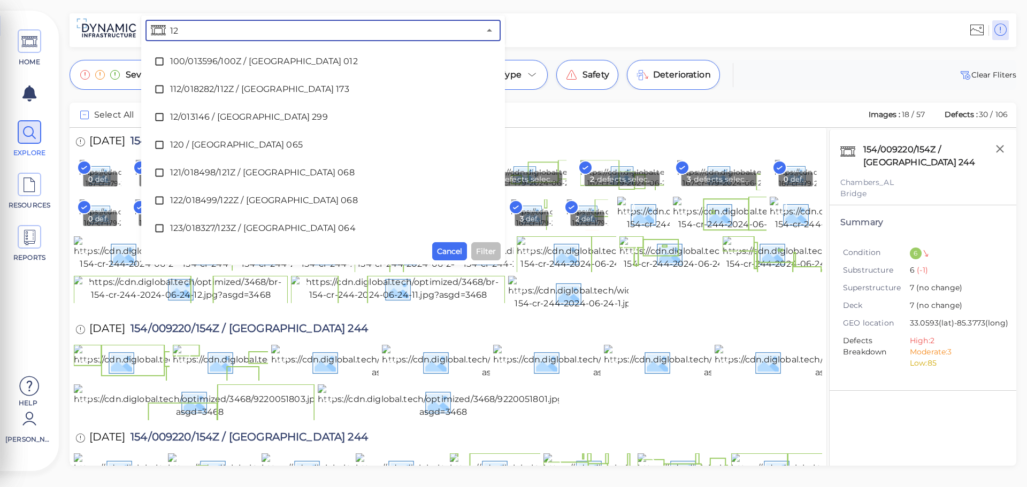
type input "122"
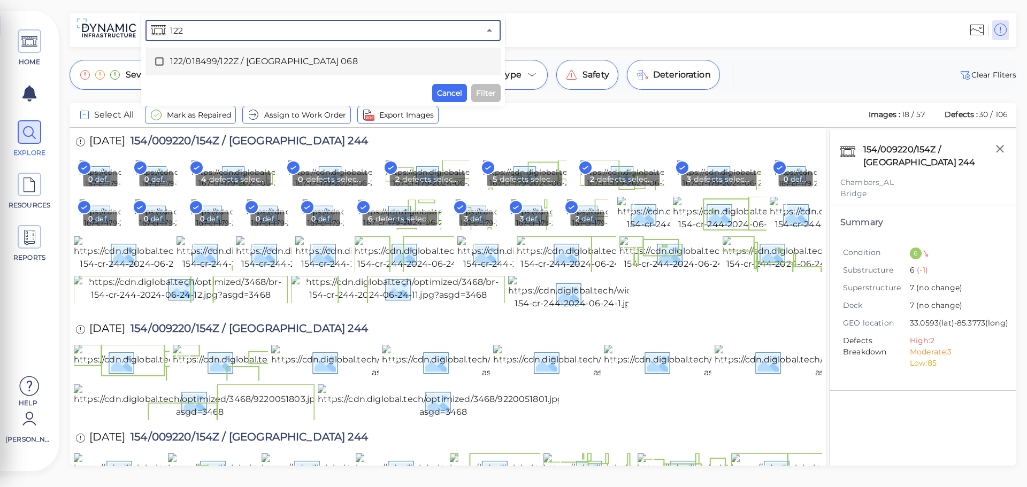
click at [253, 68] on div "122/018499/122Z / [GEOGRAPHIC_DATA] 068" at bounding box center [323, 61] width 338 height 21
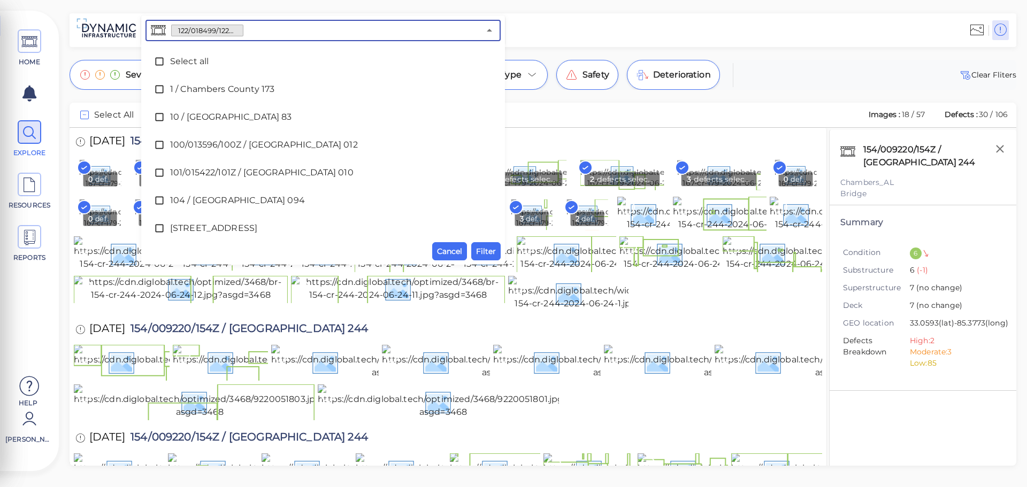
scroll to position [421, 0]
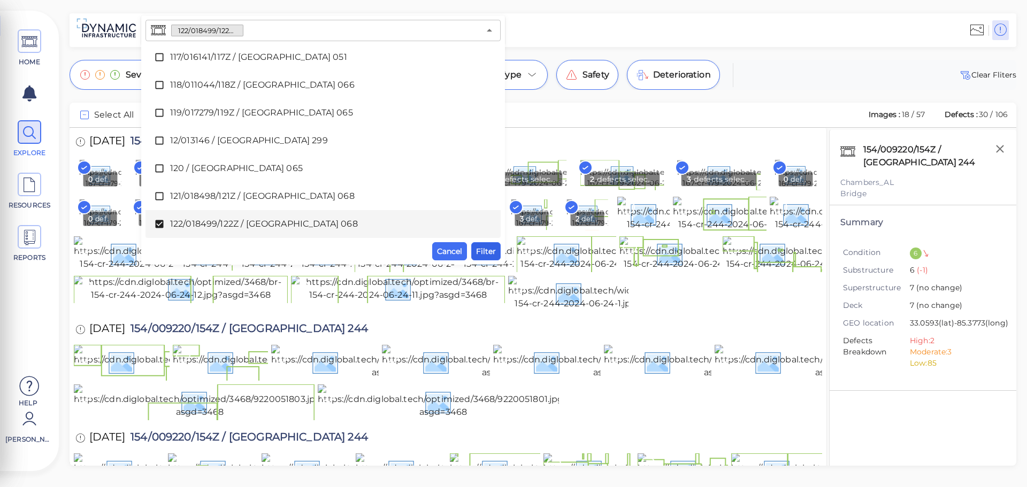
click at [488, 251] on span "Filter" at bounding box center [486, 251] width 20 height 13
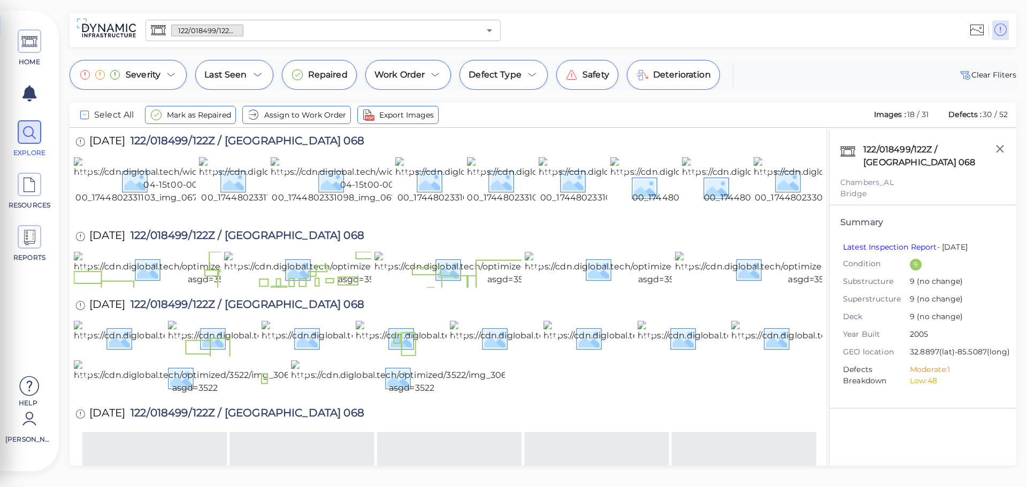
click at [279, 33] on input "text" at bounding box center [361, 30] width 236 height 15
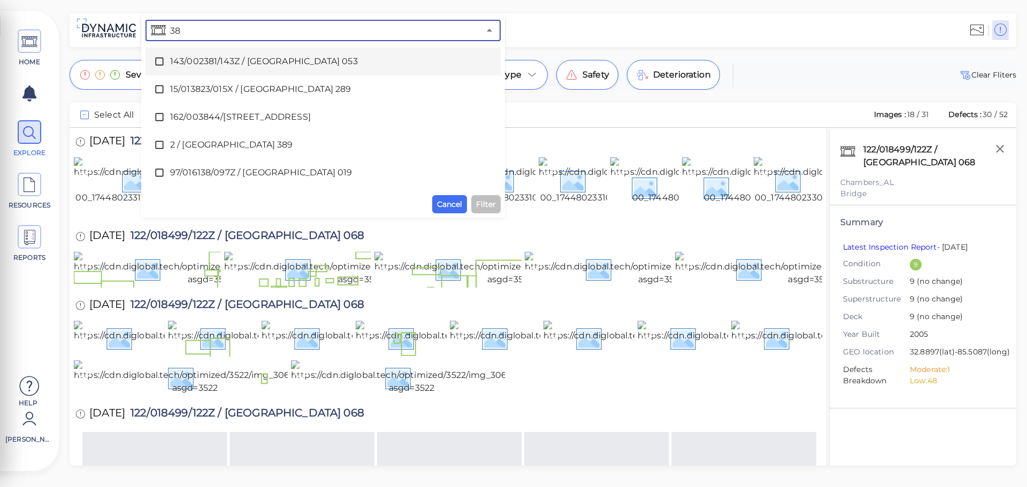
type input "38"
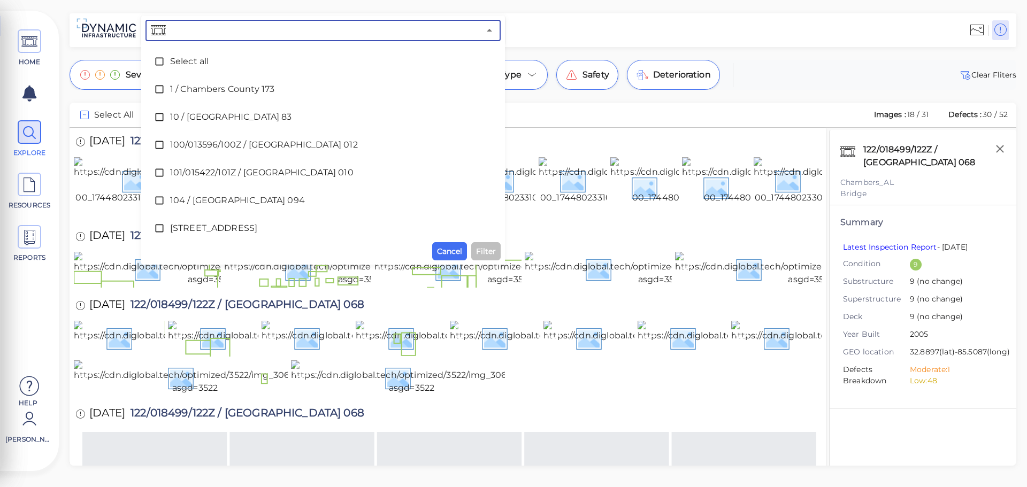
click at [203, 34] on input "text" at bounding box center [324, 30] width 312 height 15
type input "84"
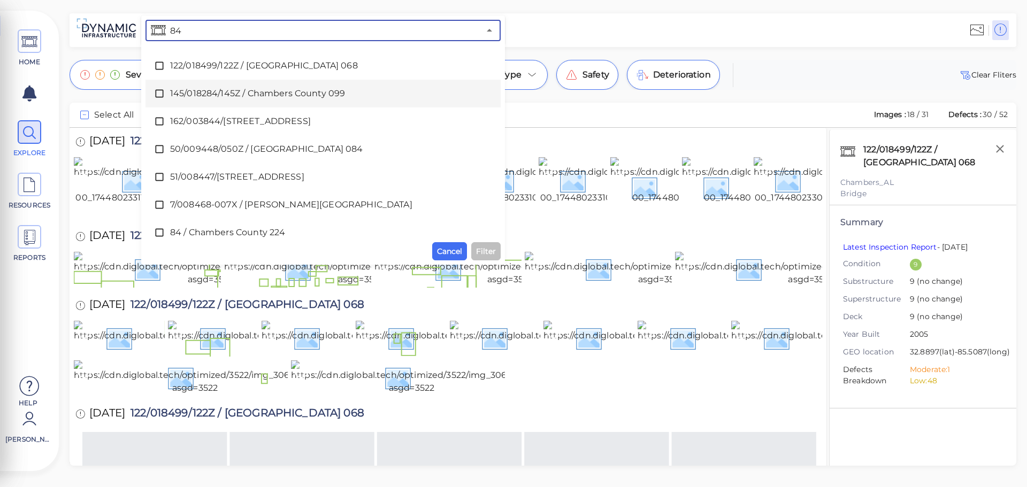
scroll to position [36, 0]
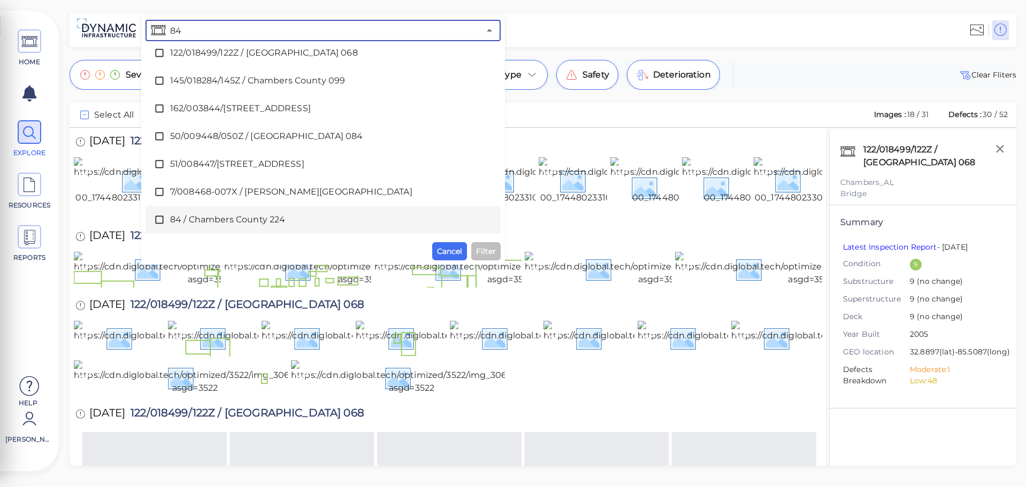
click at [275, 214] on span "84 / Chambers County 224" at bounding box center [323, 219] width 306 height 13
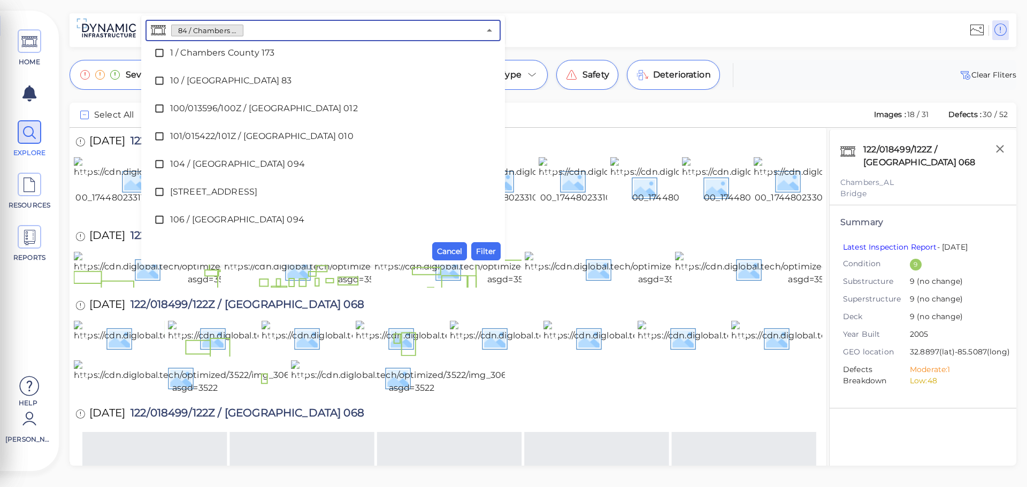
scroll to position [3285, 0]
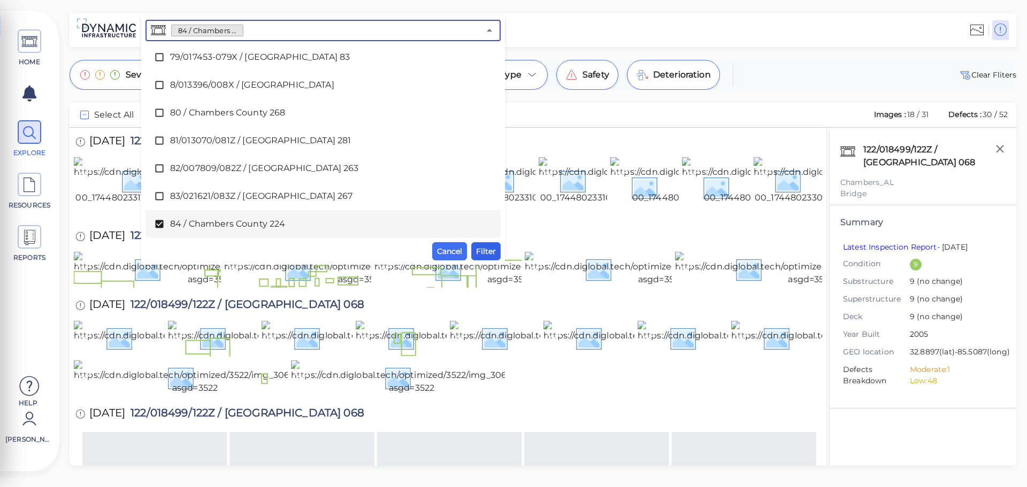
click at [486, 248] on span "Filter" at bounding box center [486, 251] width 20 height 13
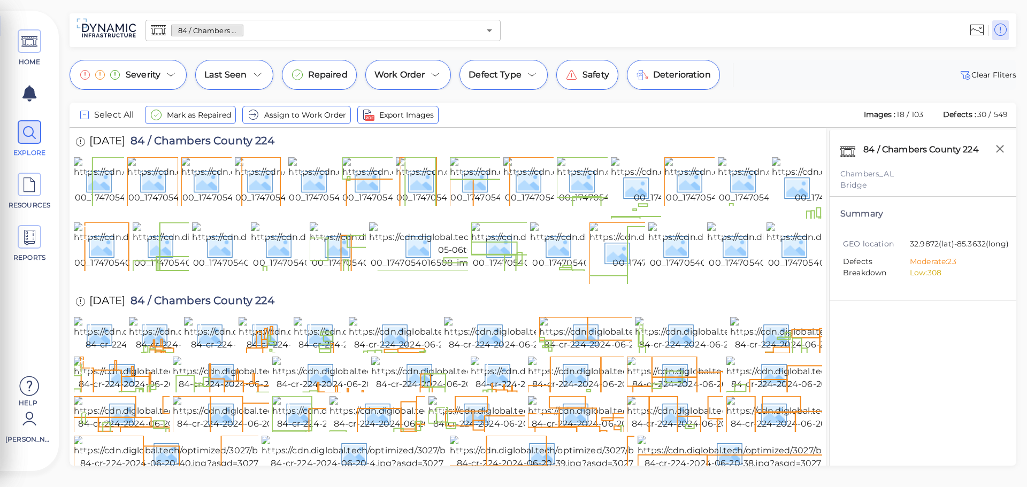
click at [262, 32] on input "text" at bounding box center [361, 30] width 236 height 15
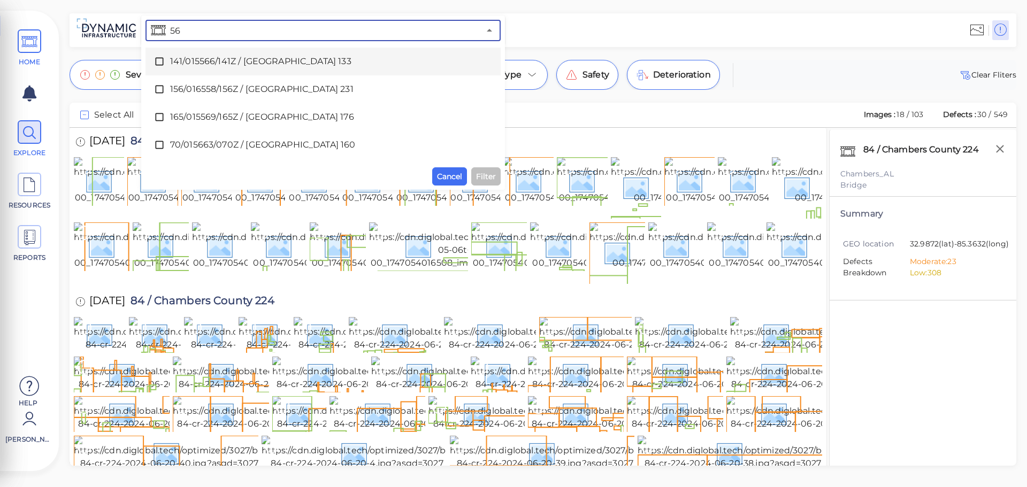
type input "56"
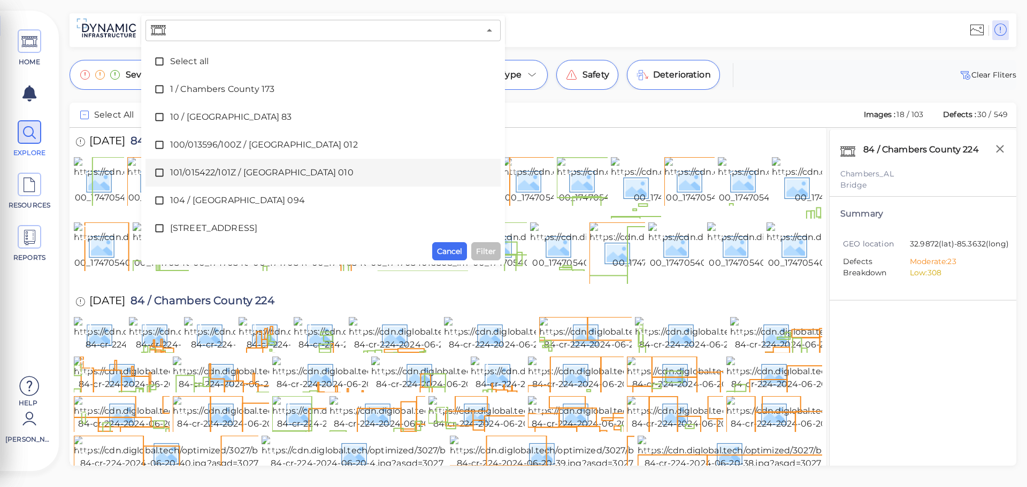
click at [588, 20] on div at bounding box center [759, 30] width 509 height 29
